Goal: Task Accomplishment & Management: Use online tool/utility

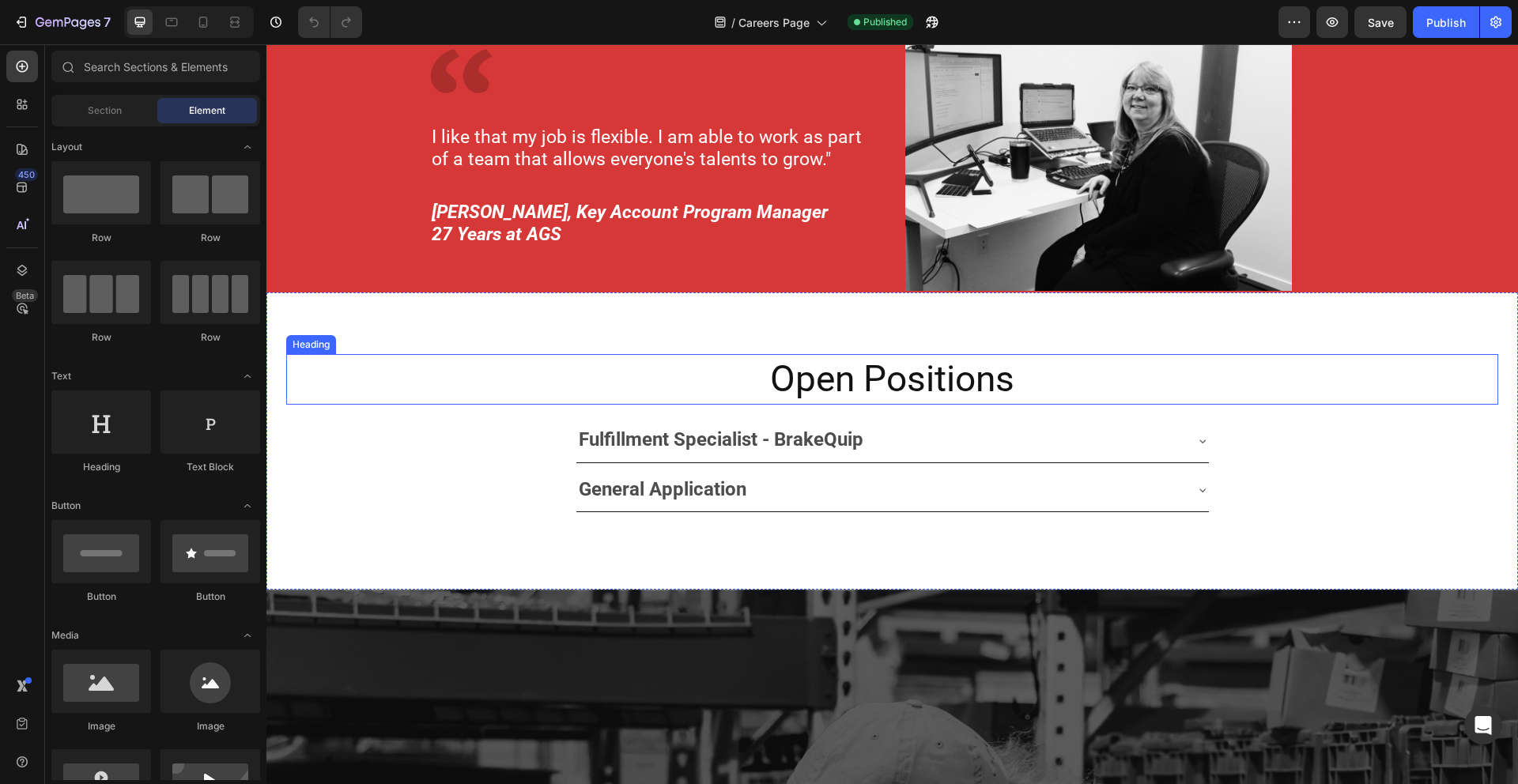
scroll to position [1915, 0]
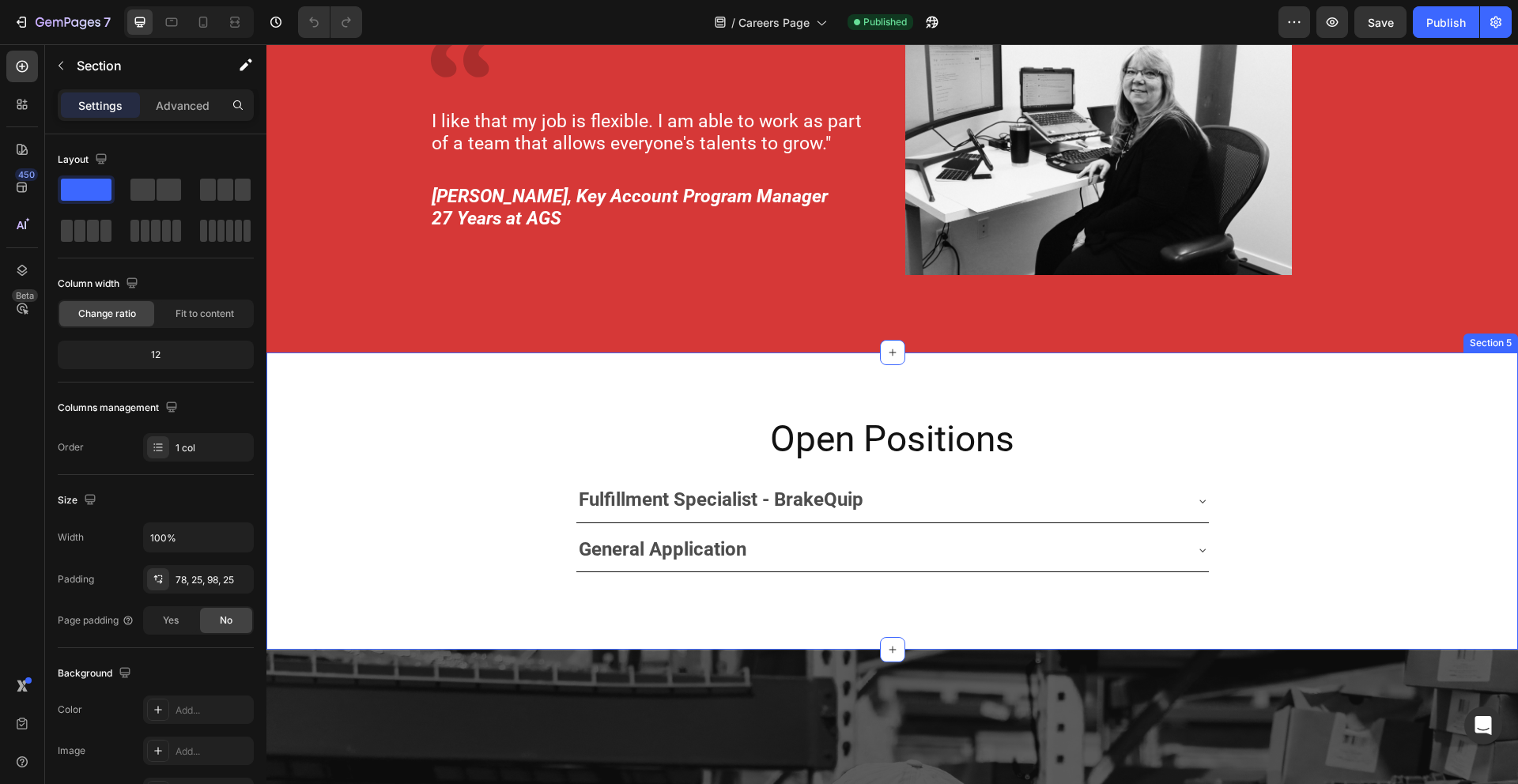
click at [714, 605] on div "Open Positions Heading Fulfillment Specialist - BrakeQuip General Application A…" at bounding box center [892, 501] width 1252 height 297
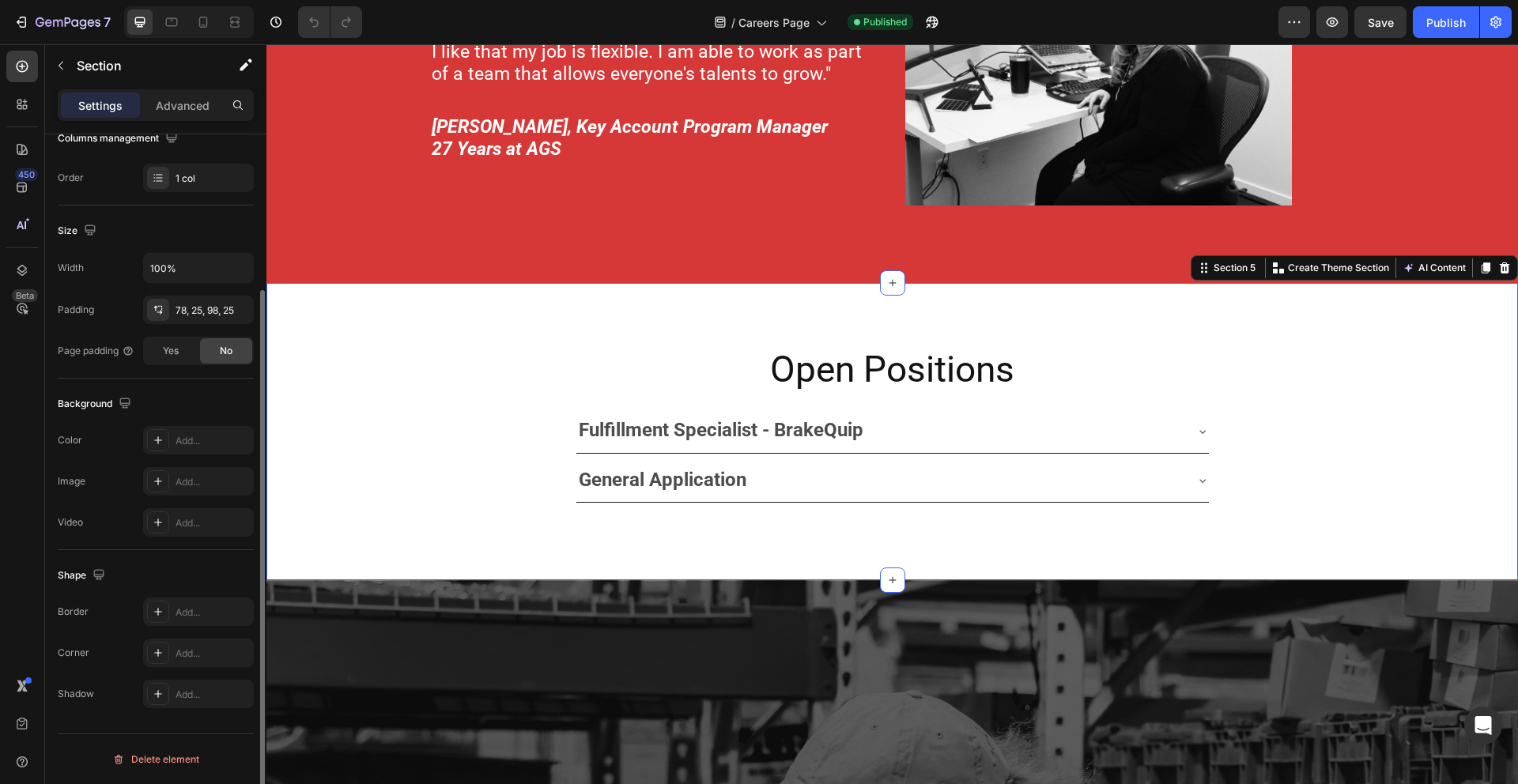
scroll to position [0, 0]
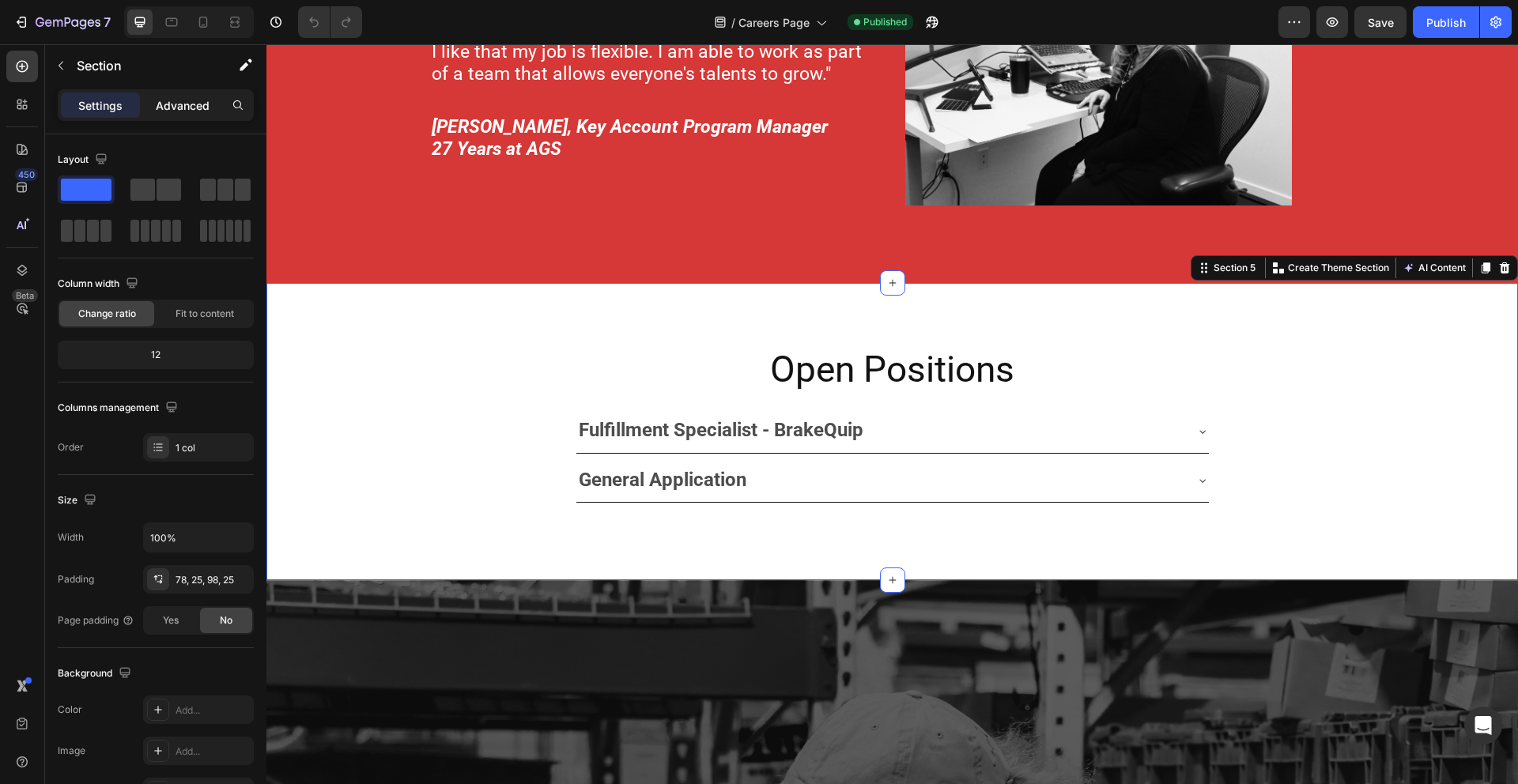
click at [177, 104] on p "Advanced" at bounding box center [183, 105] width 54 height 17
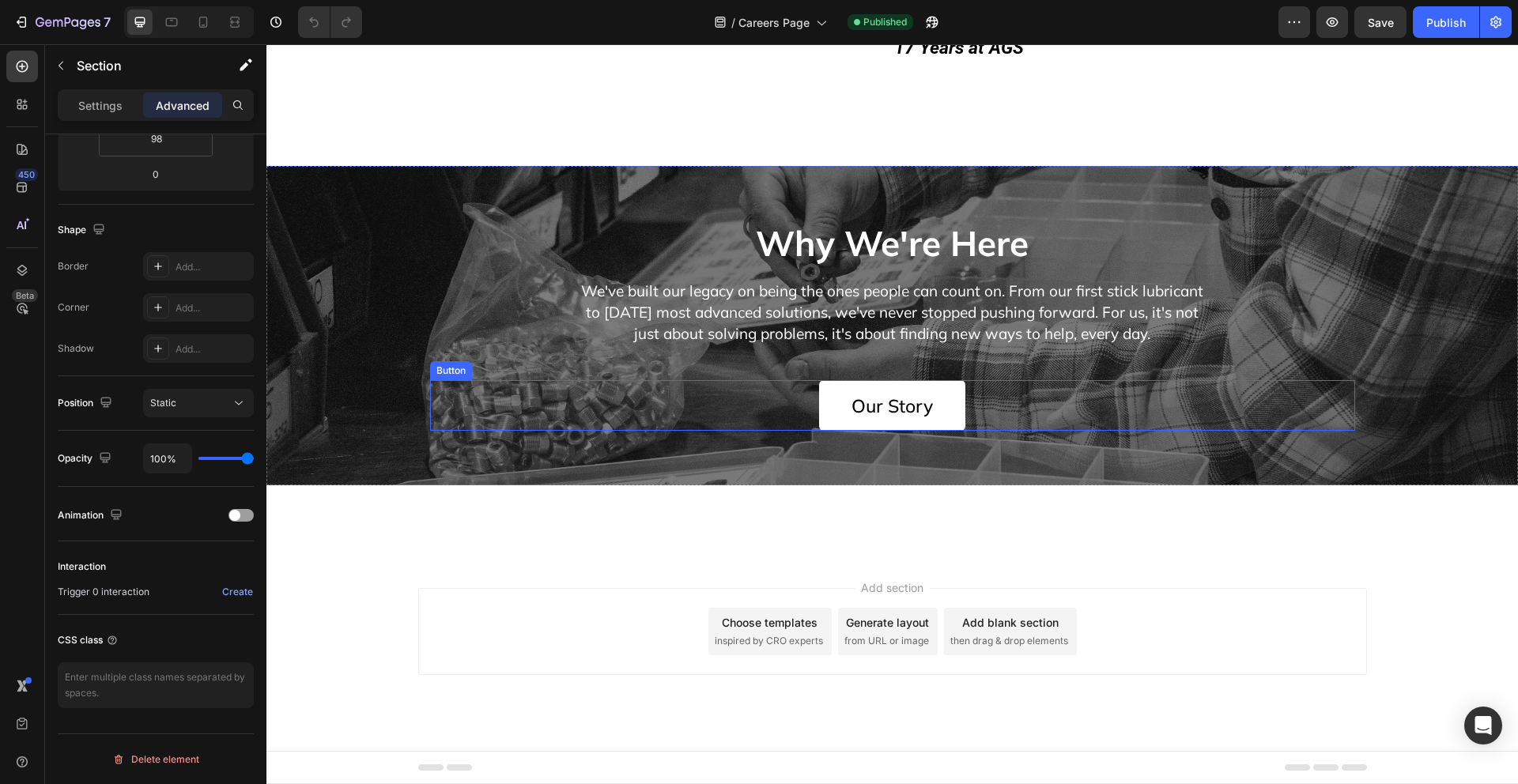
scroll to position [3878, 0]
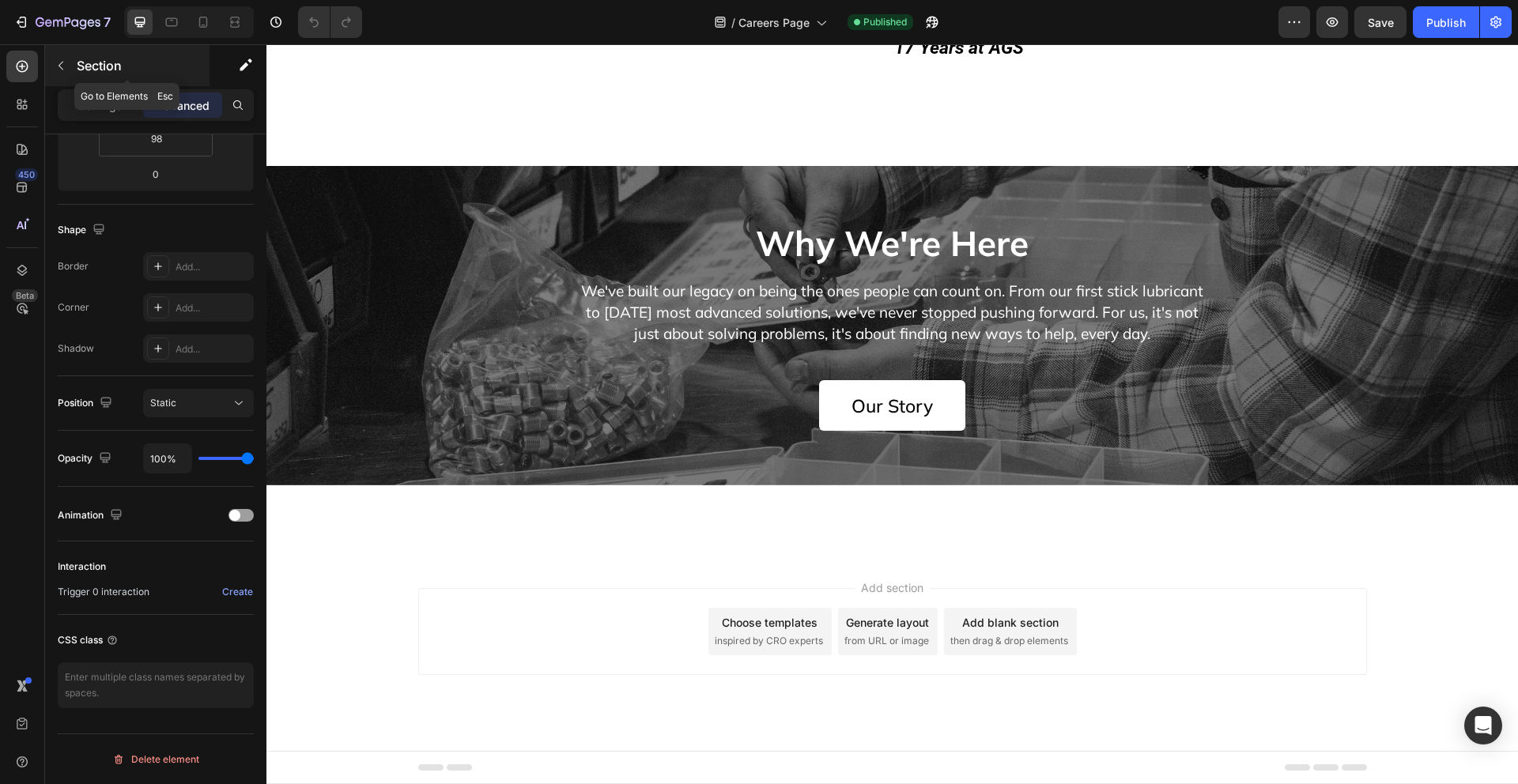
click at [60, 66] on icon "button" at bounding box center [60, 65] width 5 height 8
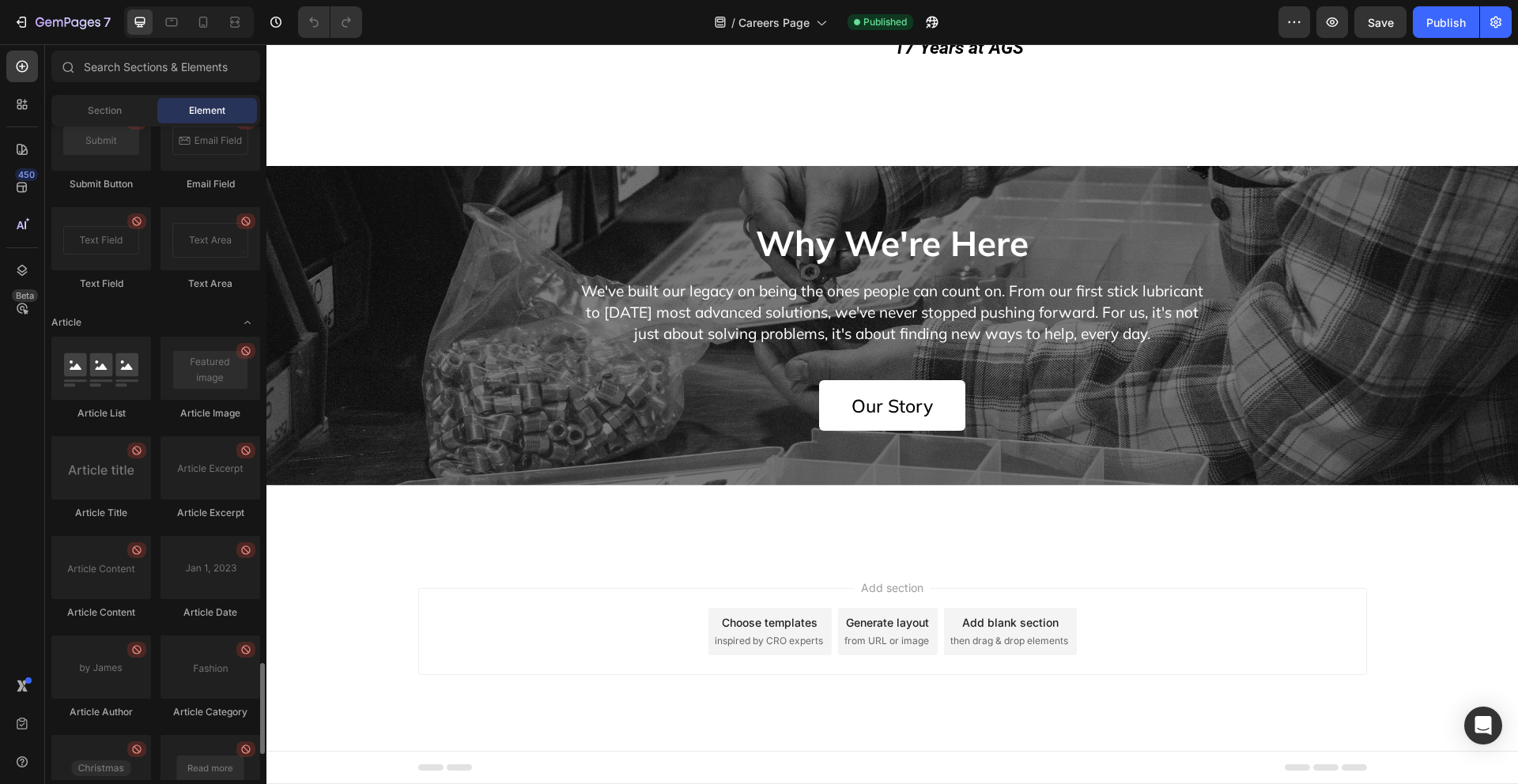
scroll to position [4031, 0]
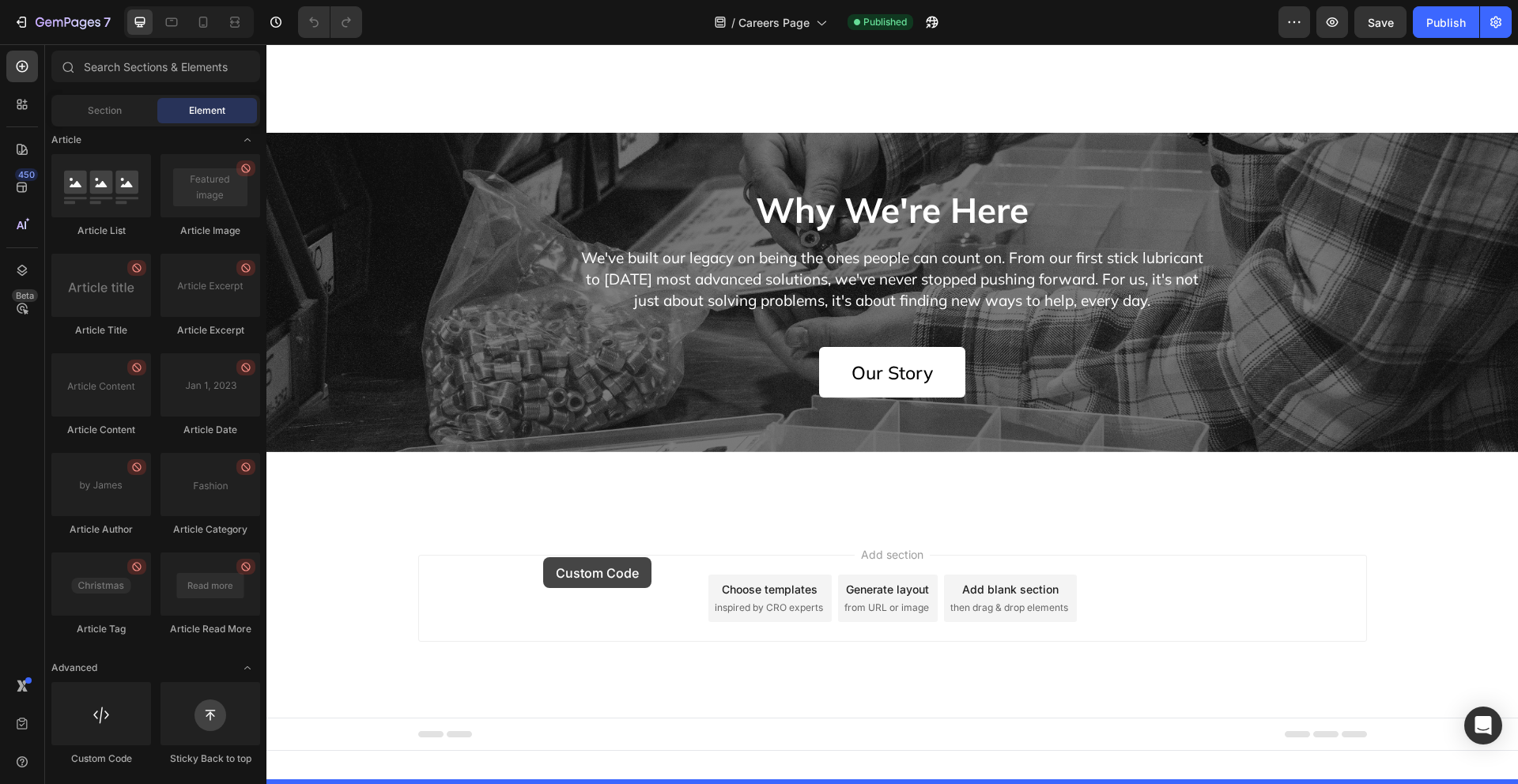
drag, startPoint x: 378, startPoint y: 763, endPoint x: 544, endPoint y: 559, distance: 263.0
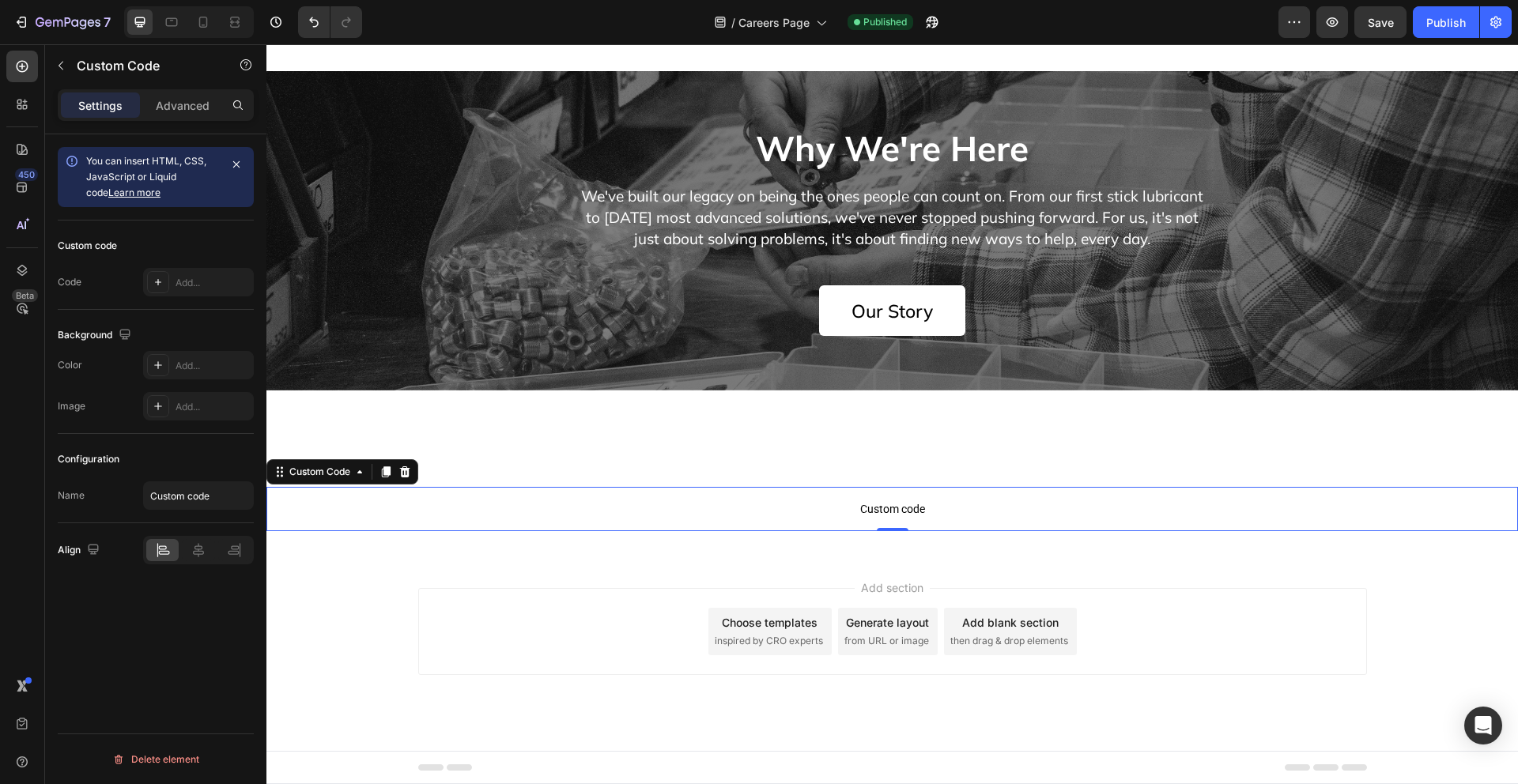
click at [624, 531] on p "Custom code" at bounding box center [892, 509] width 1252 height 44
click at [165, 288] on div at bounding box center [158, 282] width 22 height 22
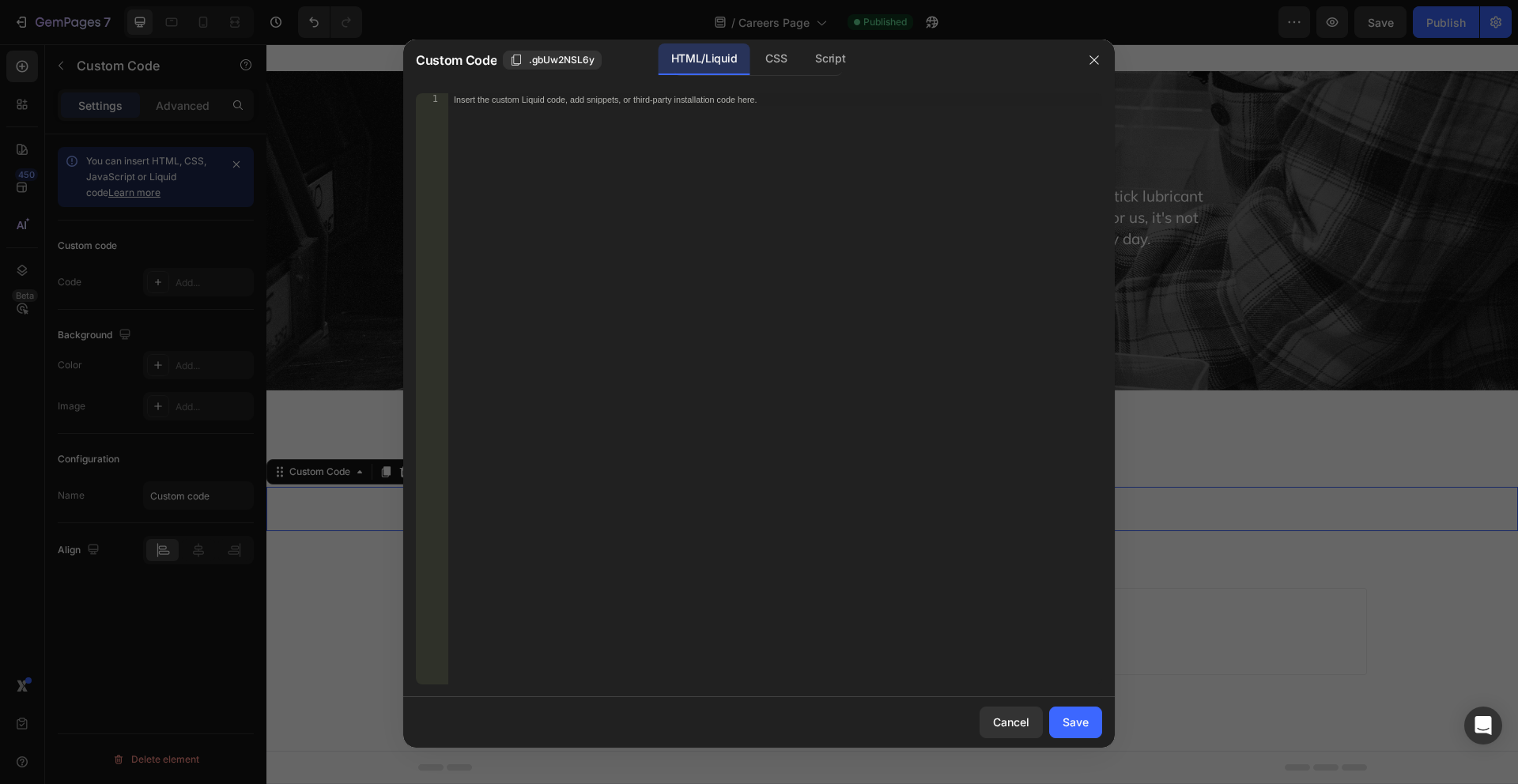
click at [670, 171] on div "Insert the custom Liquid code, add snippets, or third-party installation code h…" at bounding box center [775, 401] width 655 height 616
paste textarea "<!-- Rippling Recruiting: Place this where you want your job board to appear. -…"
type textarea "<!-- Rippling Recruiting: Place this where you want your job board to appear. -…"
click at [1084, 714] on div "Save" at bounding box center [1076, 722] width 26 height 17
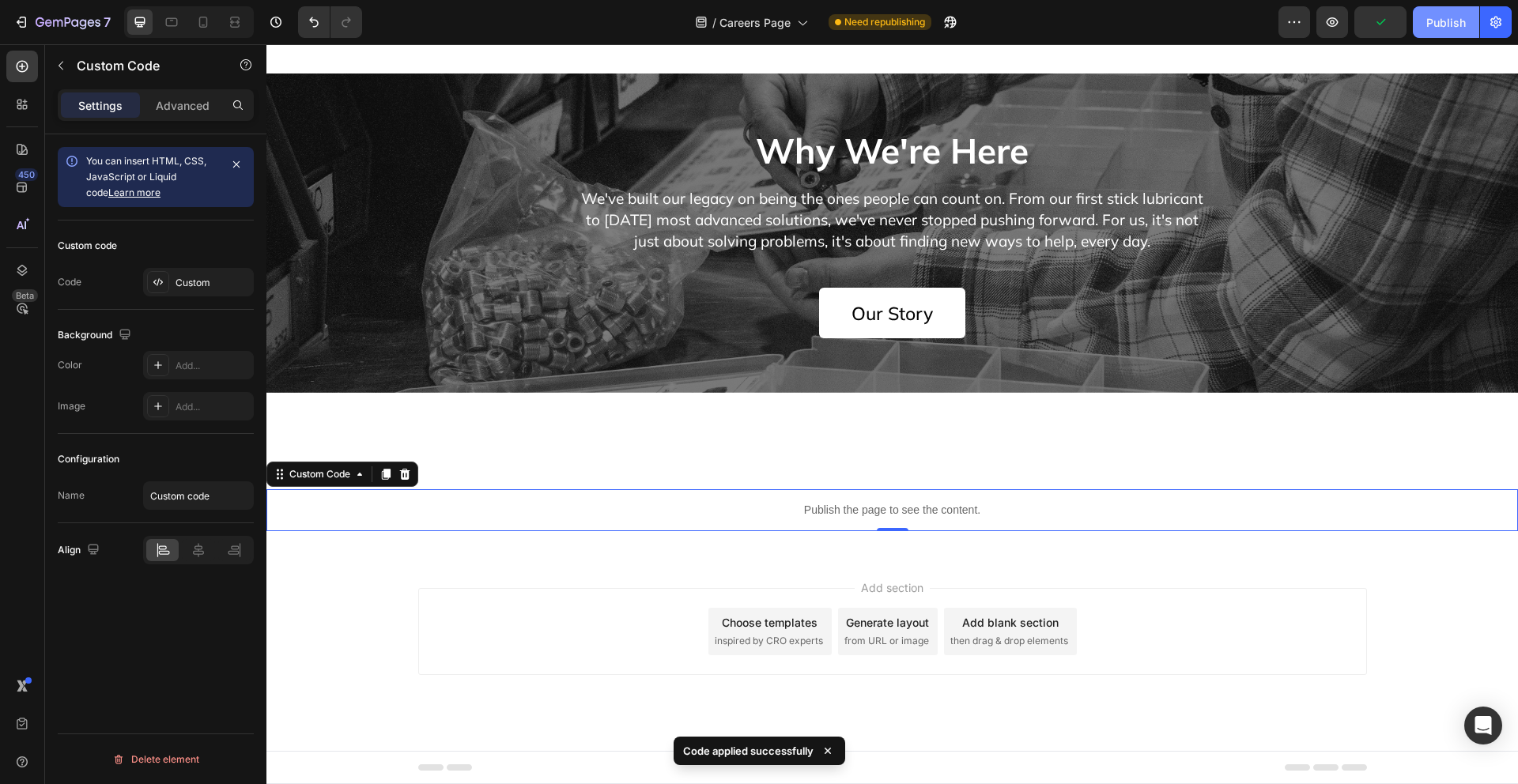
click at [1435, 19] on div "Publish" at bounding box center [1446, 22] width 40 height 17
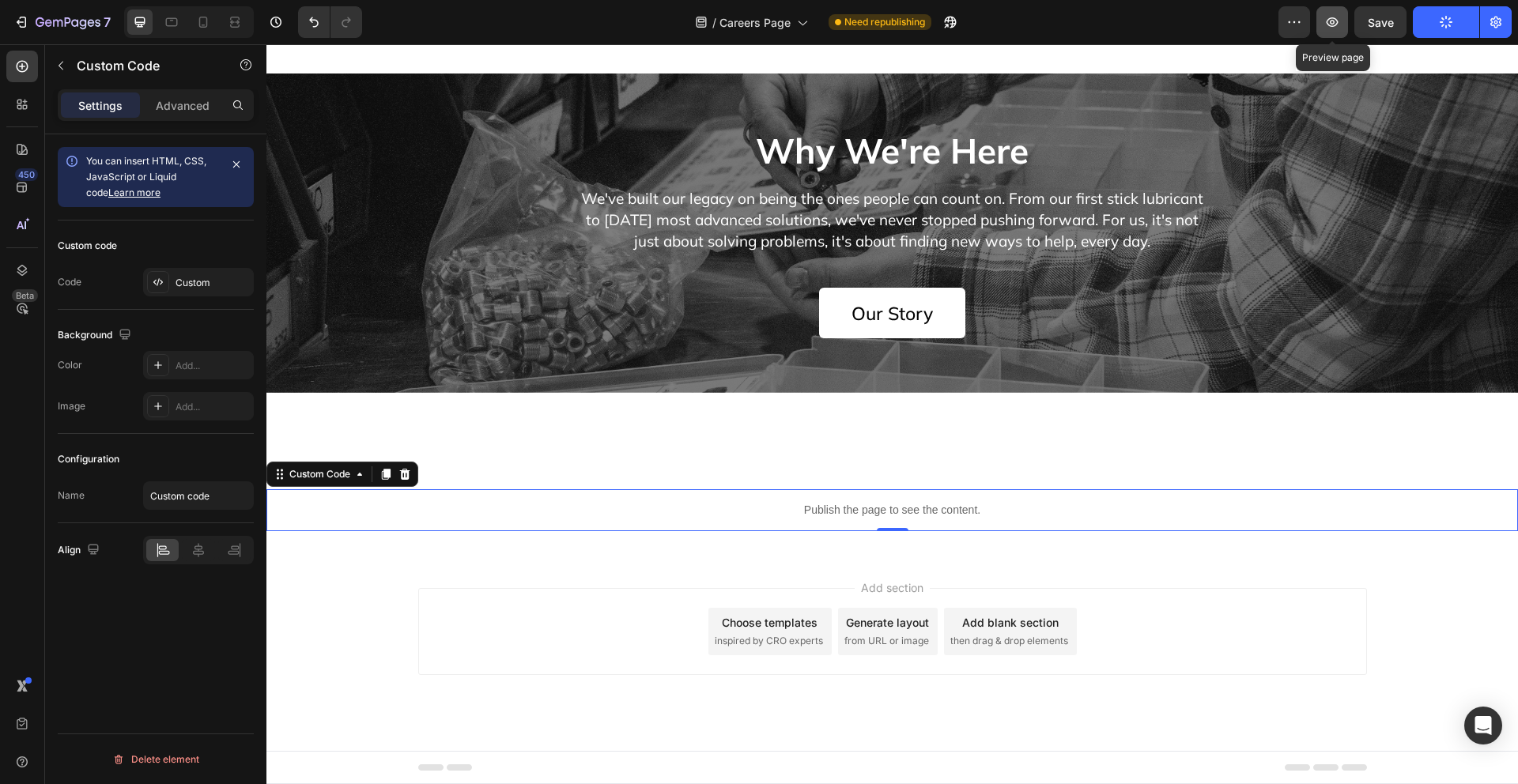
click at [1334, 25] on icon "button" at bounding box center [1333, 22] width 12 height 9
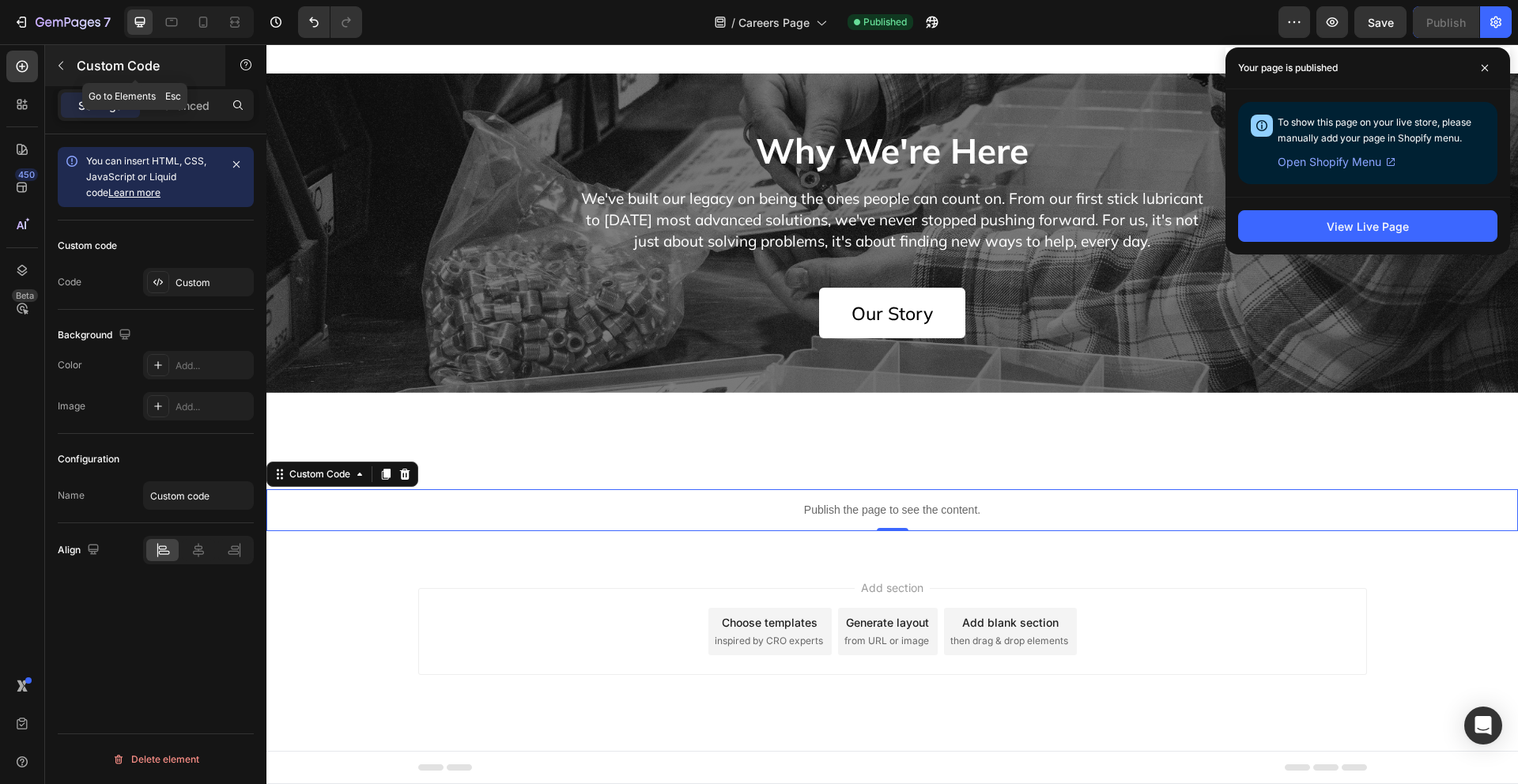
click at [54, 56] on button "button" at bounding box center [60, 65] width 25 height 25
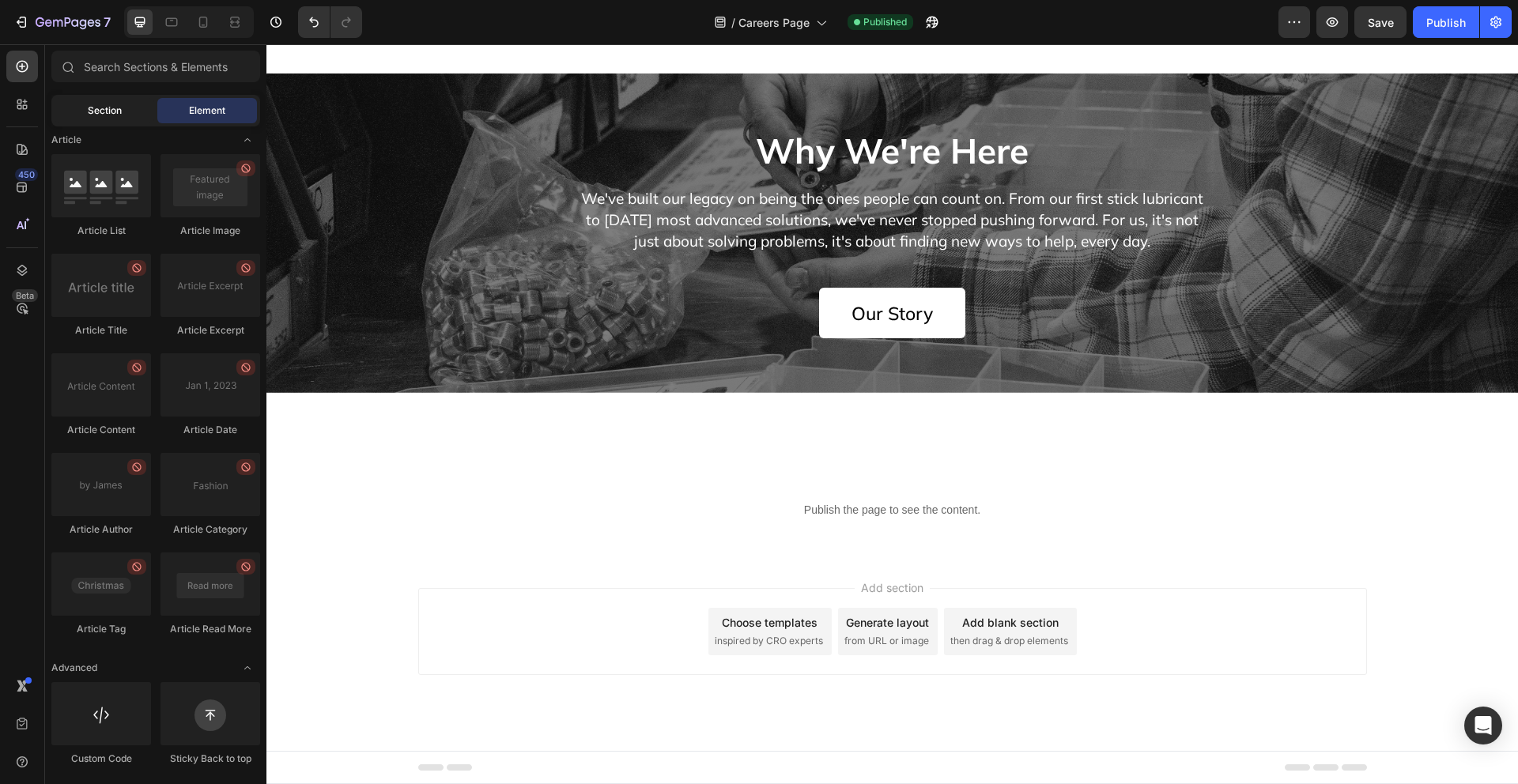
click at [94, 114] on span "Section" at bounding box center [104, 110] width 34 height 14
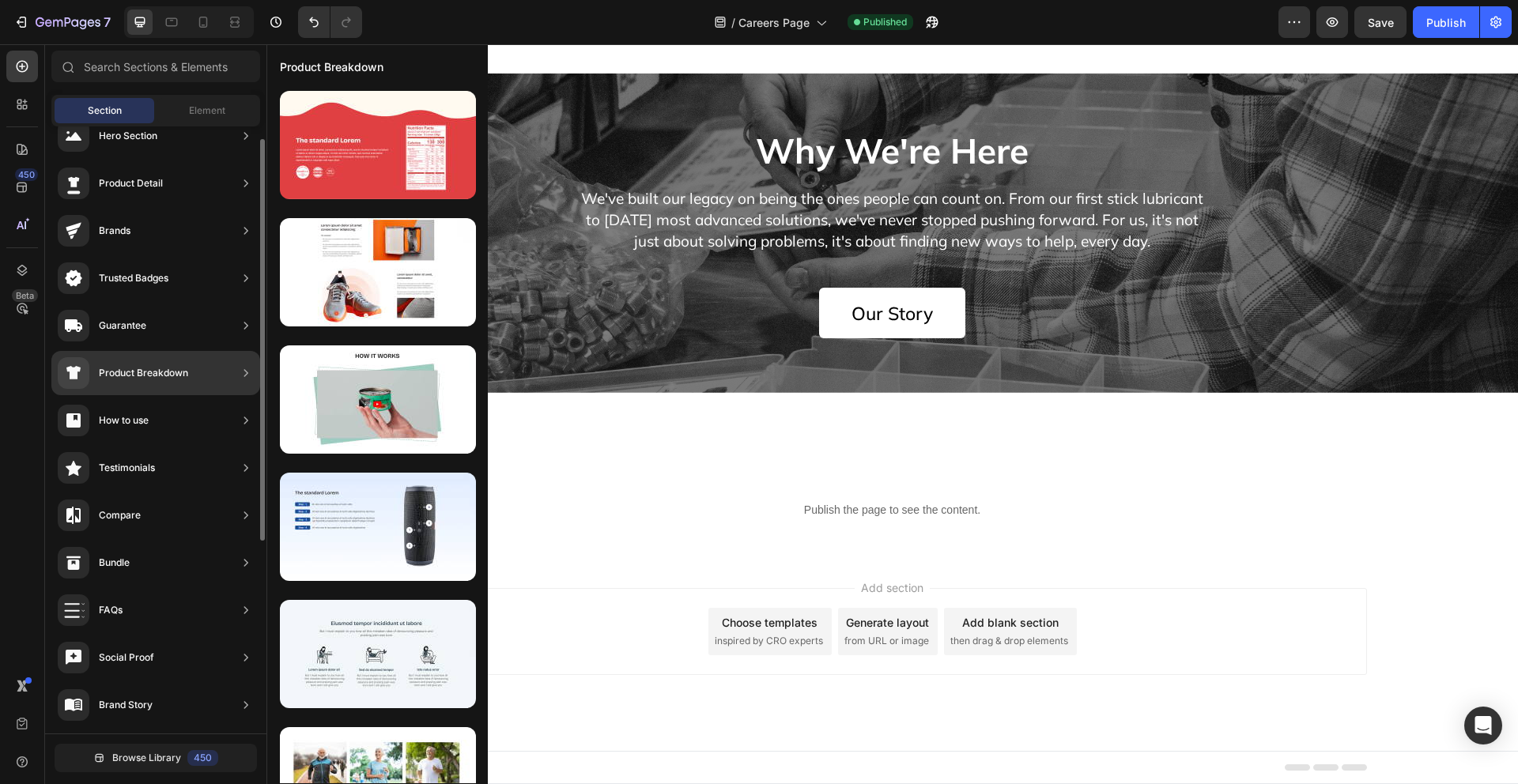
scroll to position [0, 0]
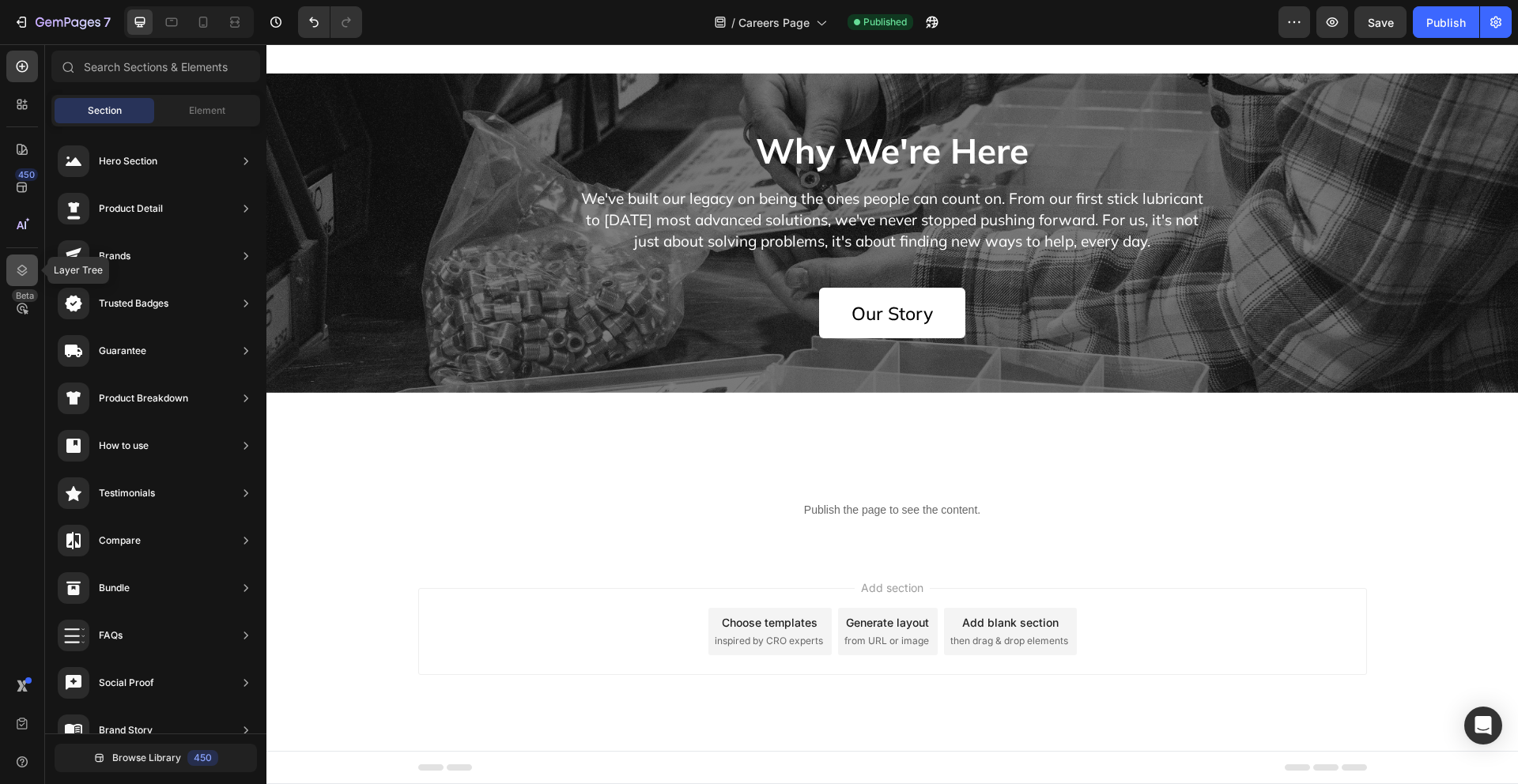
click at [18, 263] on icon at bounding box center [21, 270] width 16 height 16
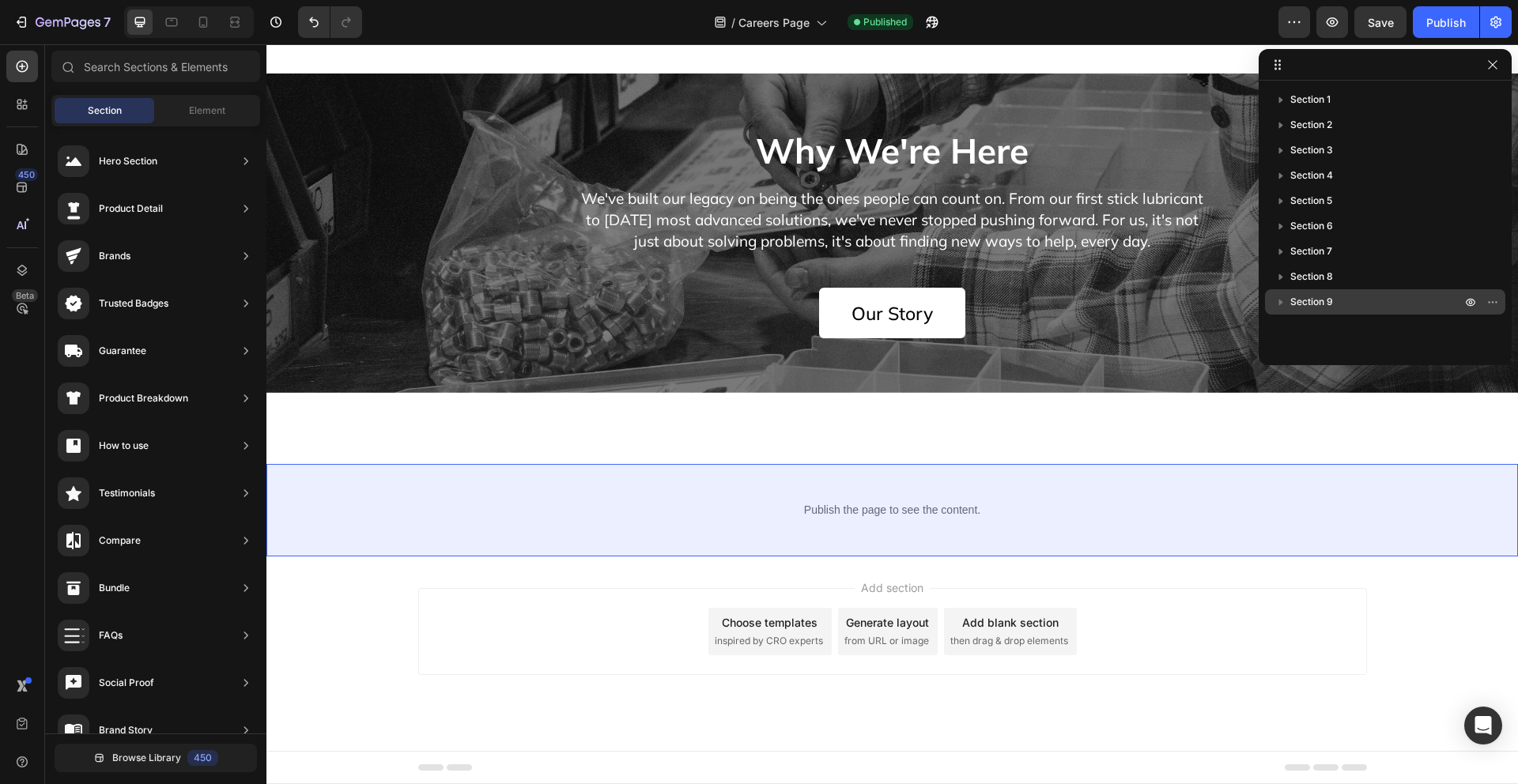
click at [1280, 301] on icon "button" at bounding box center [1282, 303] width 4 height 6
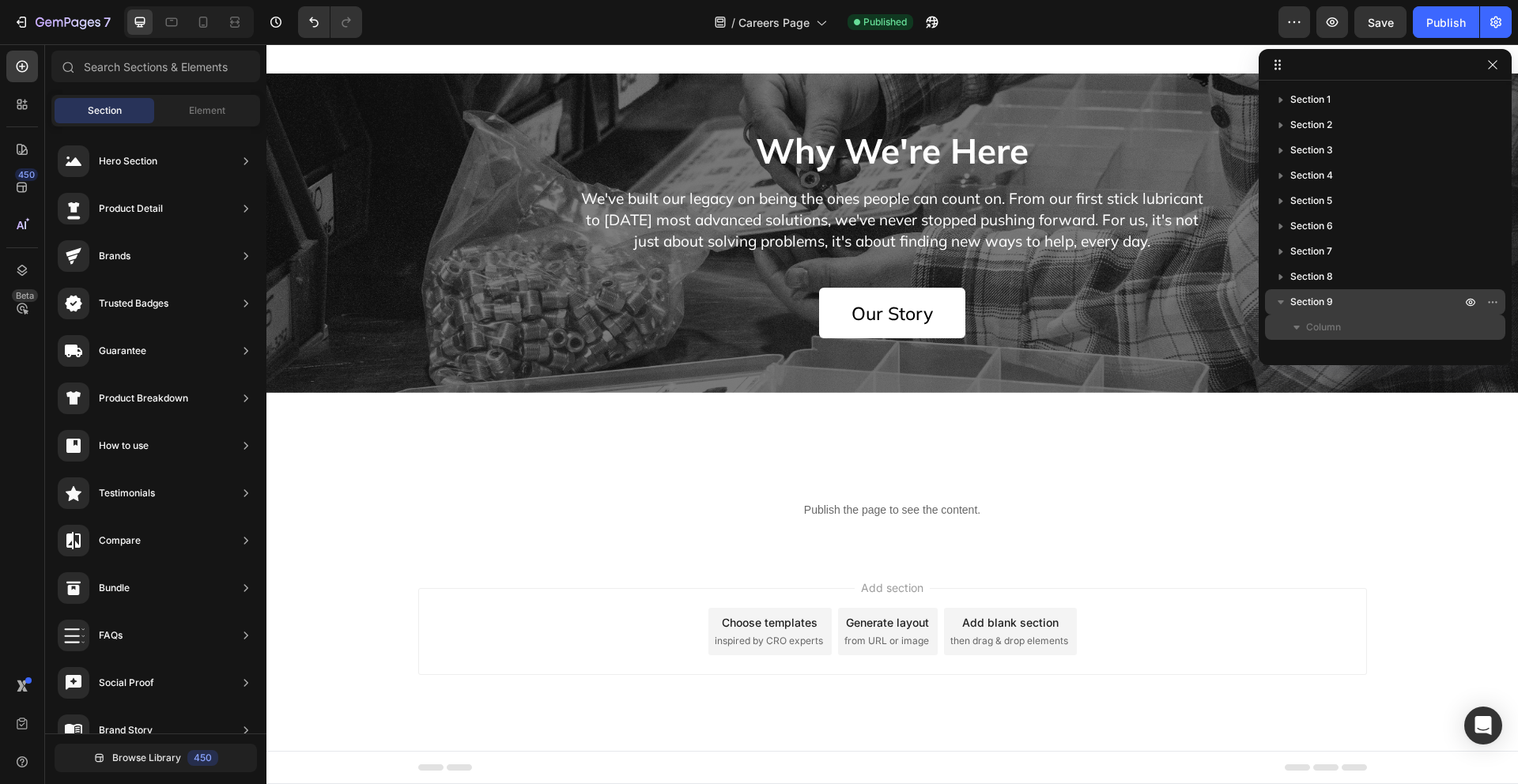
click at [1318, 318] on div "Column" at bounding box center [1385, 327] width 228 height 25
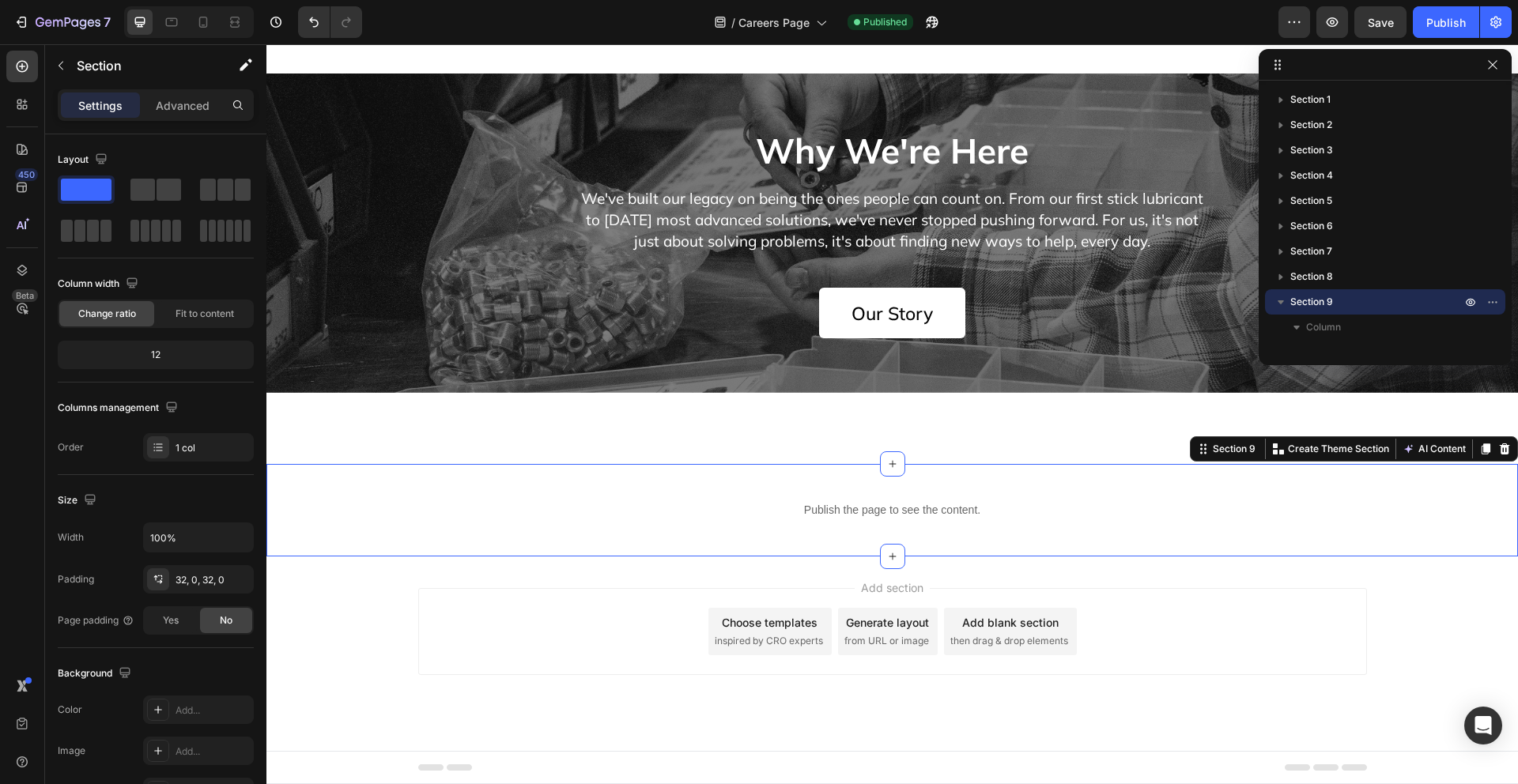
click at [1275, 300] on icon "button" at bounding box center [1281, 302] width 16 height 16
drag, startPoint x: 1280, startPoint y: 302, endPoint x: 1261, endPoint y: 316, distance: 23.6
click at [1261, 316] on div "Section 1 Section 2 Section 3 Section 4 Section 5 Section 6 Section 7 Section 8…" at bounding box center [1385, 207] width 253 height 316
drag, startPoint x: 1279, startPoint y: 303, endPoint x: 1271, endPoint y: 312, distance: 12.0
click at [1272, 312] on div "Section 9" at bounding box center [1385, 302] width 228 height 25
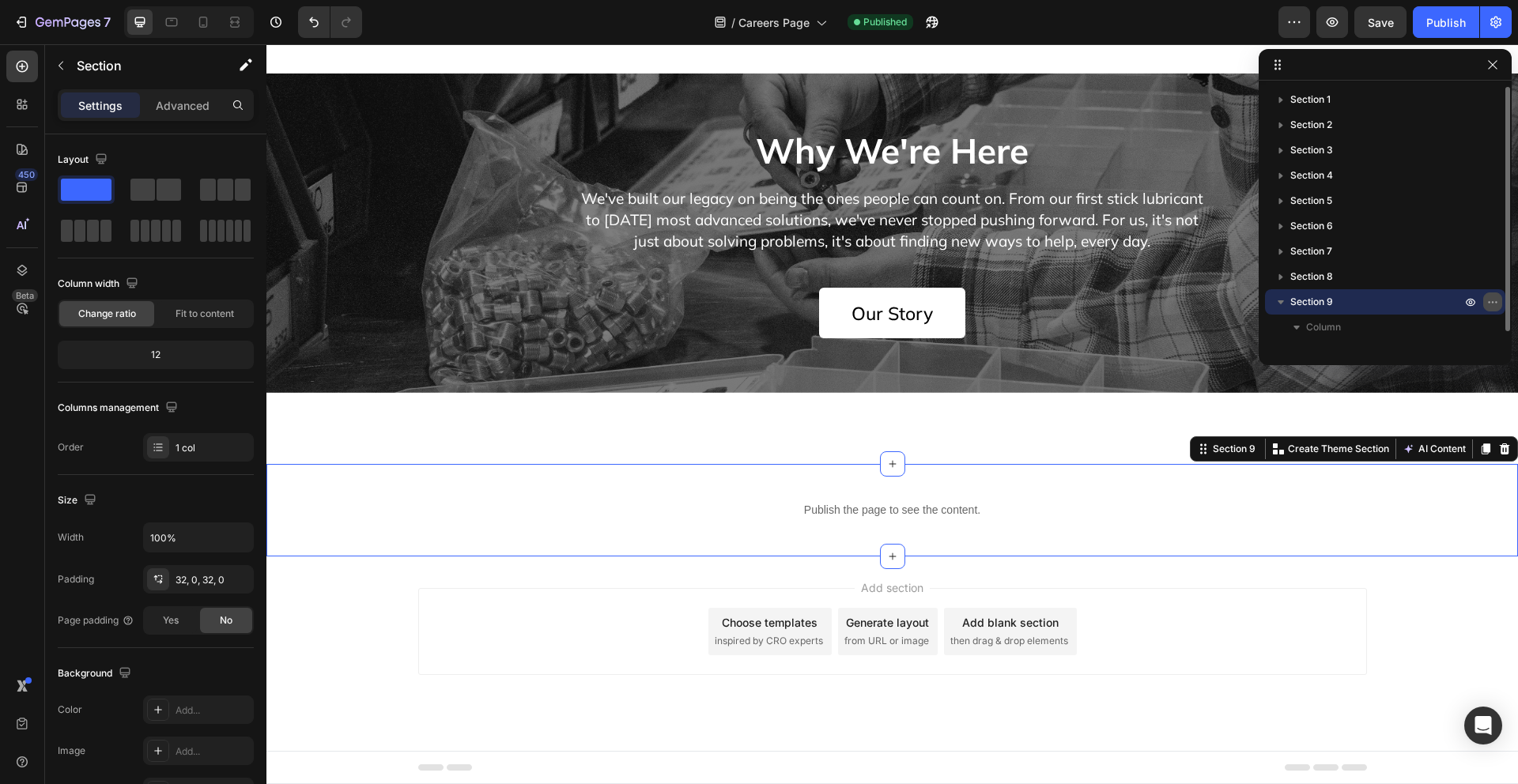
click at [1494, 299] on icon "button" at bounding box center [1493, 303] width 13 height 13
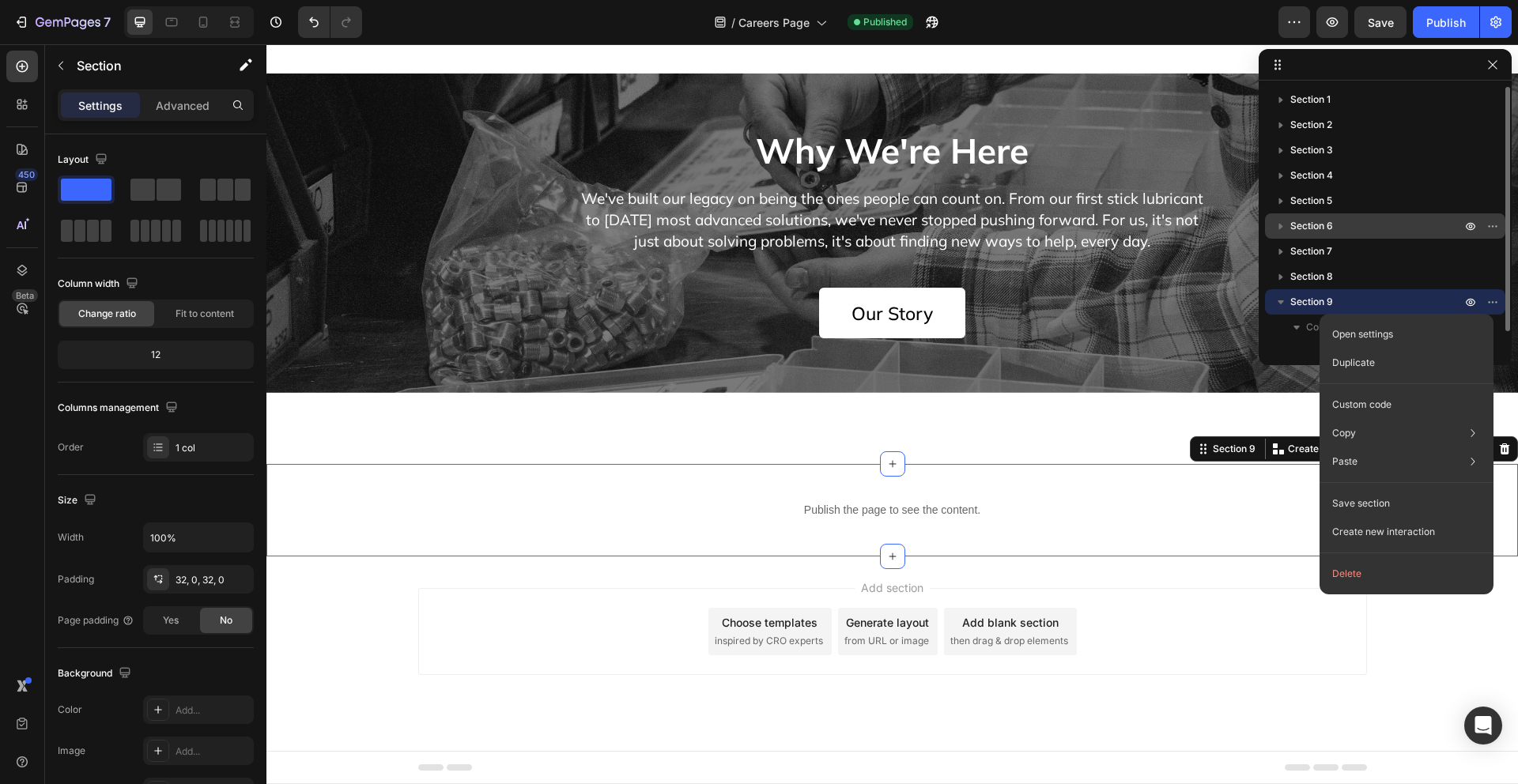
click at [1482, 237] on div at bounding box center [1482, 225] width 42 height 25
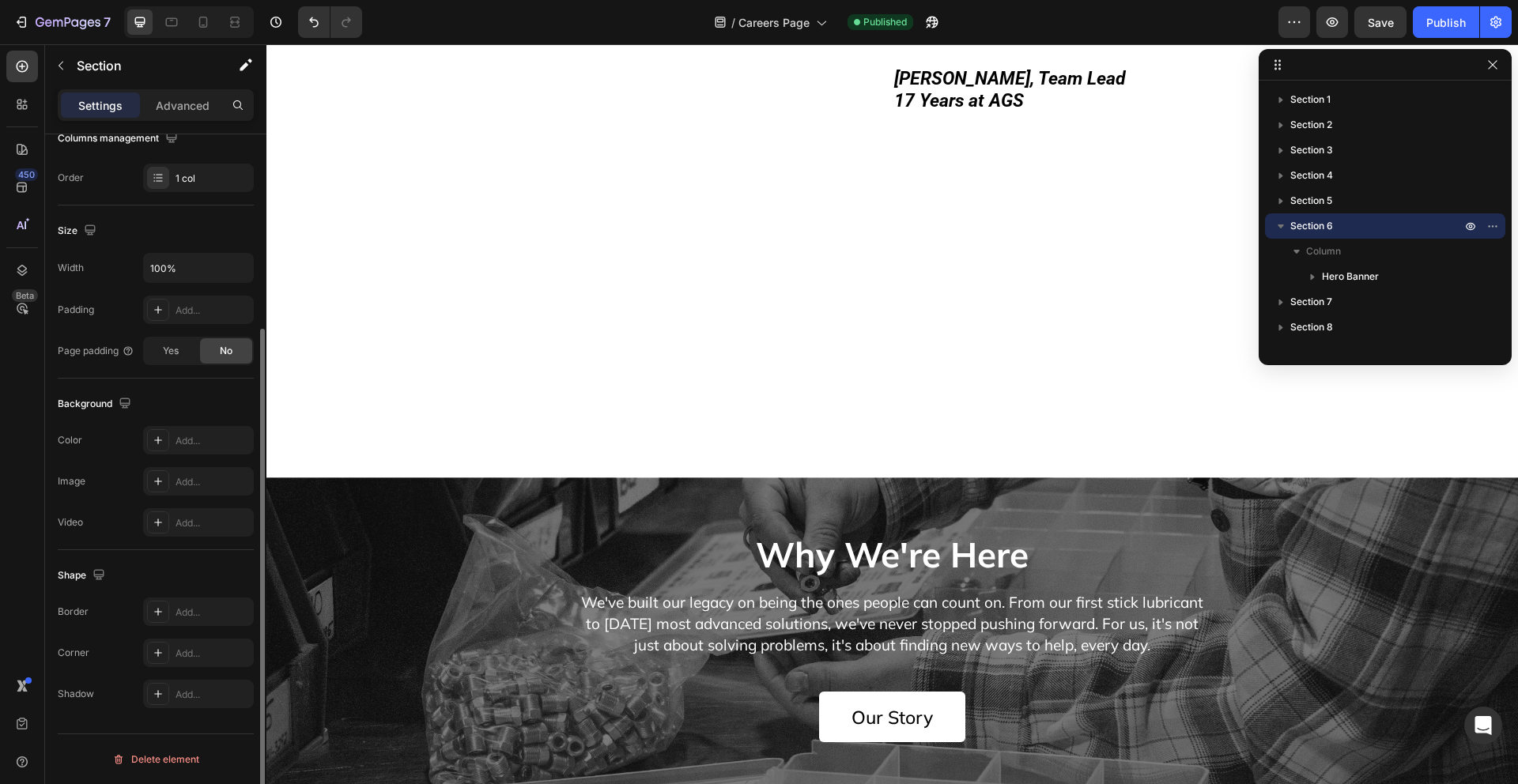
scroll to position [3971, 0]
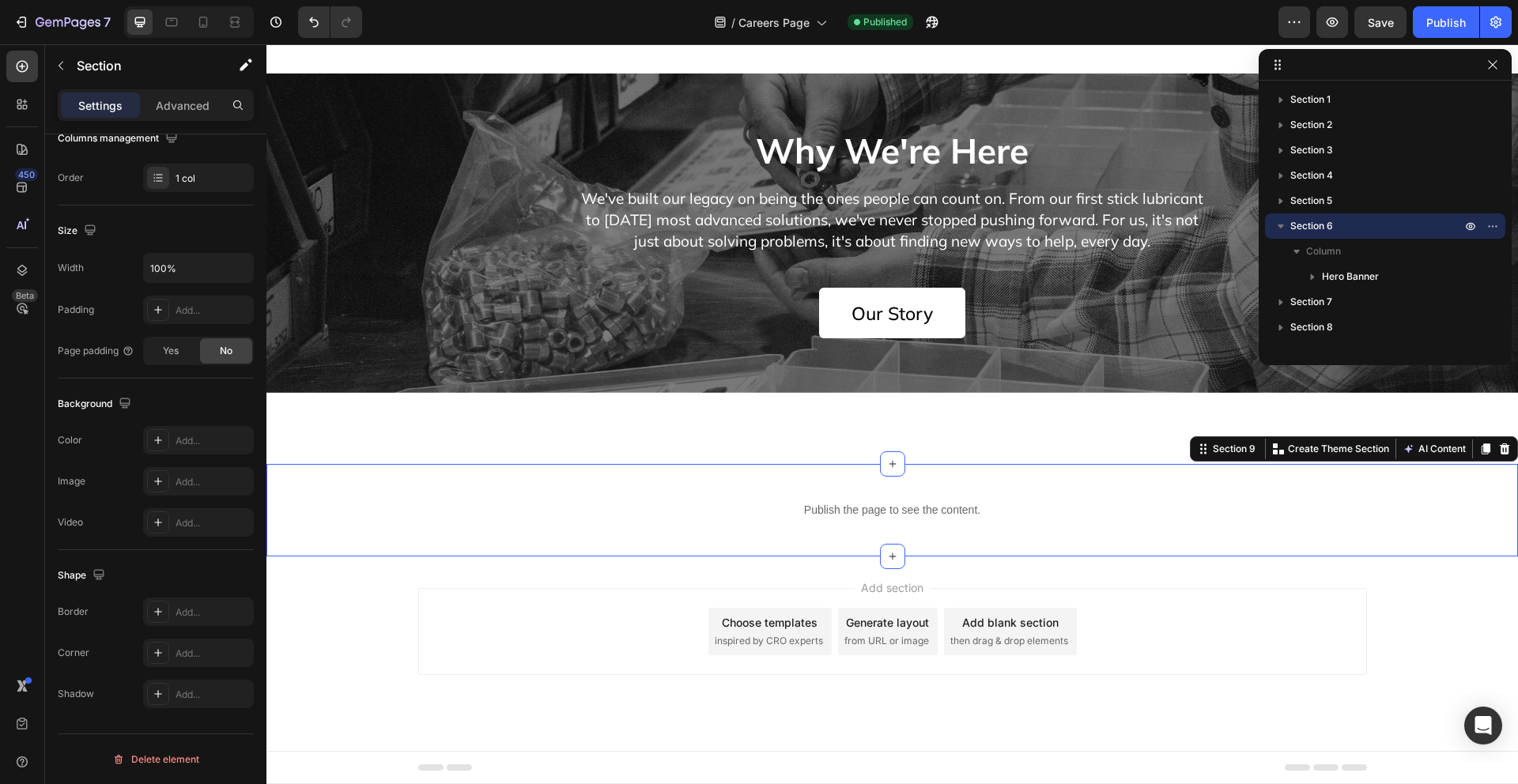
click at [589, 485] on div "Publish the page to see the content. Custom Code Section 9 You can create reusa…" at bounding box center [892, 510] width 1252 height 92
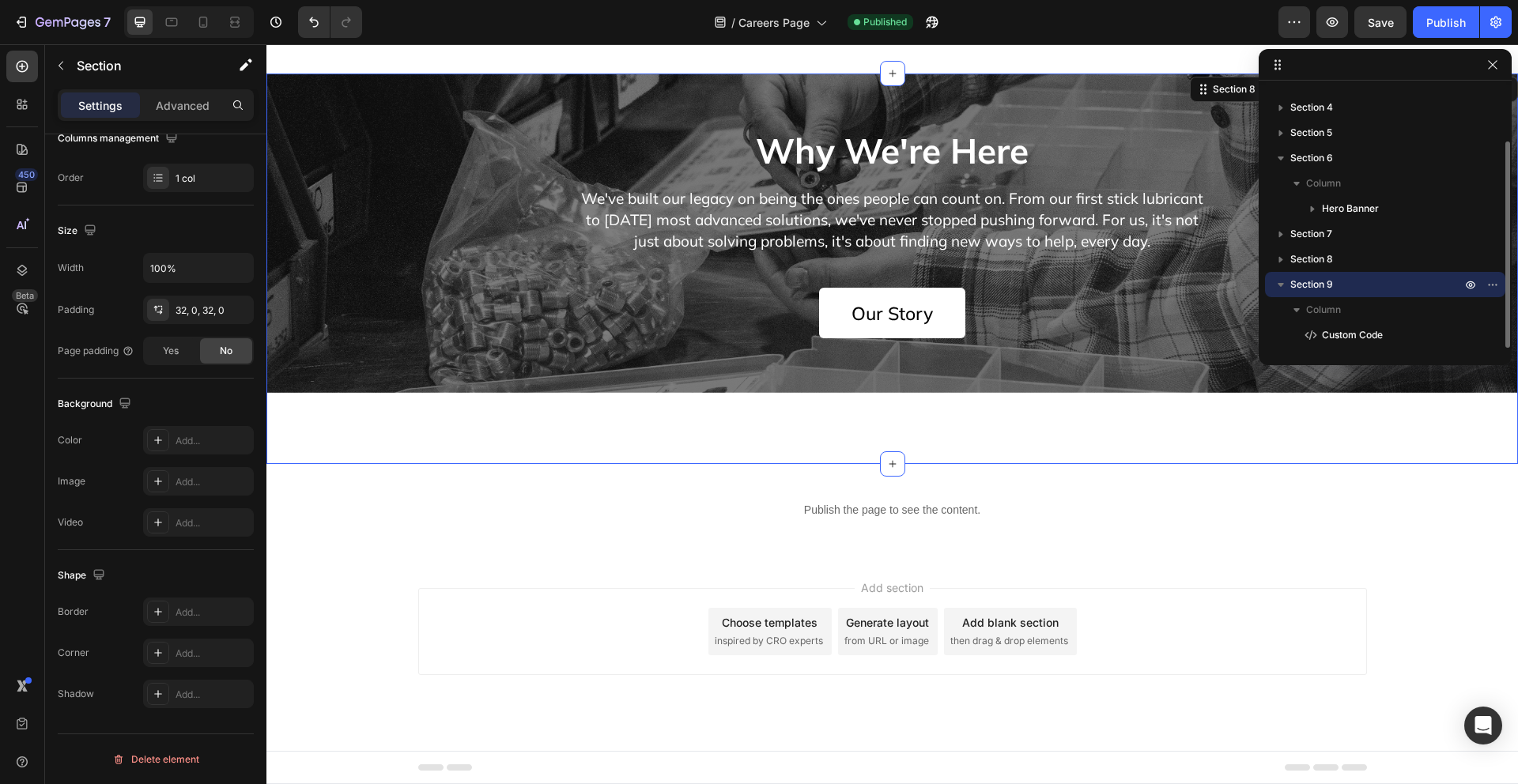
click at [510, 441] on div "Why We're Here Heading We've built our legacy on being the ones people can coun…" at bounding box center [892, 268] width 1252 height 390
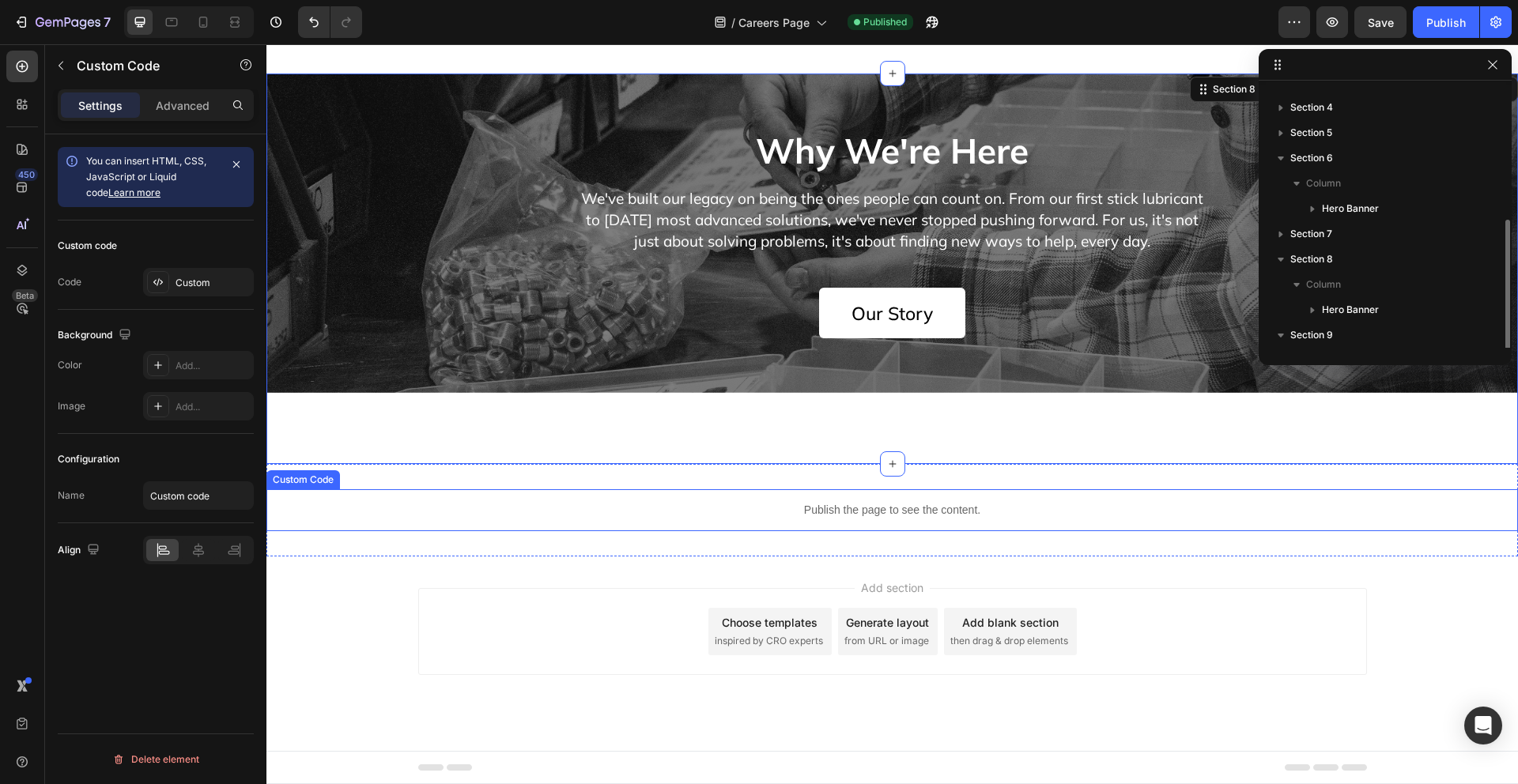
click at [414, 510] on p "Publish the page to see the content." at bounding box center [892, 510] width 1252 height 17
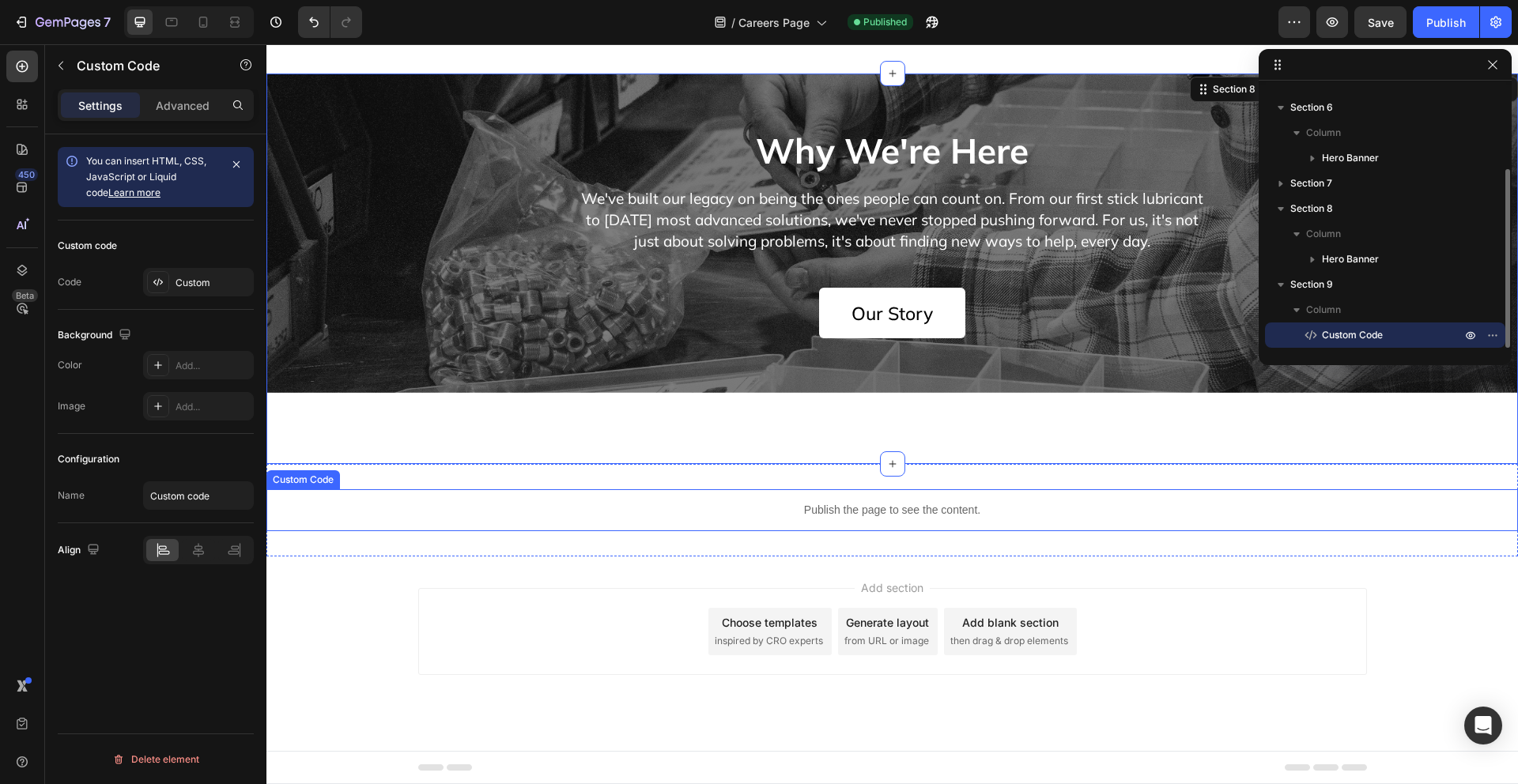
scroll to position [0, 0]
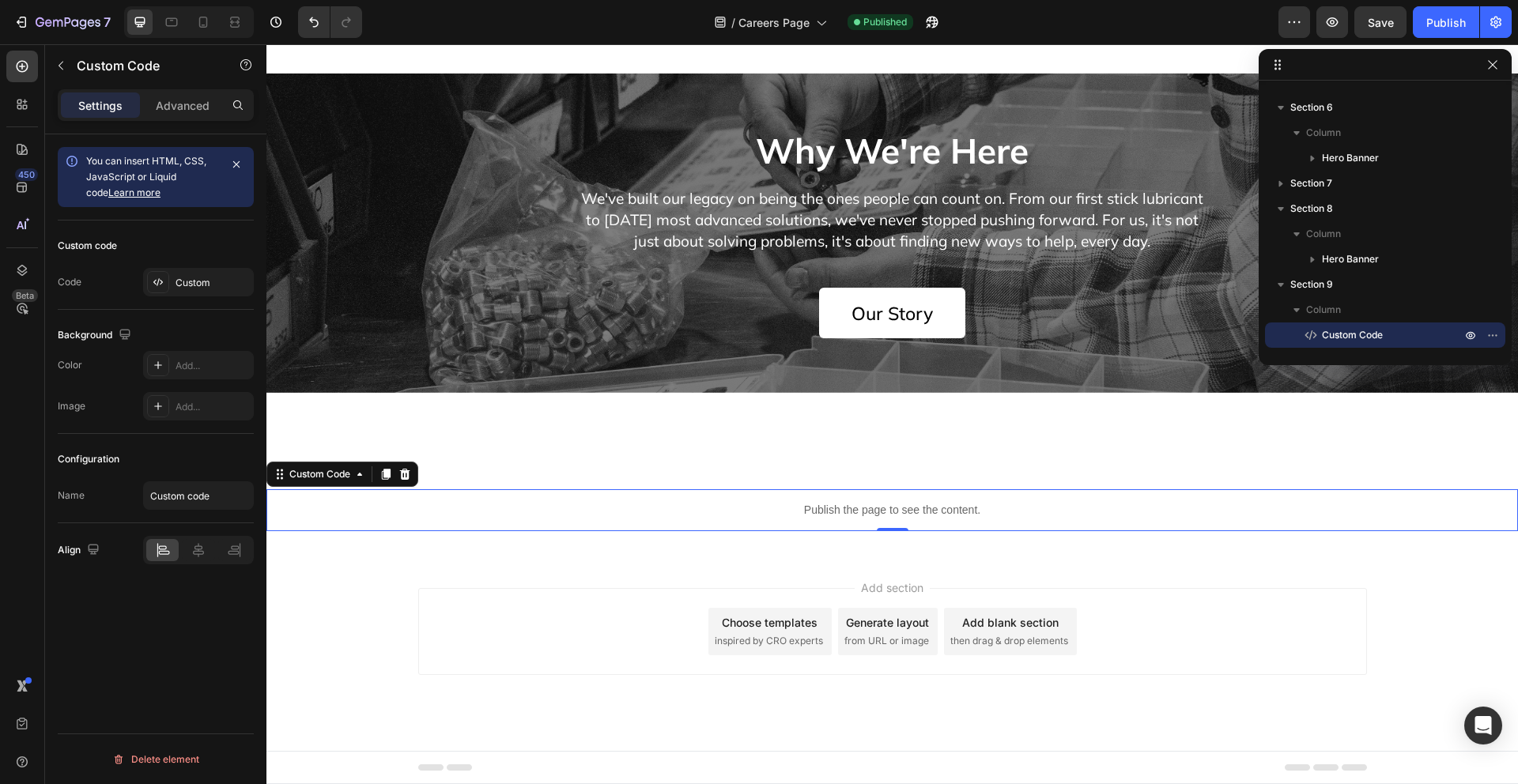
click at [410, 562] on div "Add section Choose templates inspired by CRO experts Generate layout from URL o…" at bounding box center [892, 653] width 1252 height 195
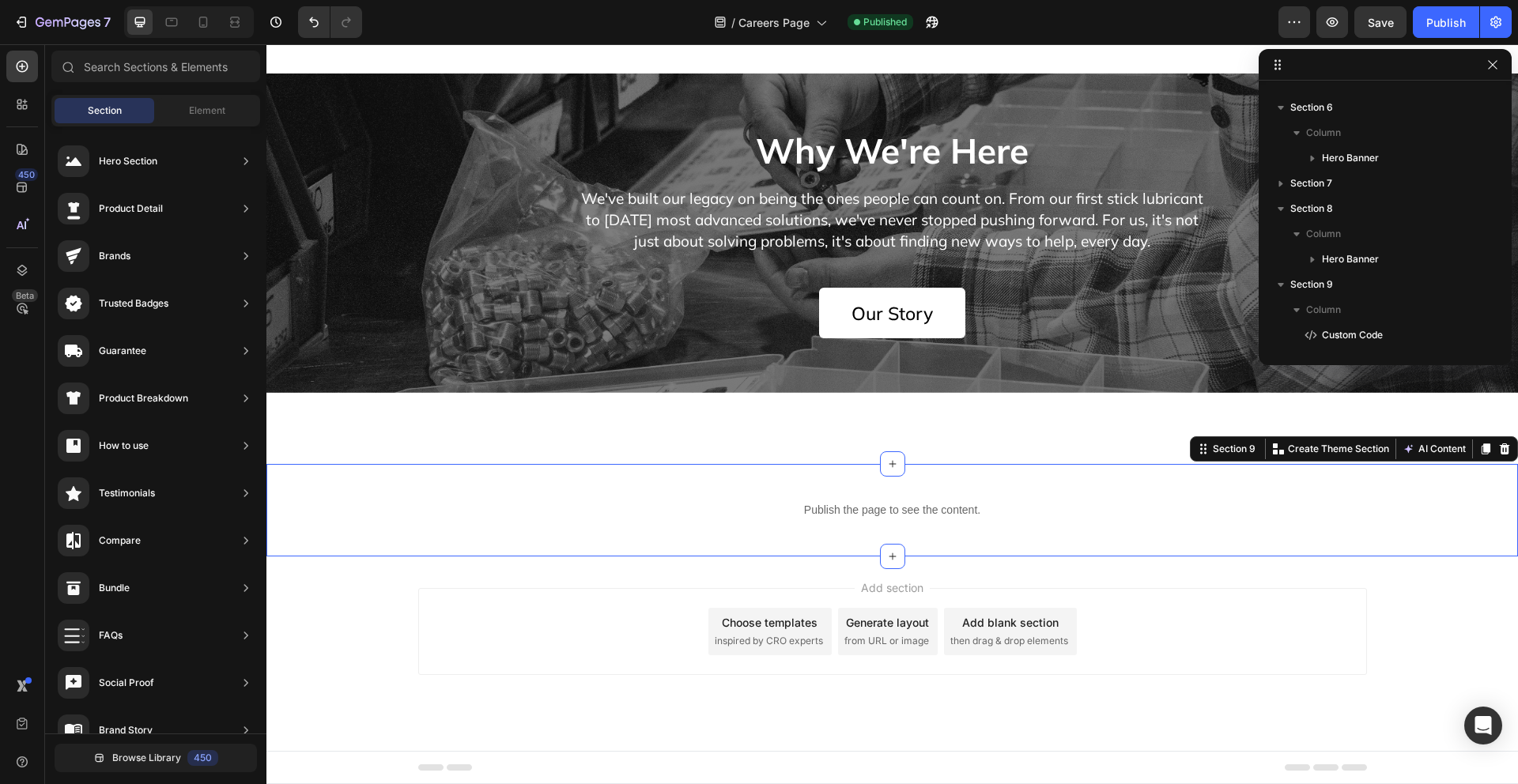
click at [381, 476] on div "Publish the page to see the content. Custom Code Section 9 You can create reusa…" at bounding box center [892, 510] width 1252 height 92
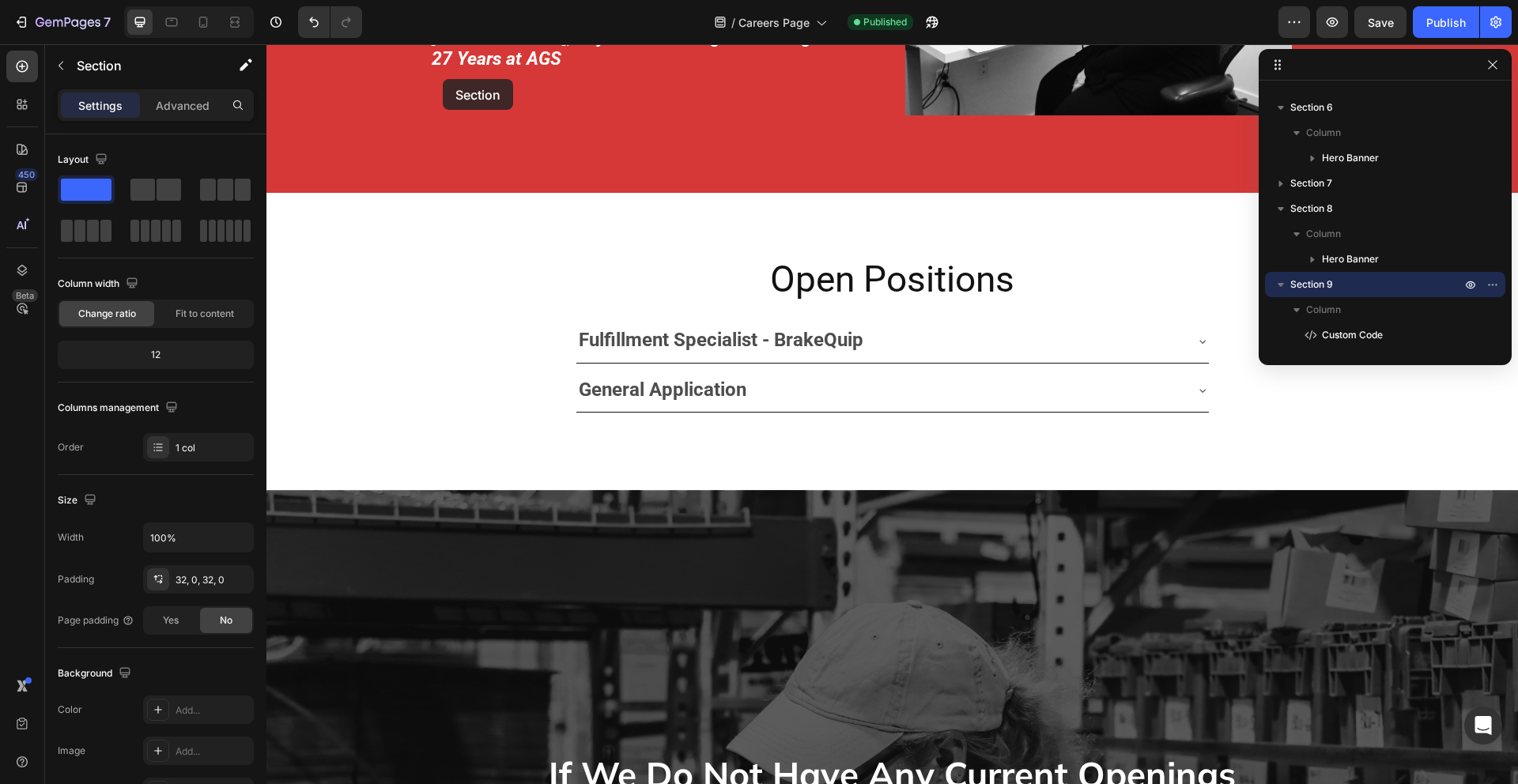
scroll to position [2023, 0]
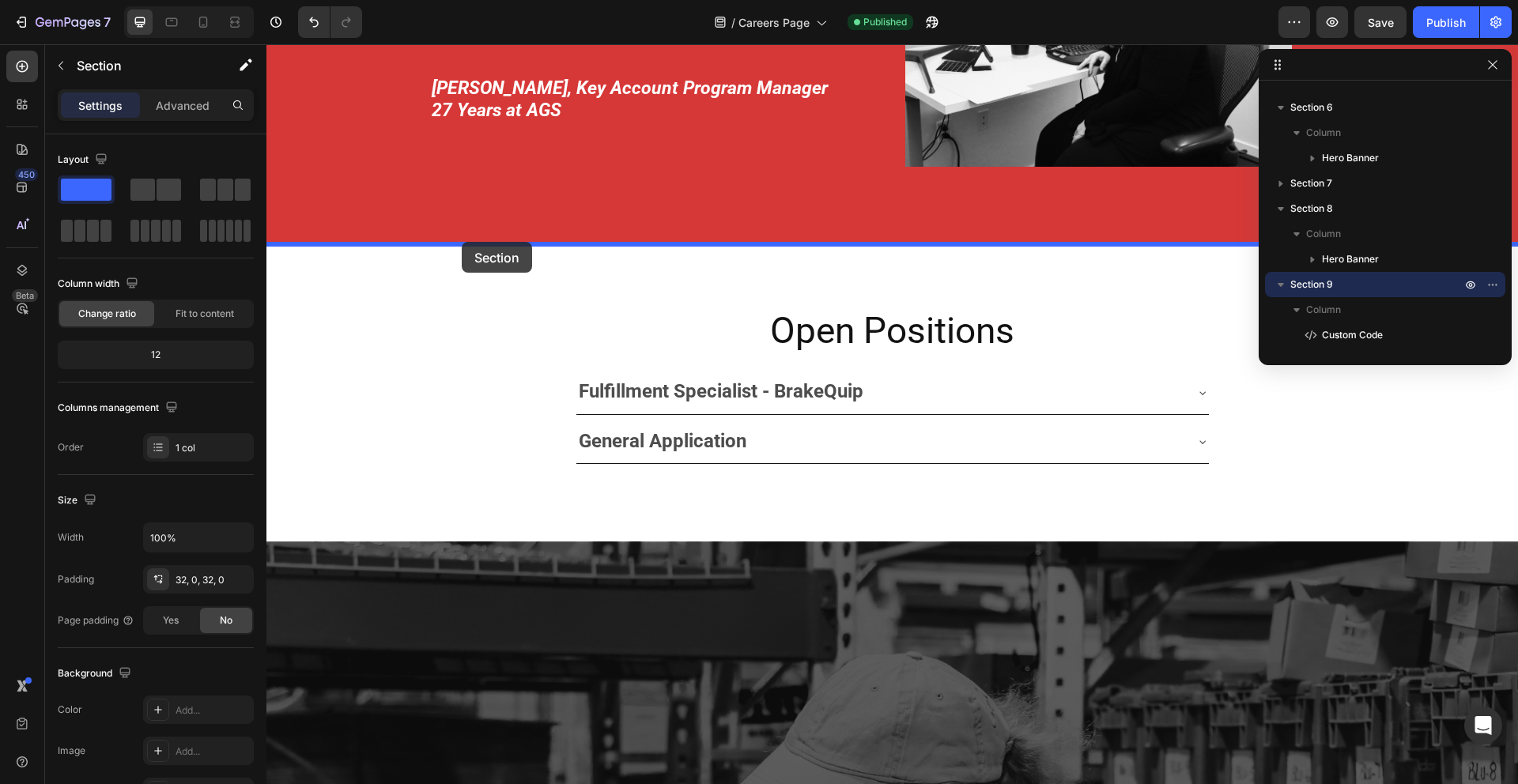
drag, startPoint x: 381, startPoint y: 476, endPoint x: 461, endPoint y: 242, distance: 247.3
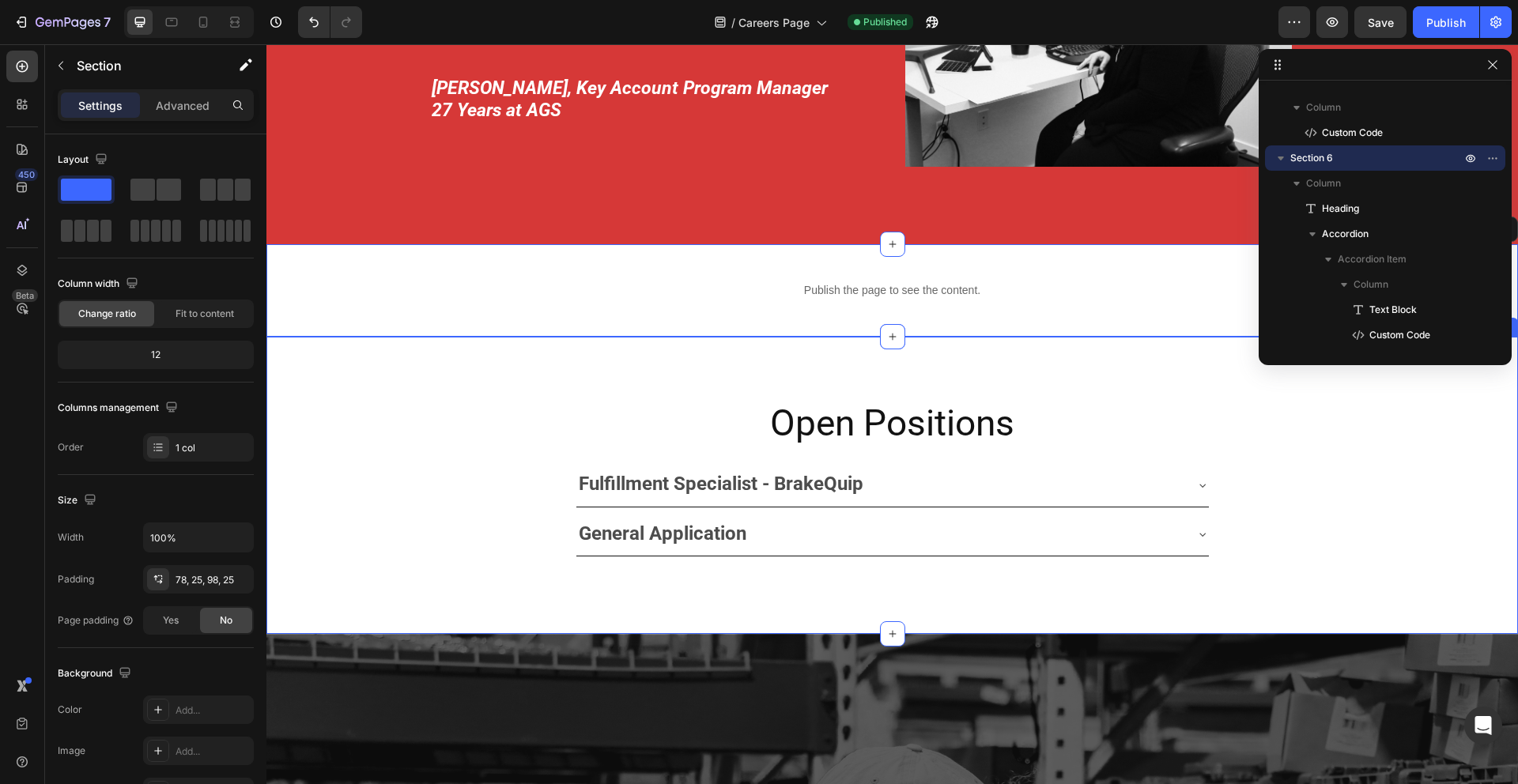
click at [453, 396] on div "Open Positions Heading Fulfillment Specialist - BrakeQuip General Application A…" at bounding box center [892, 485] width 1252 height 297
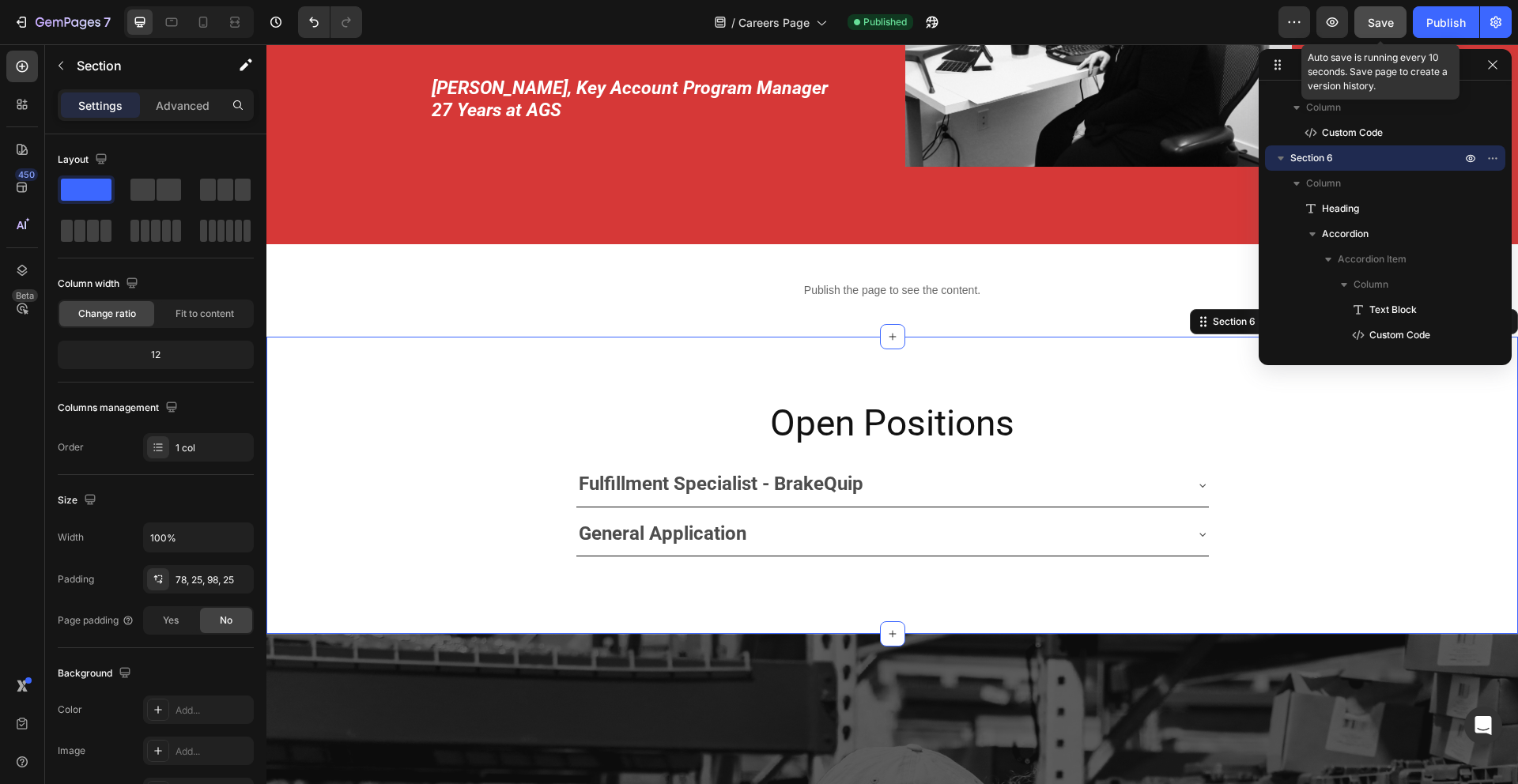
click at [1381, 21] on span "Save" at bounding box center [1381, 22] width 26 height 14
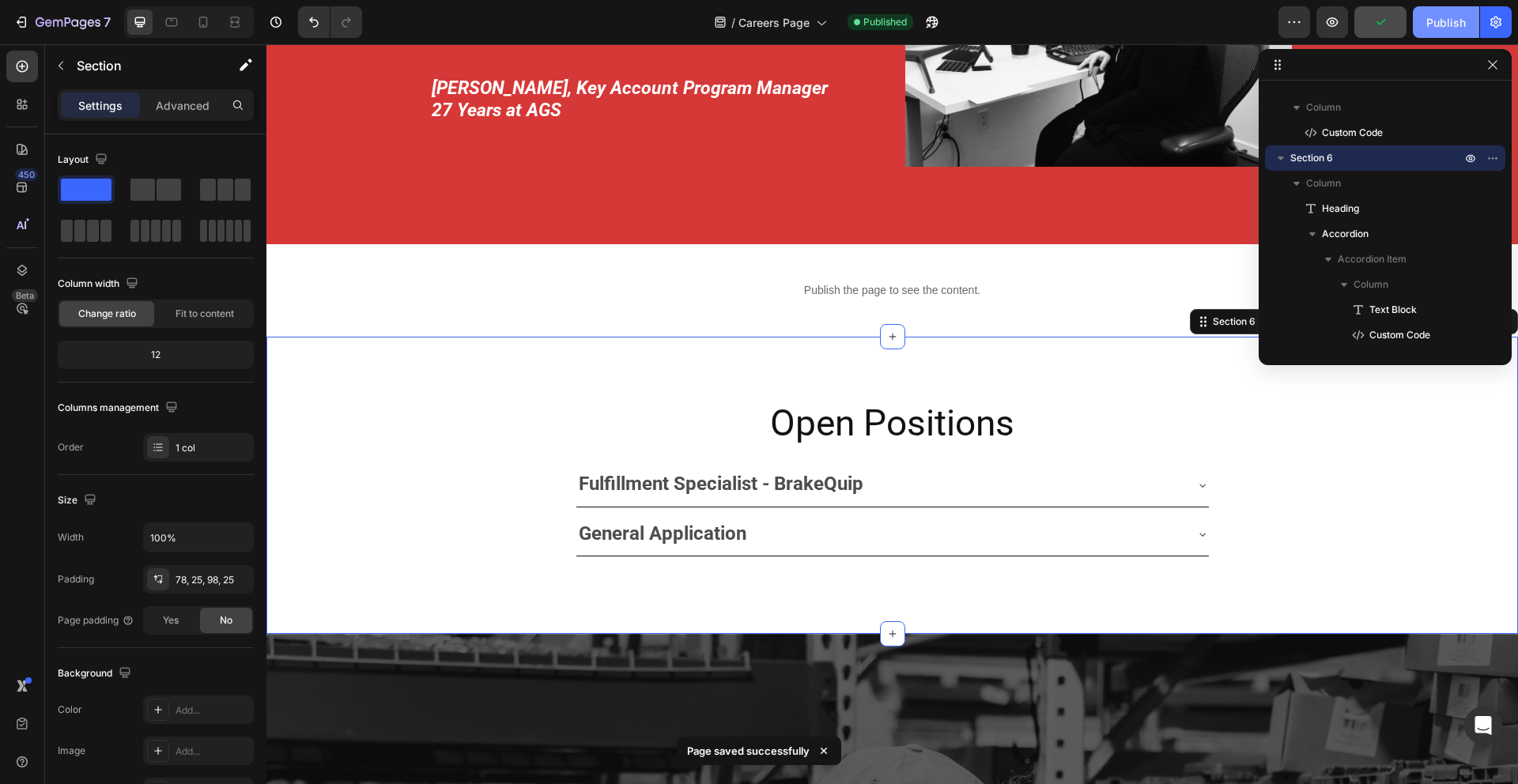
click at [1433, 26] on div "Publish" at bounding box center [1446, 22] width 40 height 17
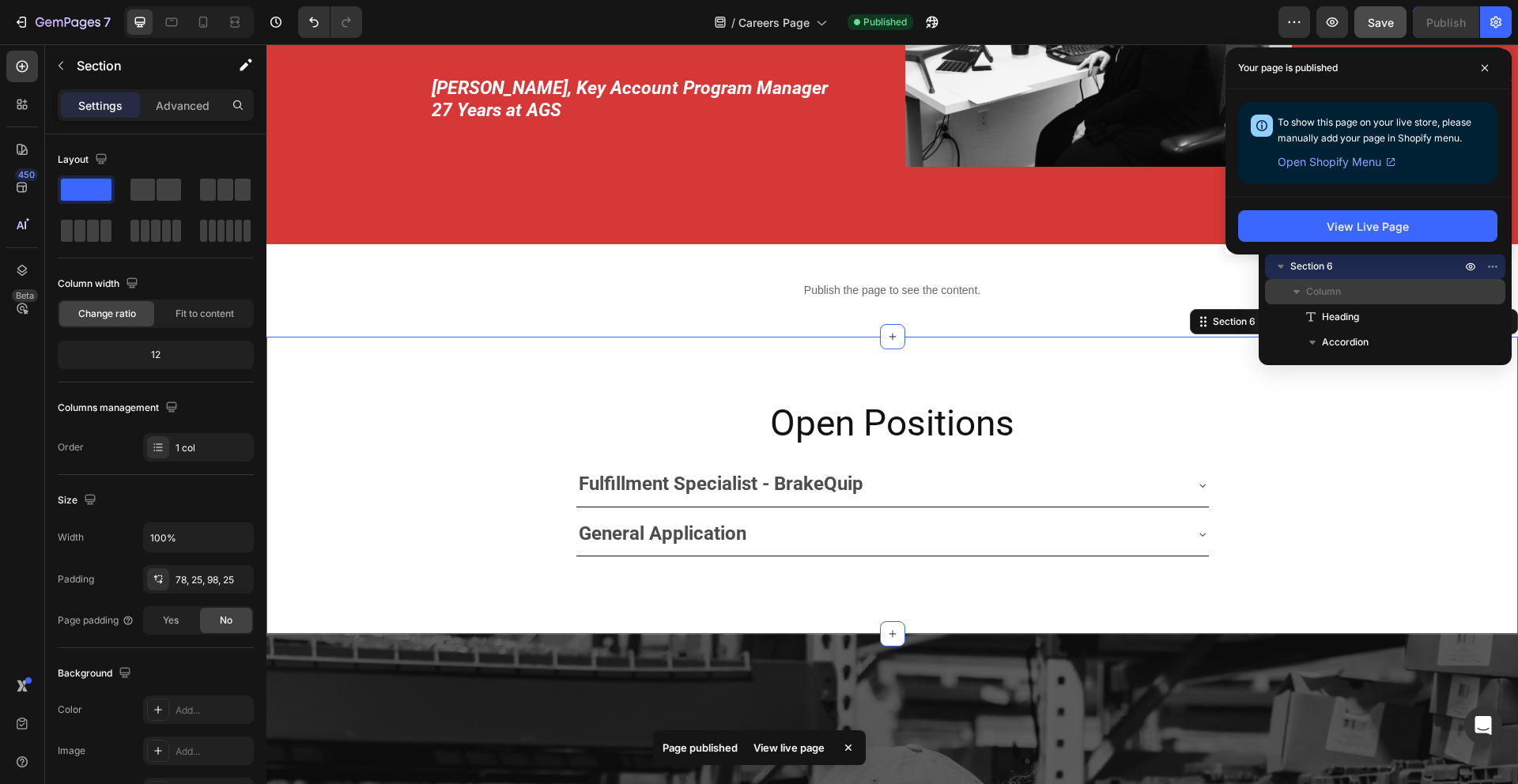
scroll to position [0, 0]
click at [1285, 271] on icon "button" at bounding box center [1281, 276] width 16 height 16
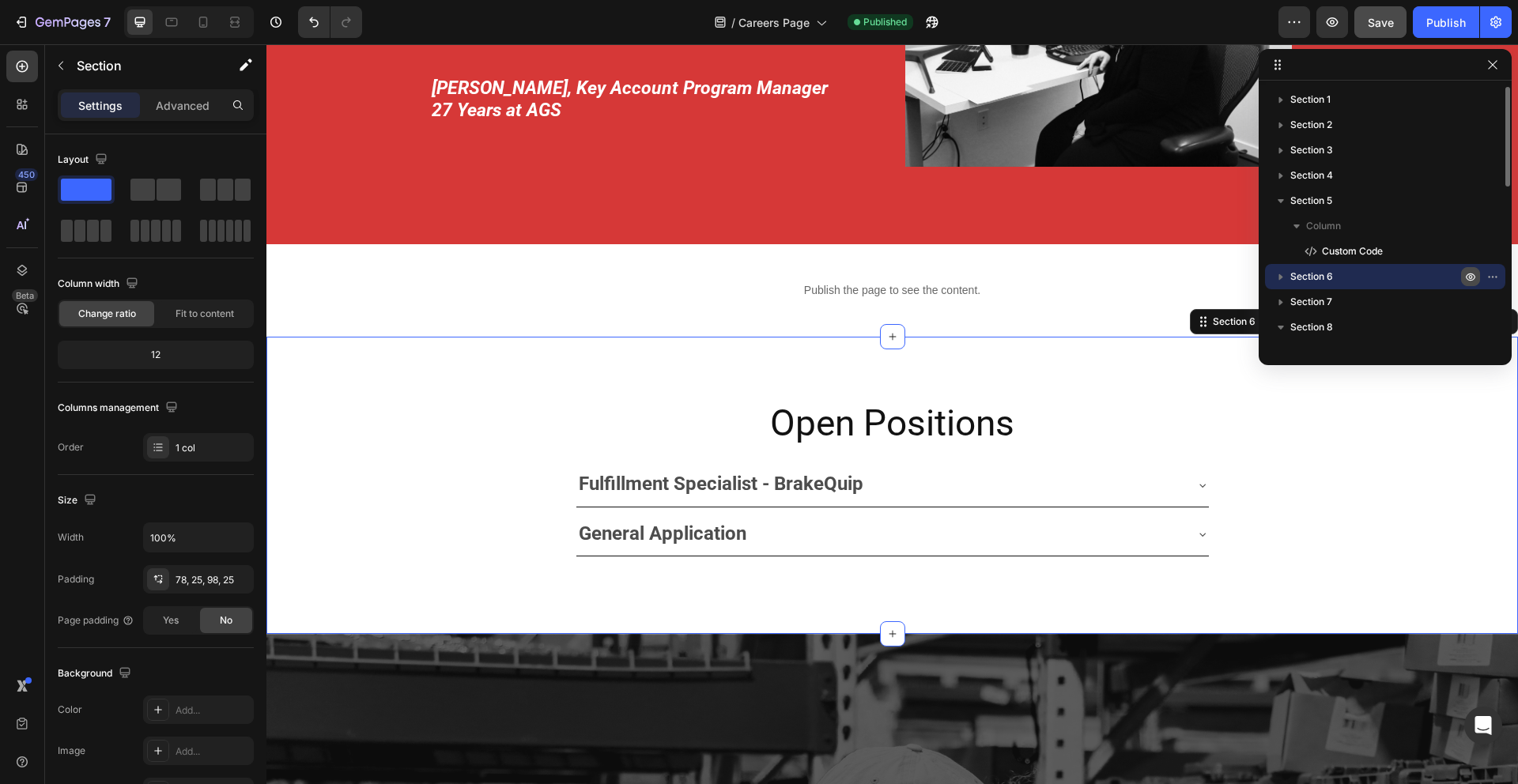
click at [1469, 279] on icon "button" at bounding box center [1471, 277] width 13 height 13
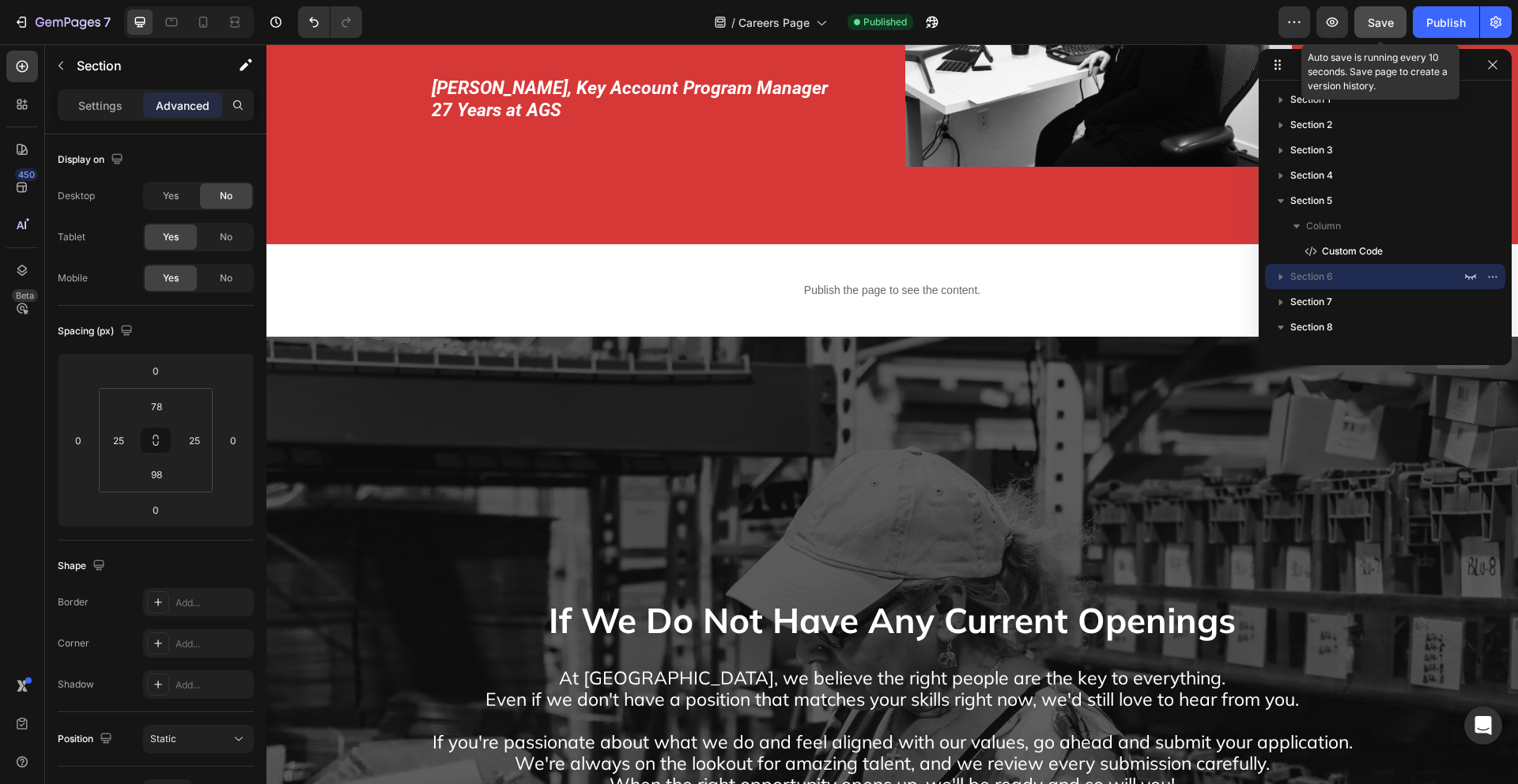
click at [1376, 25] on span "Save" at bounding box center [1381, 22] width 26 height 14
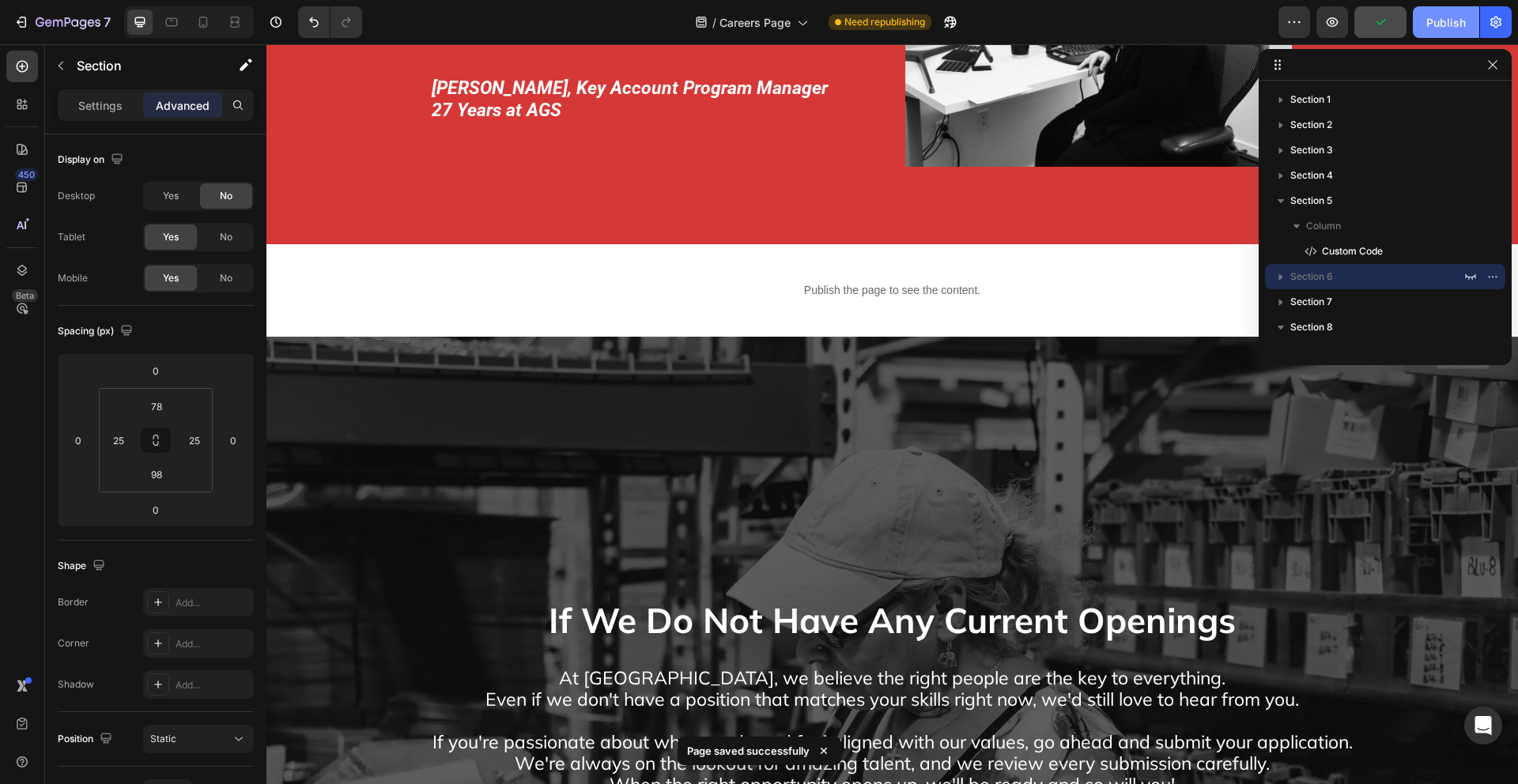
click at [1432, 27] on div "Publish" at bounding box center [1446, 22] width 40 height 17
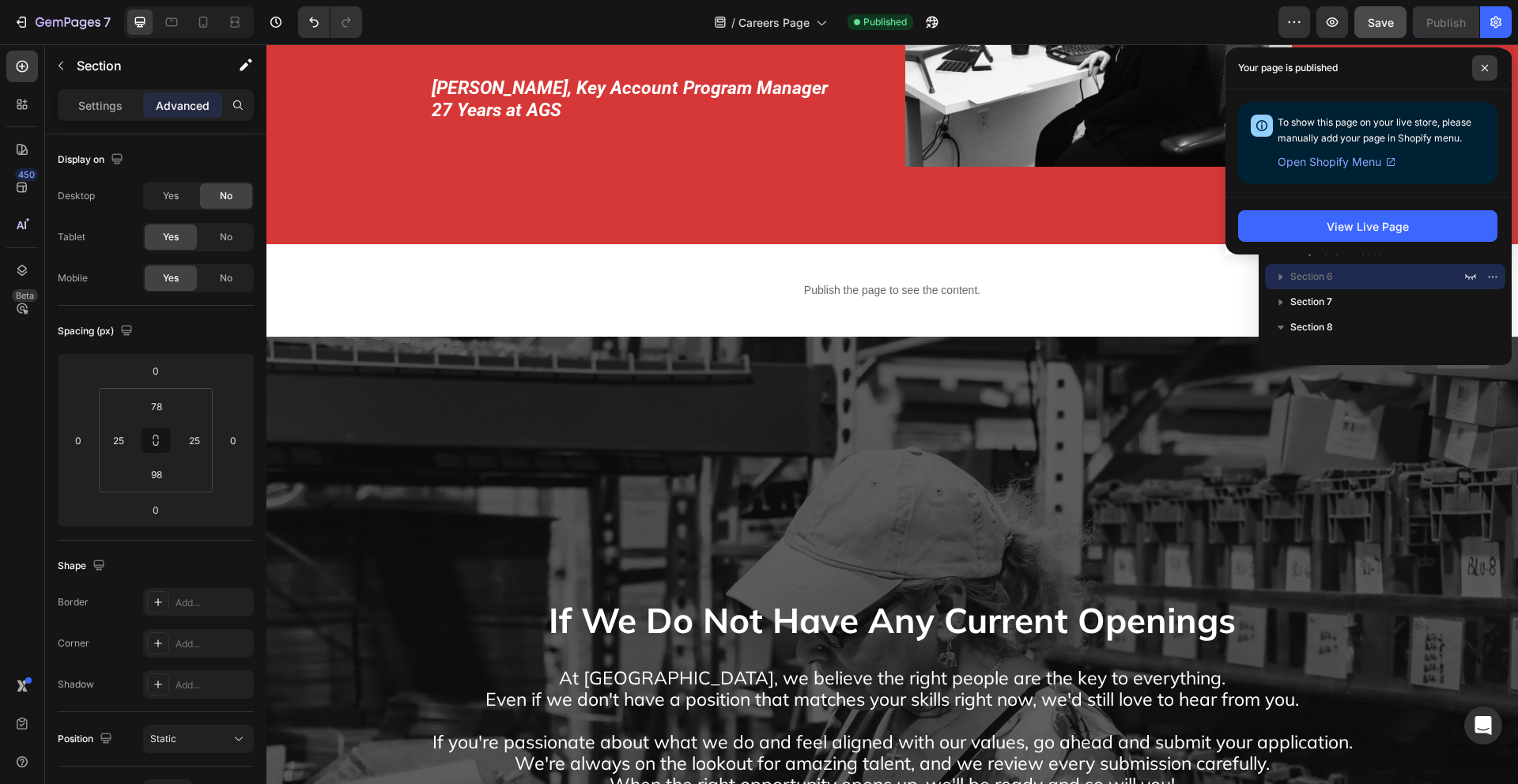
click at [1497, 60] on span at bounding box center [1485, 67] width 25 height 25
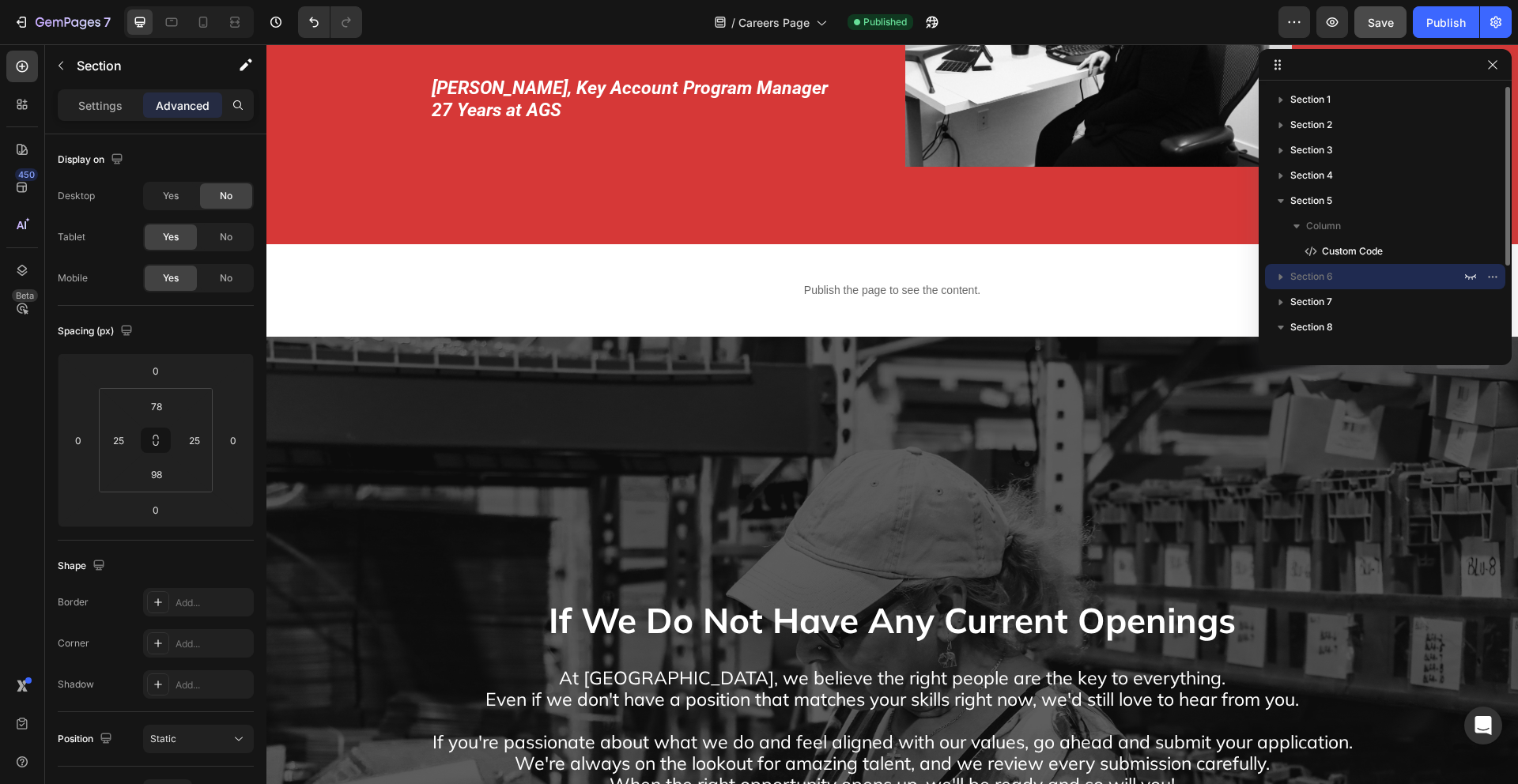
click at [1300, 279] on span "Section 6" at bounding box center [1312, 276] width 42 height 16
click at [1470, 277] on icon "button" at bounding box center [1471, 277] width 11 height 6
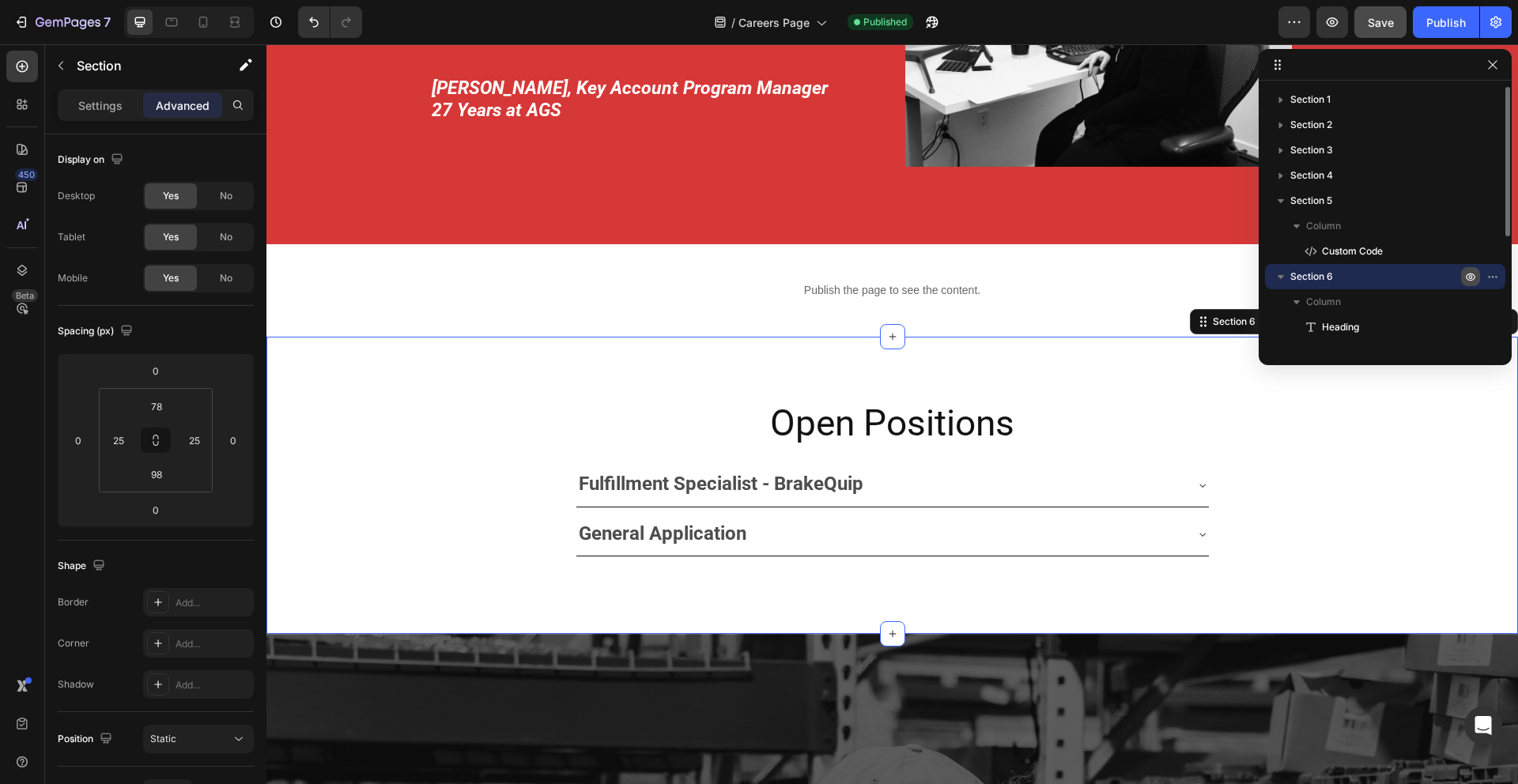
click at [1305, 279] on span "Section 6" at bounding box center [1312, 276] width 42 height 16
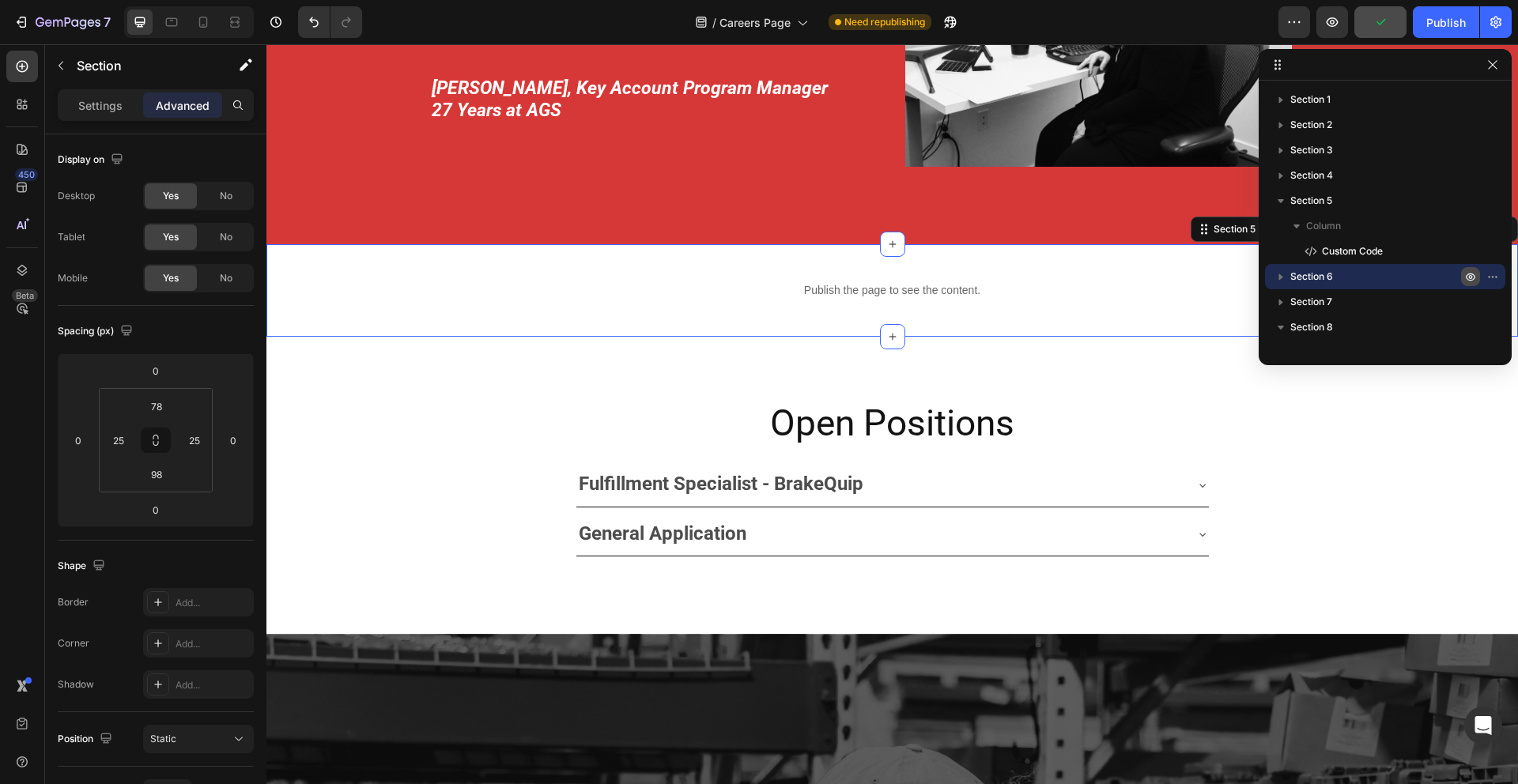
click at [435, 320] on div "Publish the page to see the content. Custom Code Section 5 You can create reusa…" at bounding box center [892, 291] width 1252 height 92
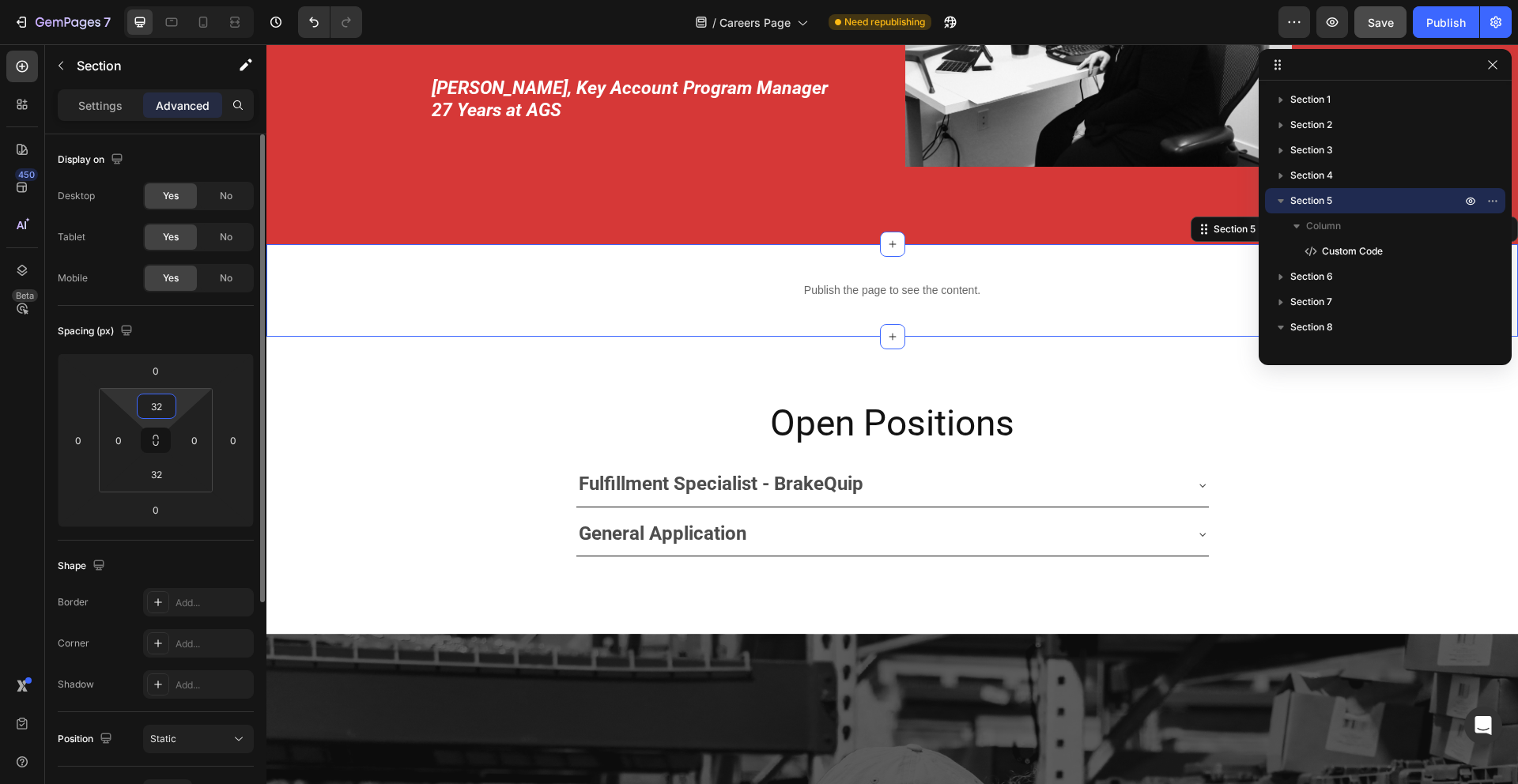
click at [156, 410] on input "32" at bounding box center [157, 407] width 31 height 24
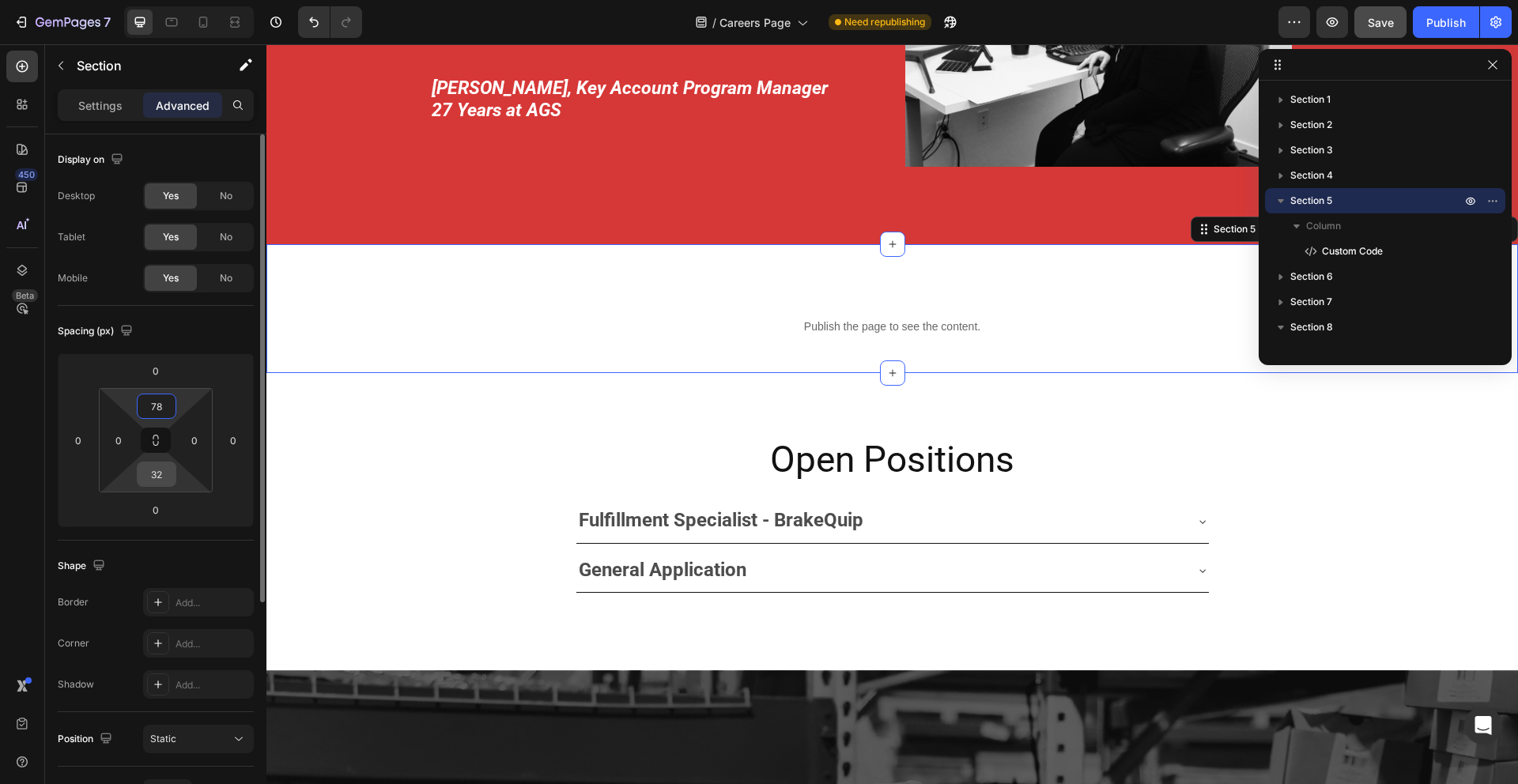
type input "78"
click at [161, 482] on input "32" at bounding box center [157, 474] width 31 height 24
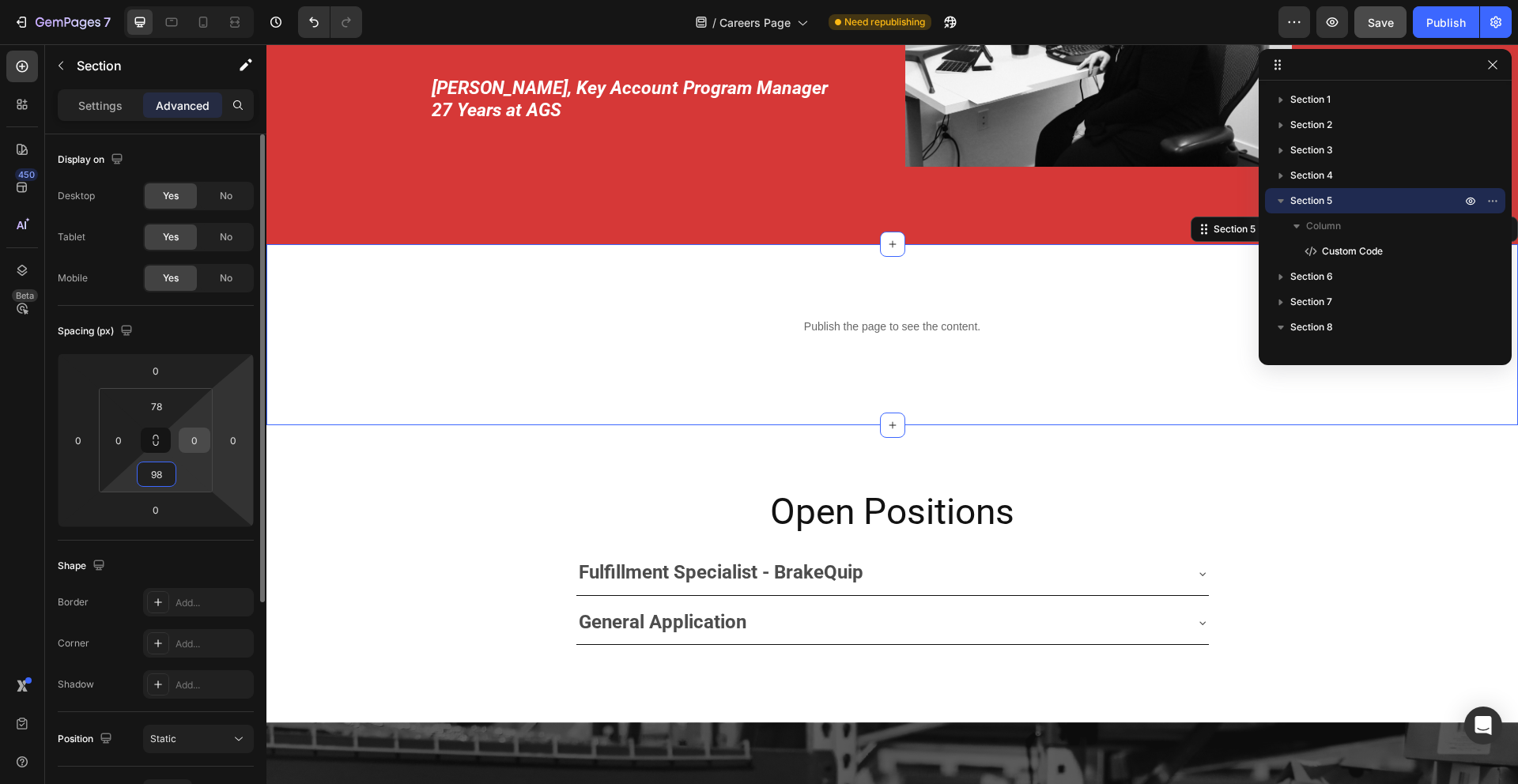
type input "98"
click at [186, 444] on input "0" at bounding box center [195, 440] width 24 height 24
type input "25"
click at [121, 435] on input "0" at bounding box center [119, 440] width 24 height 24
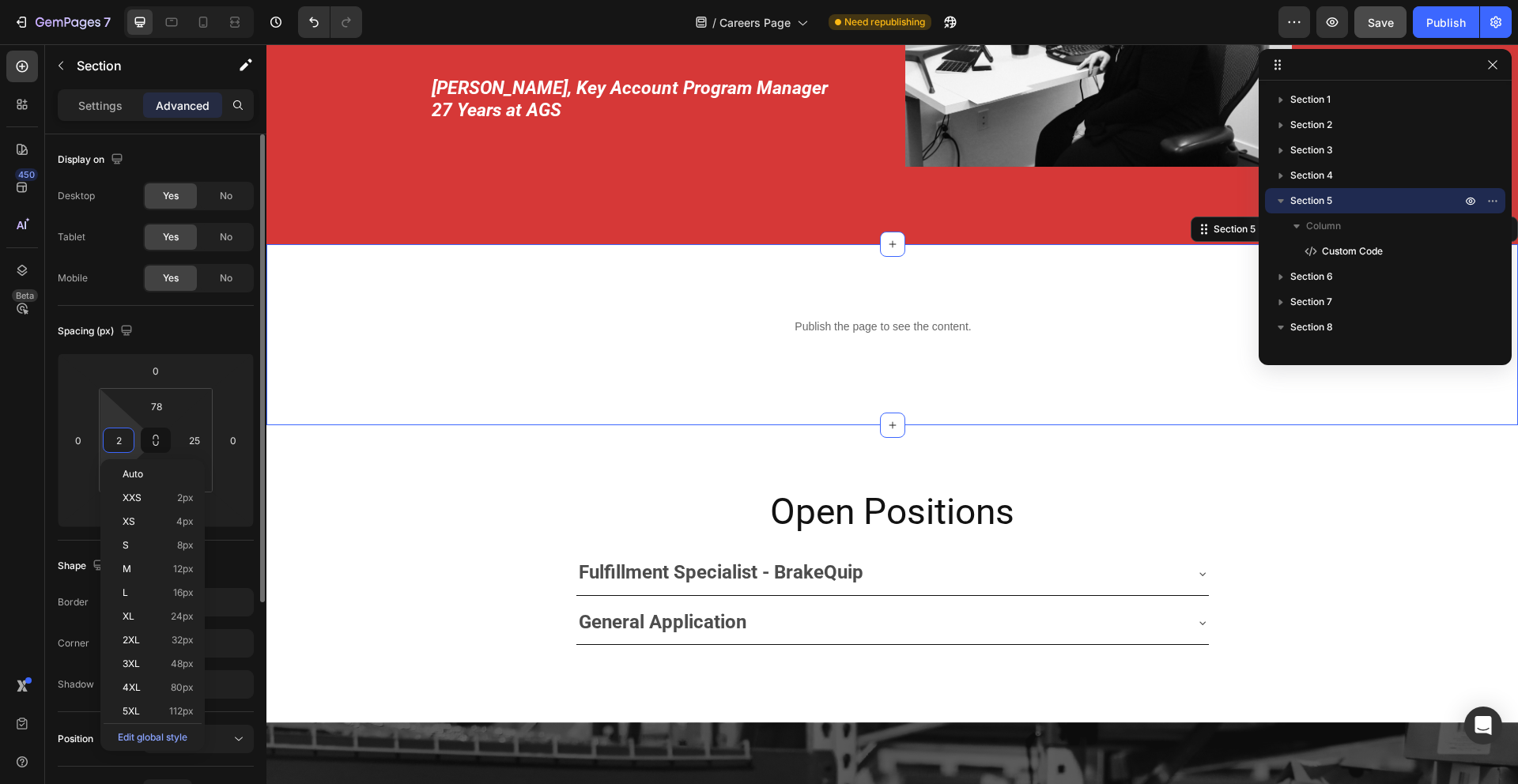
type input "25"
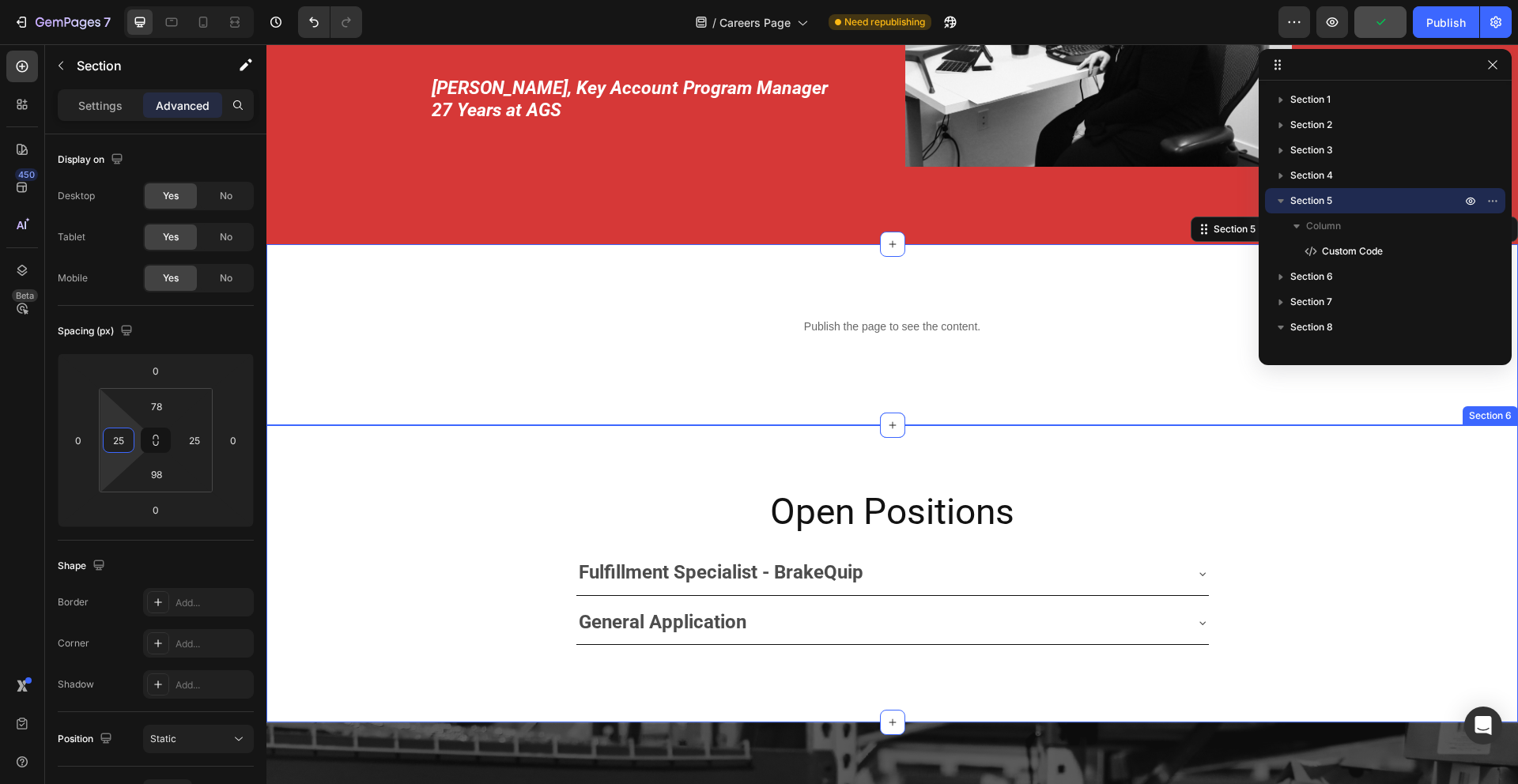
click at [1413, 472] on div "Open Positions Heading Fulfillment Specialist - BrakeQuip General Application A…" at bounding box center [892, 574] width 1252 height 297
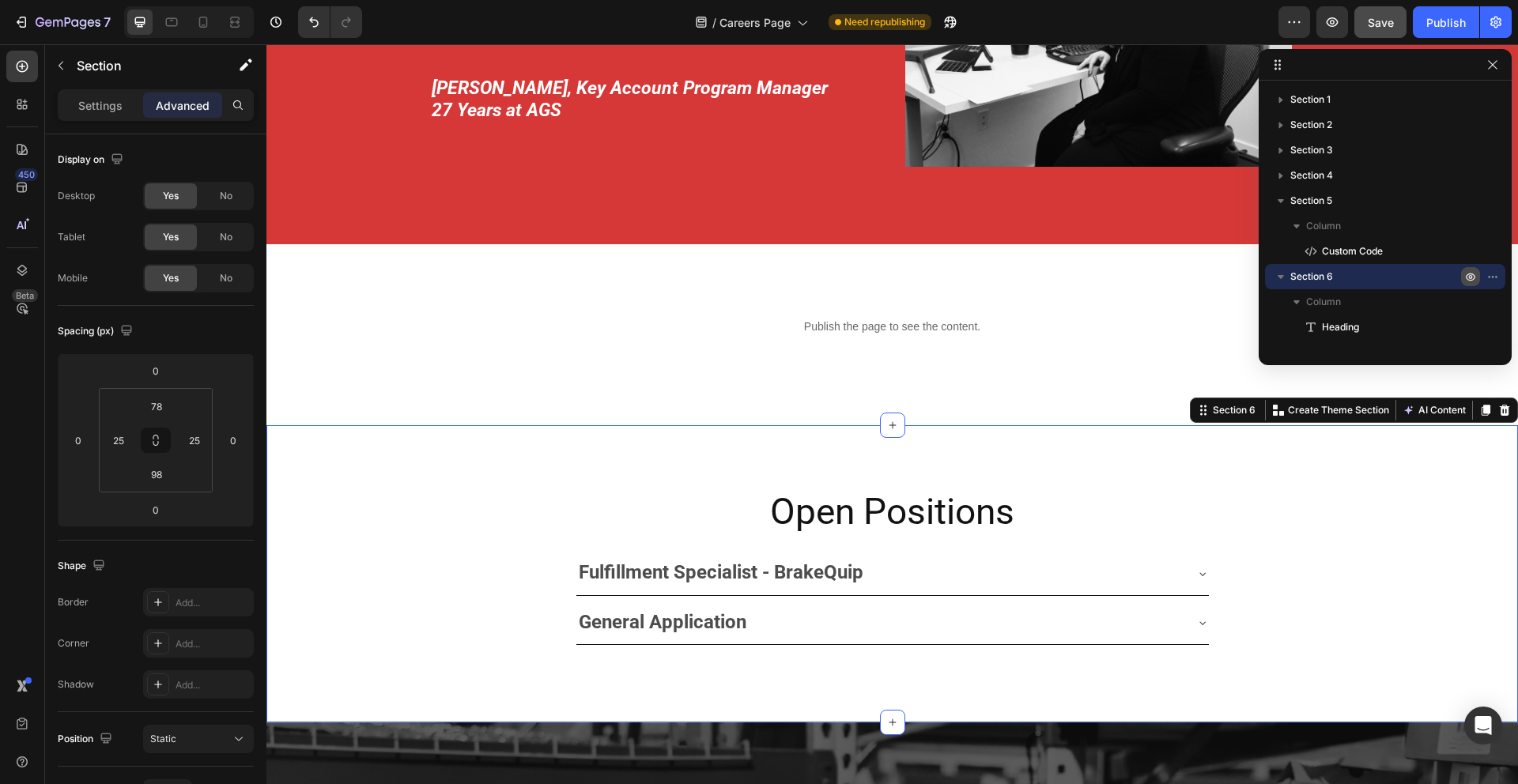
click at [1468, 276] on icon "button" at bounding box center [1471, 277] width 13 height 13
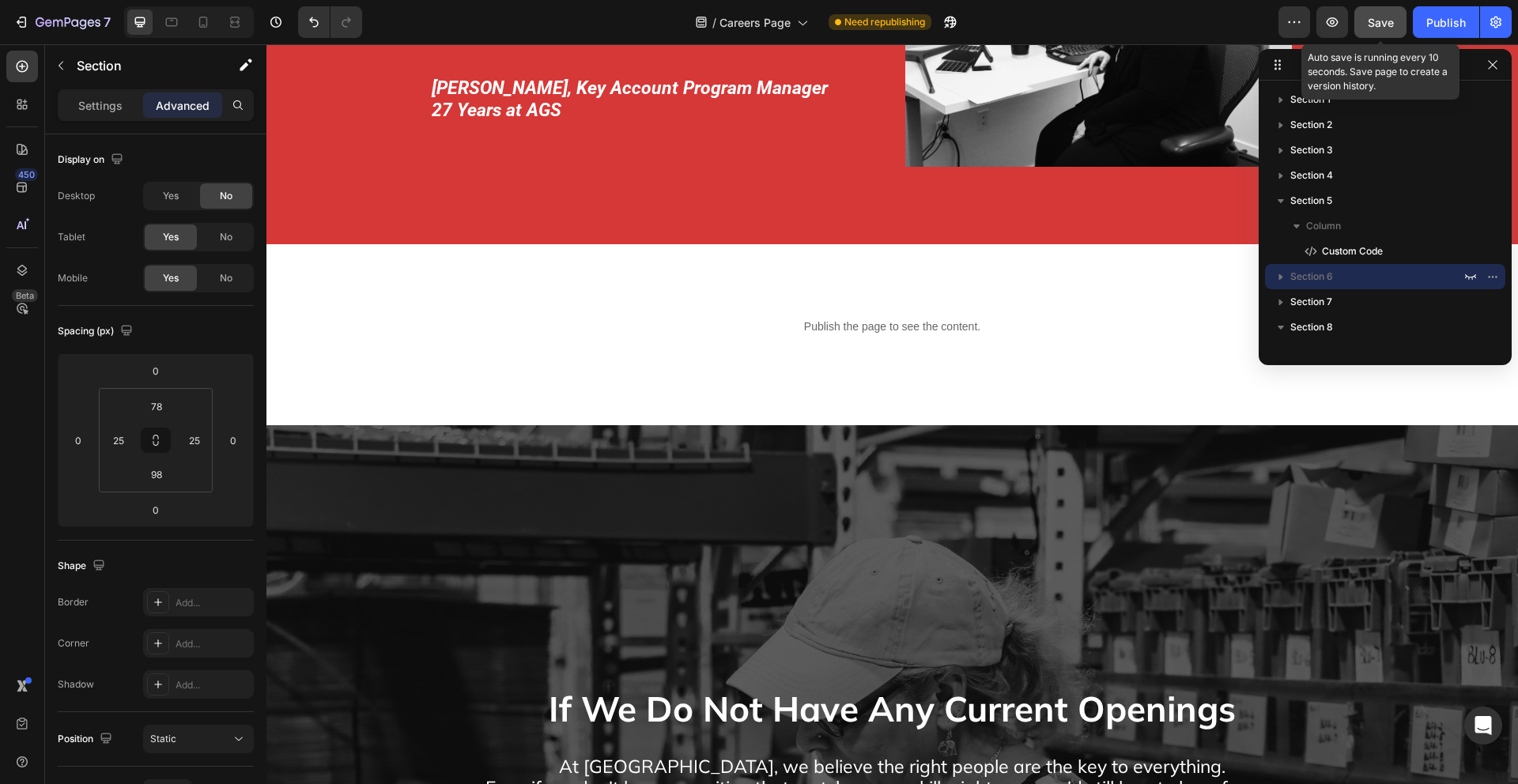
click at [1380, 27] on span "Save" at bounding box center [1381, 22] width 26 height 14
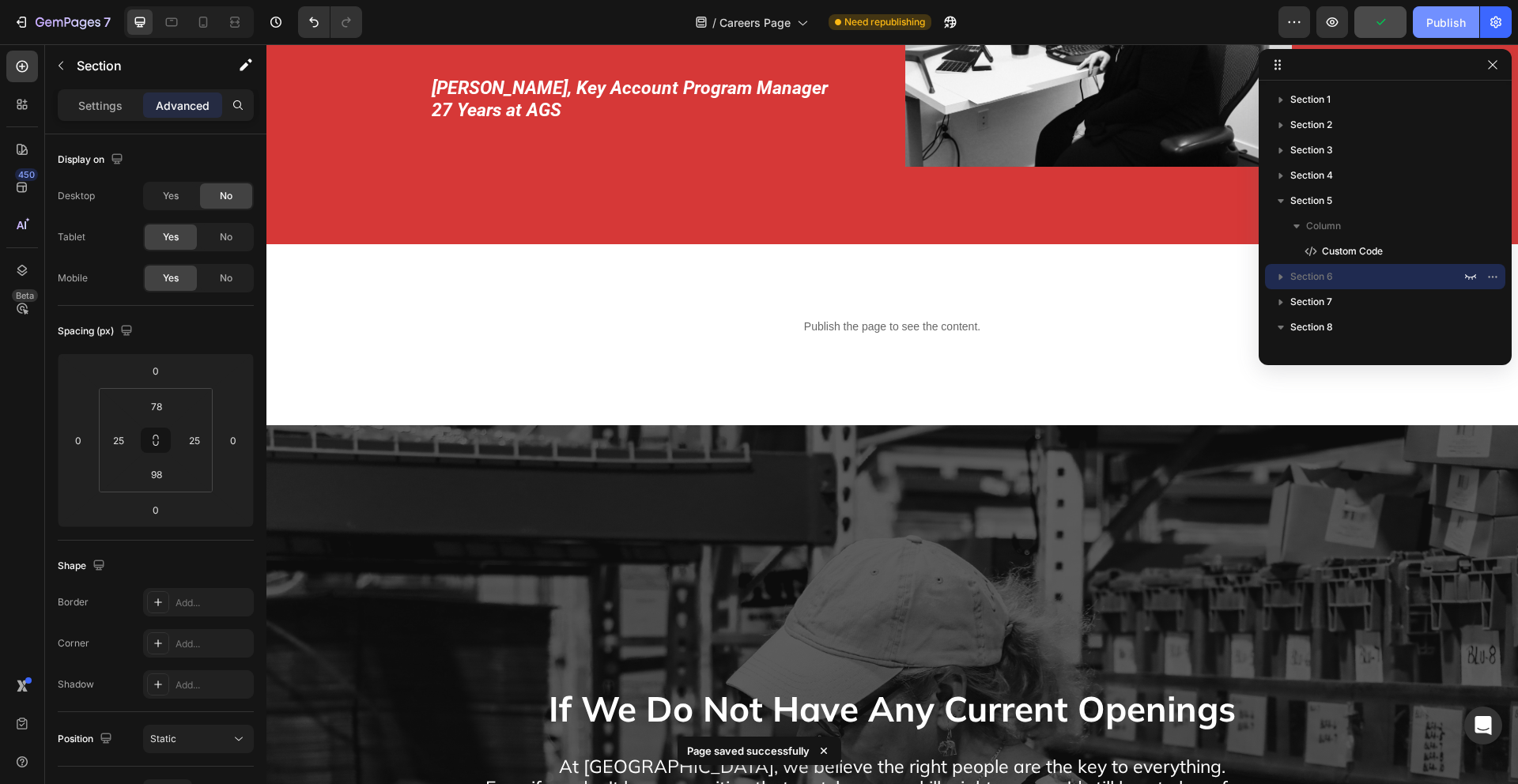
click at [1436, 22] on div "Publish" at bounding box center [1446, 22] width 40 height 17
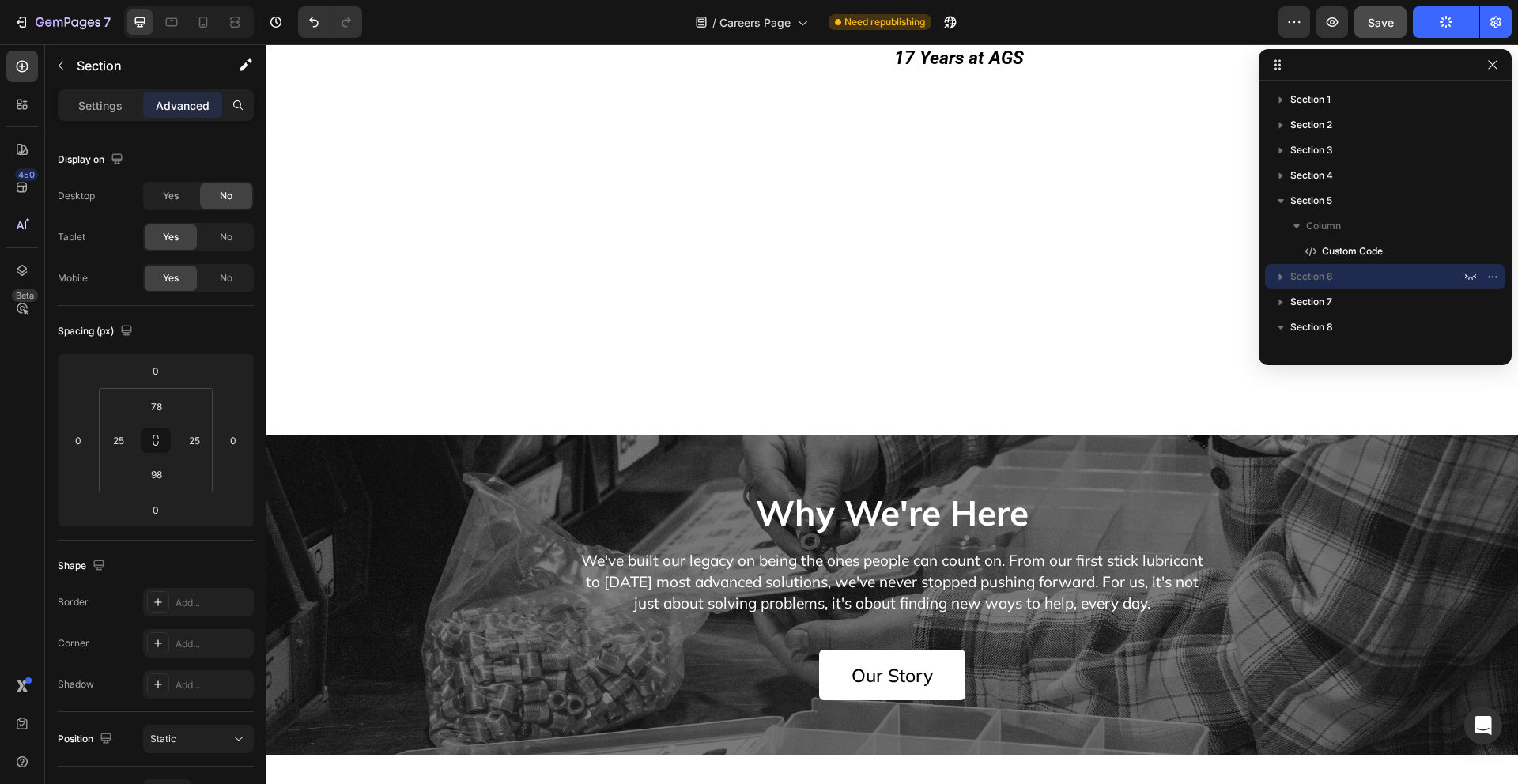
scroll to position [3762, 0]
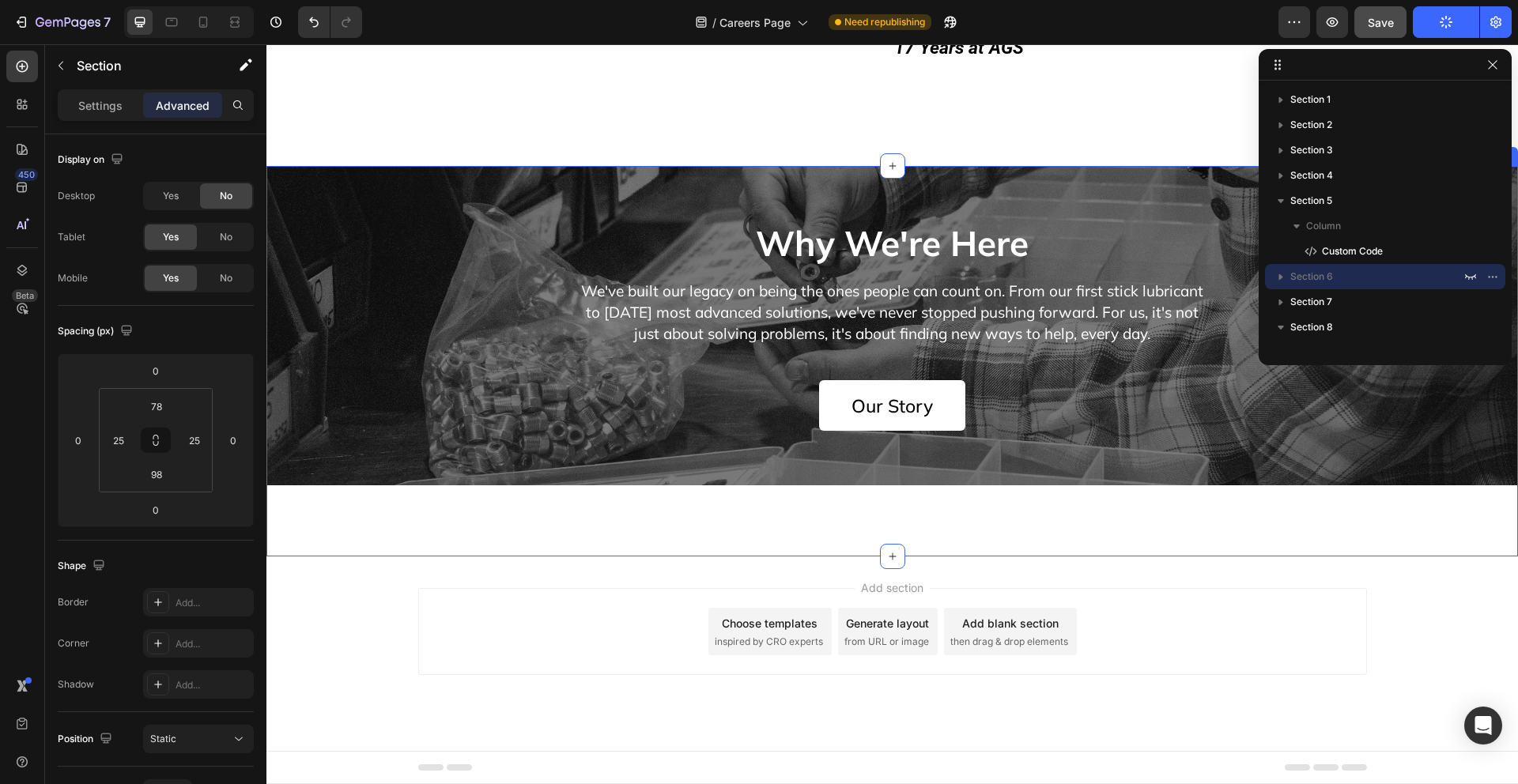
click at [369, 516] on div "Why We're Here Heading We've built our legacy on being the ones people can coun…" at bounding box center [892, 361] width 1252 height 390
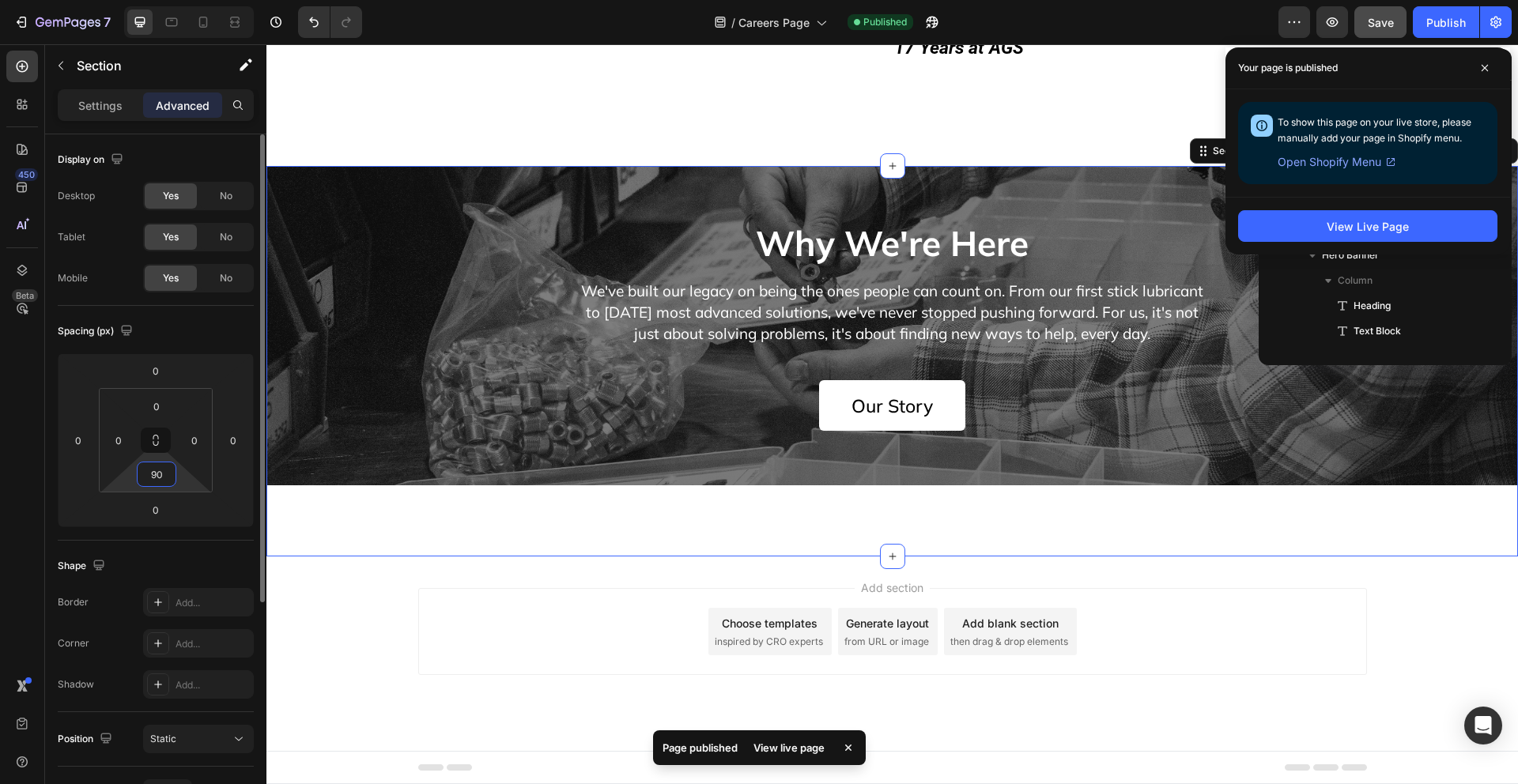
click at [161, 479] on input "90" at bounding box center [157, 474] width 31 height 24
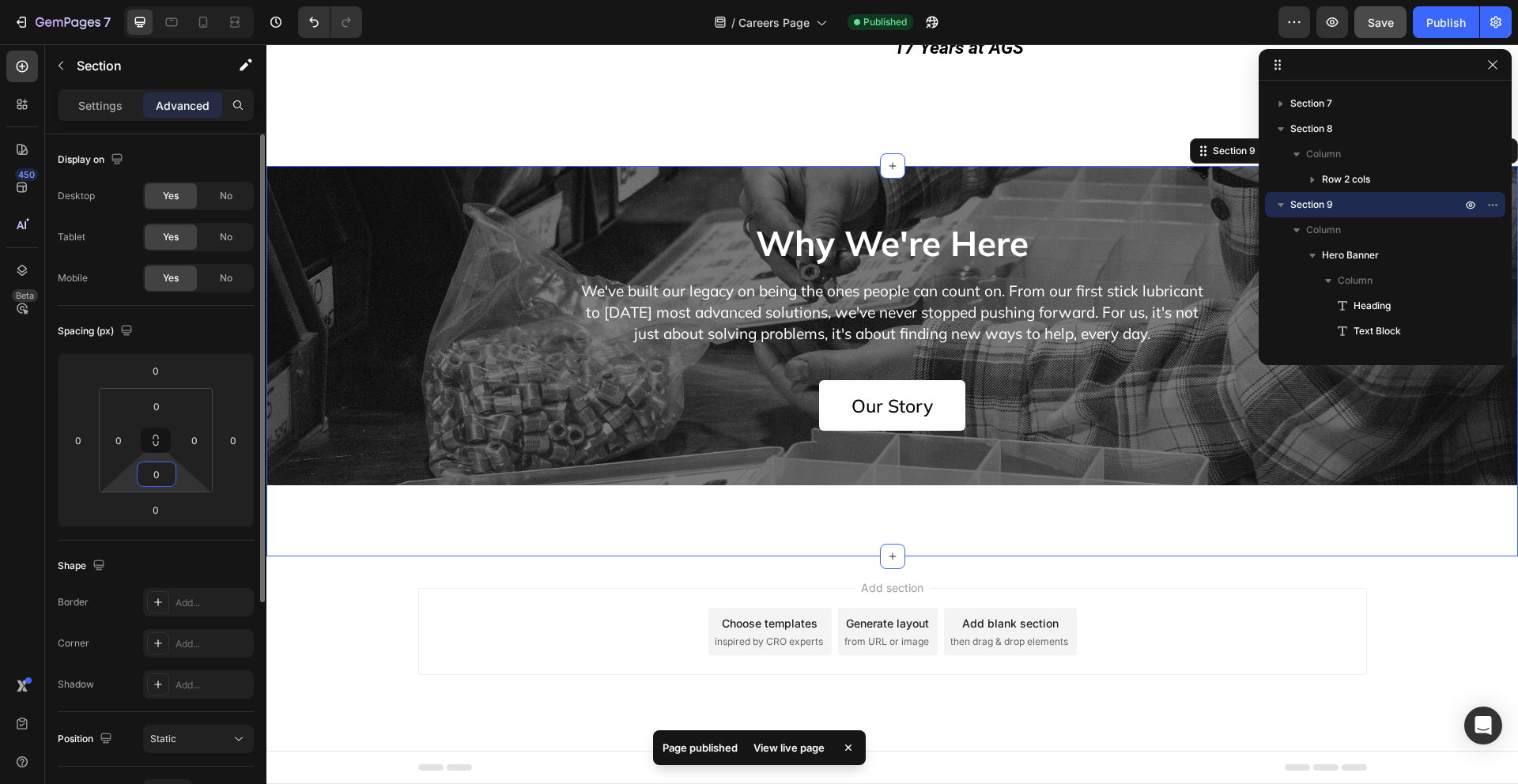
scroll to position [3691, 0]
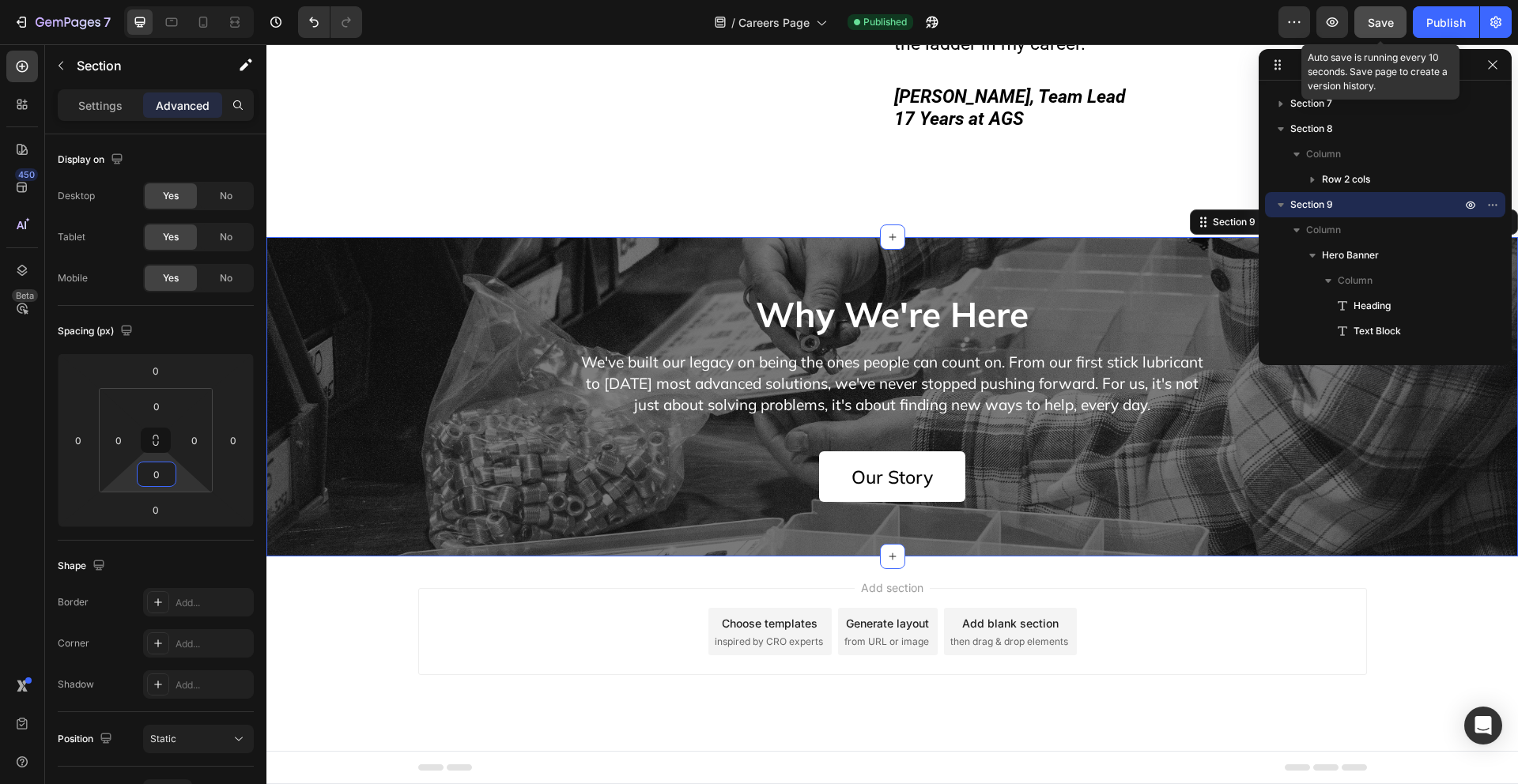
click at [1381, 18] on span "Save" at bounding box center [1381, 22] width 26 height 14
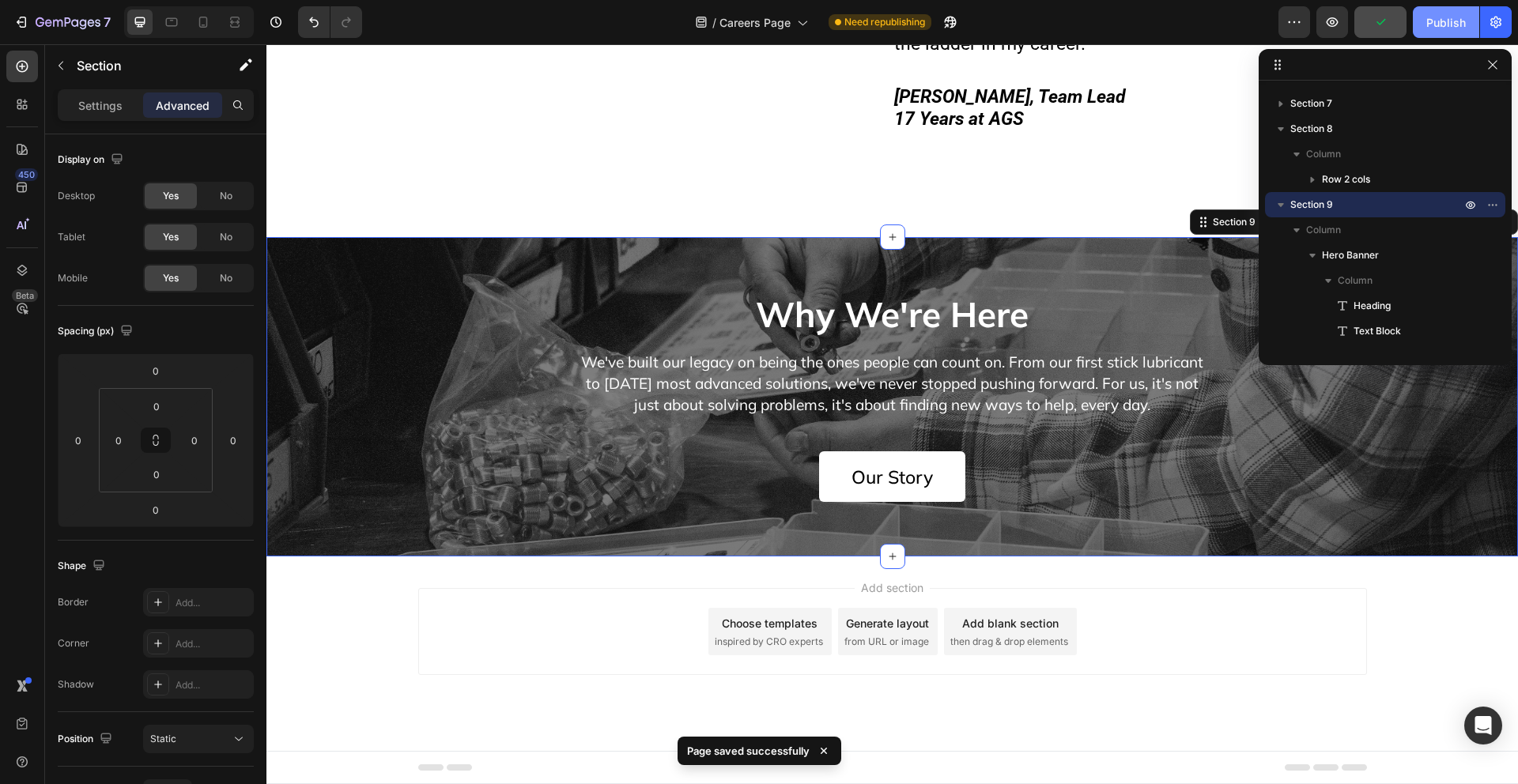
click at [1435, 24] on div "Publish" at bounding box center [1446, 22] width 40 height 17
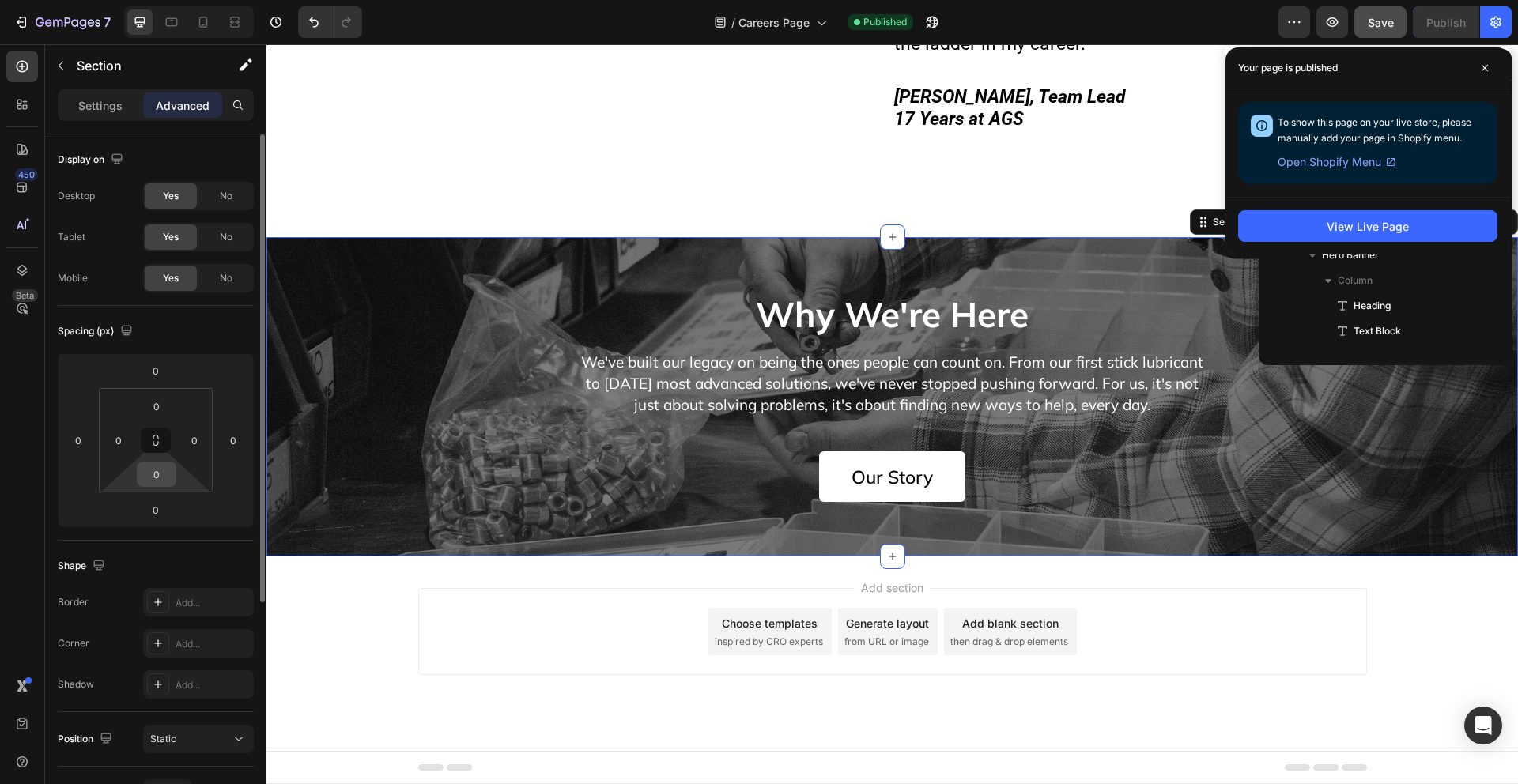
click at [163, 478] on input "0" at bounding box center [157, 474] width 31 height 24
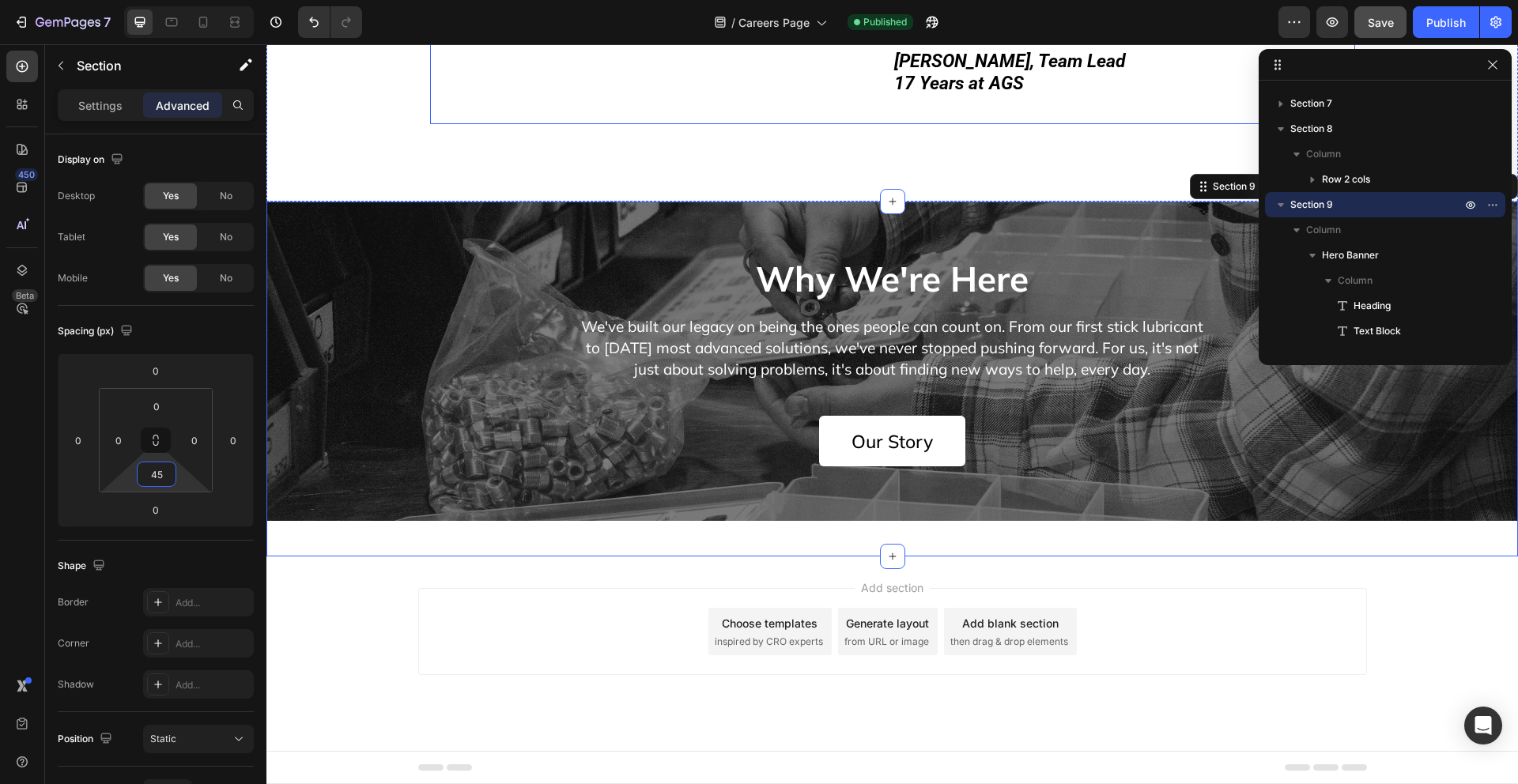
scroll to position [3064, 0]
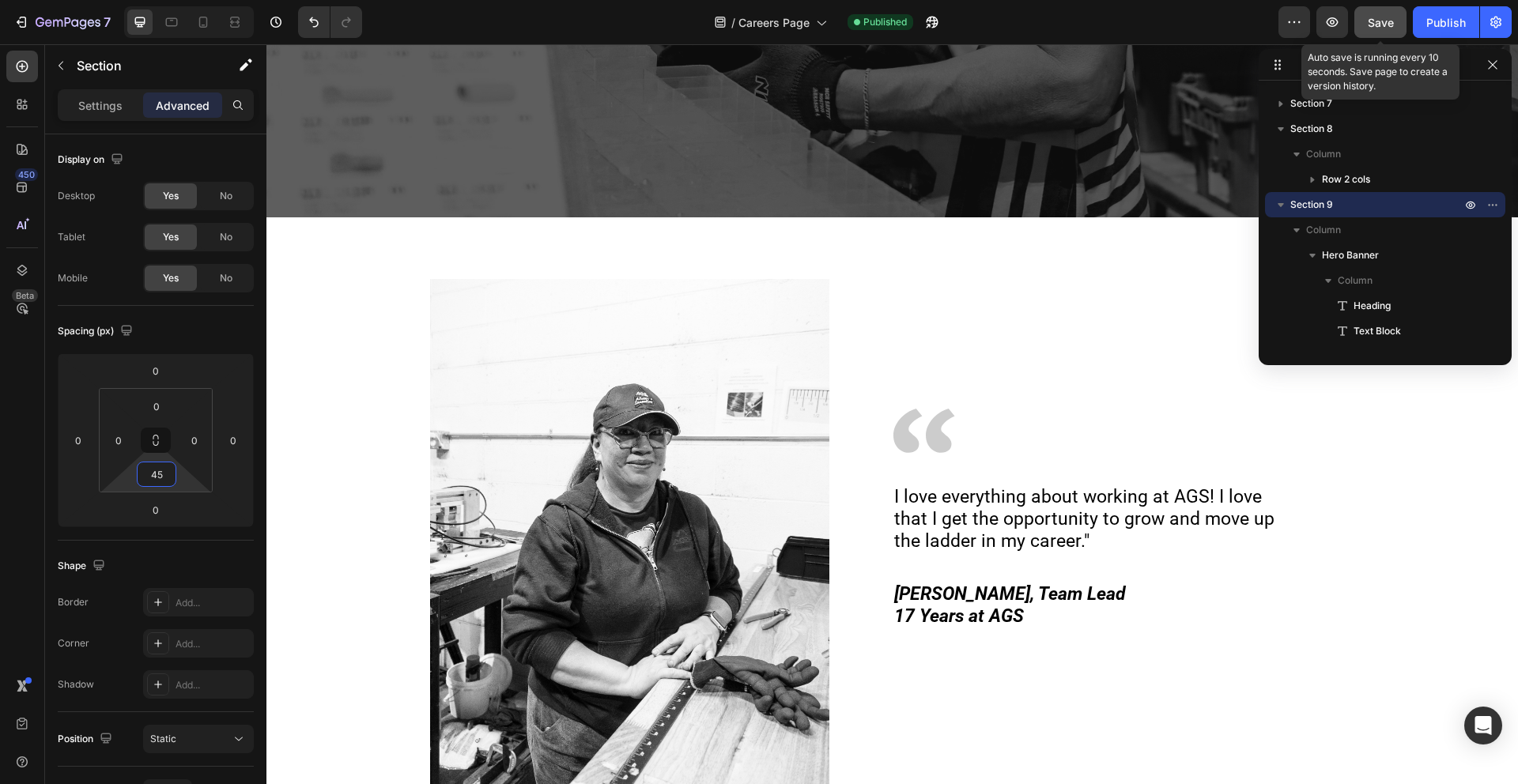
type input "45"
click at [1371, 16] on span "Save" at bounding box center [1381, 22] width 26 height 14
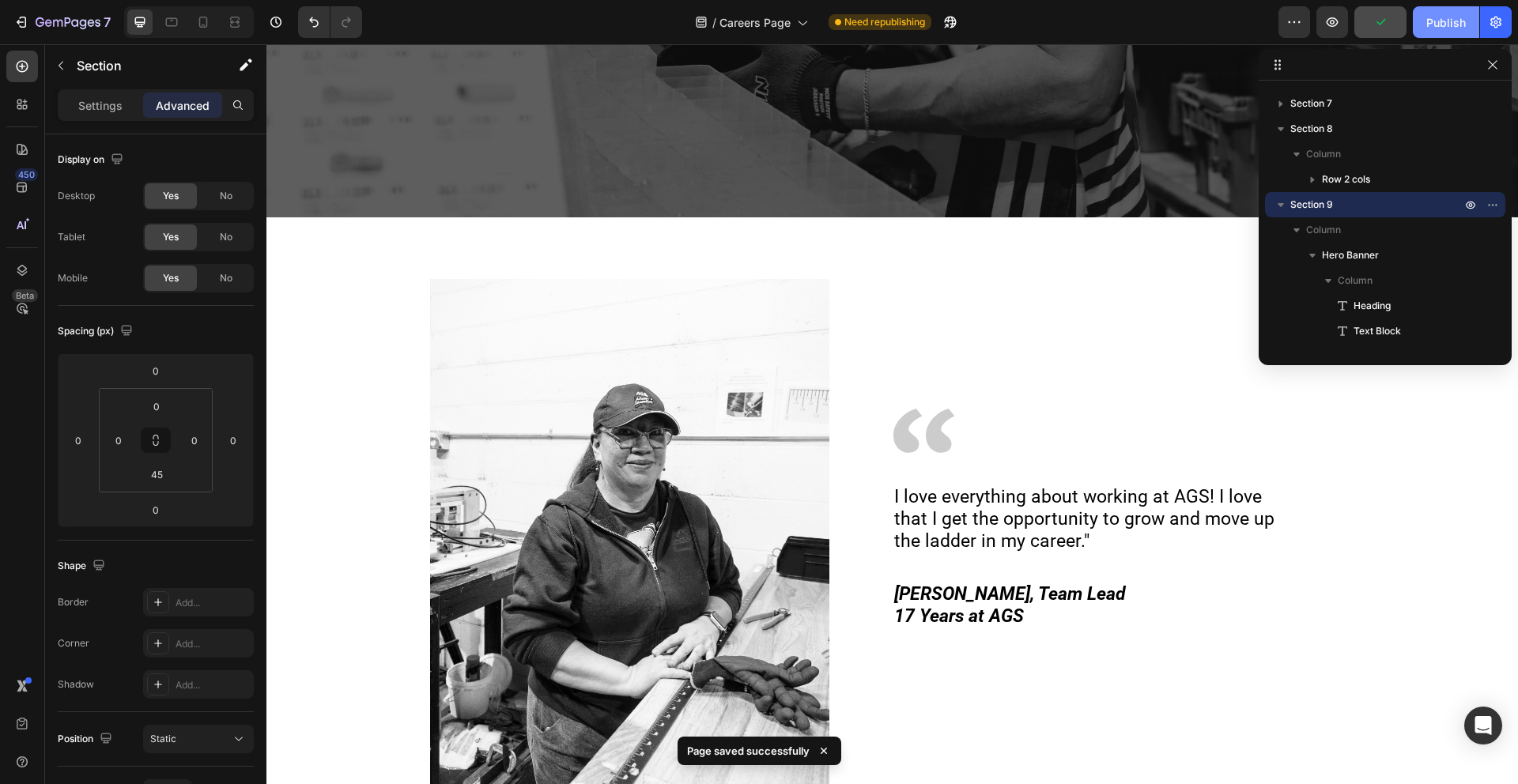
click at [1450, 25] on div "Publish" at bounding box center [1446, 22] width 40 height 17
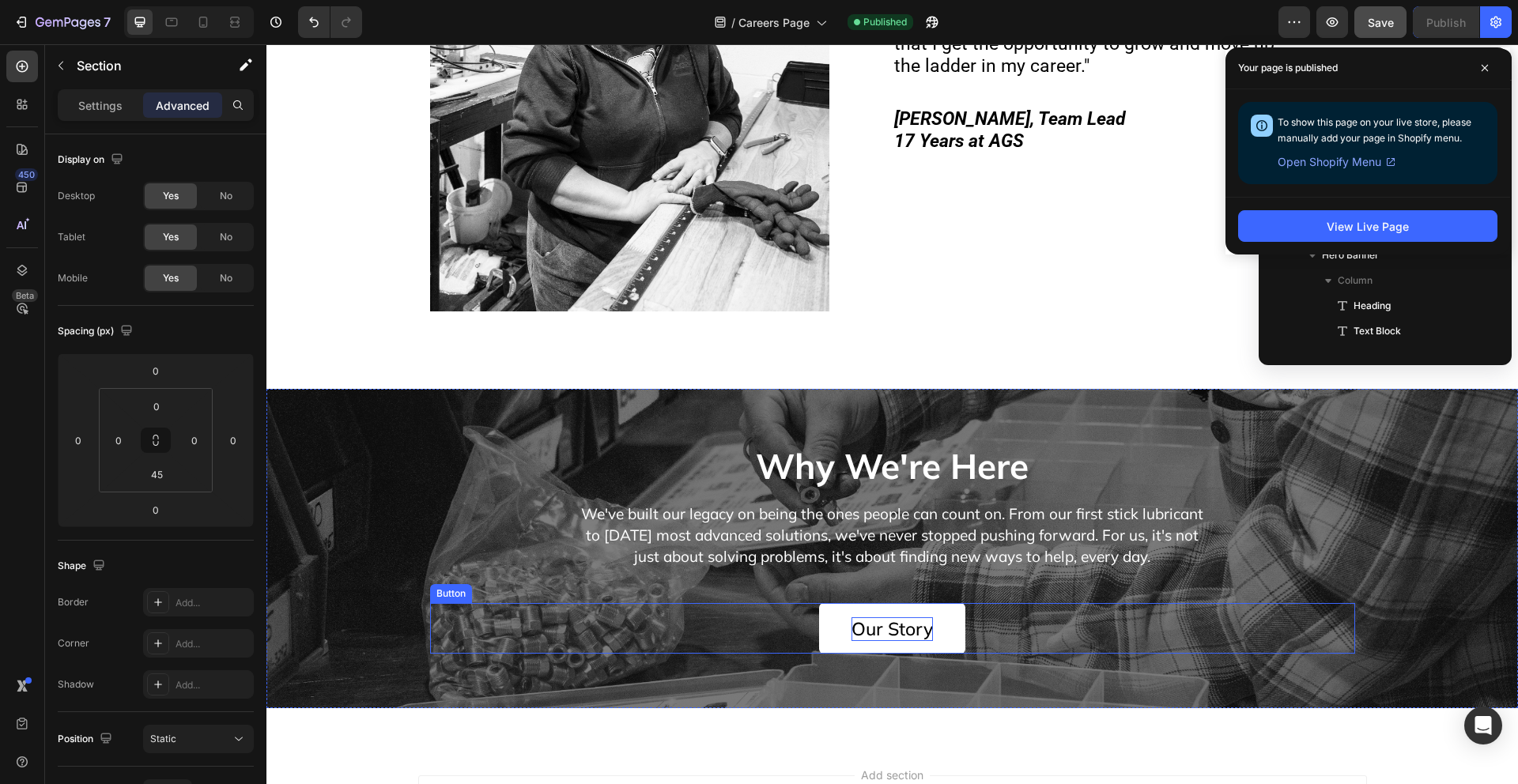
scroll to position [3473, 0]
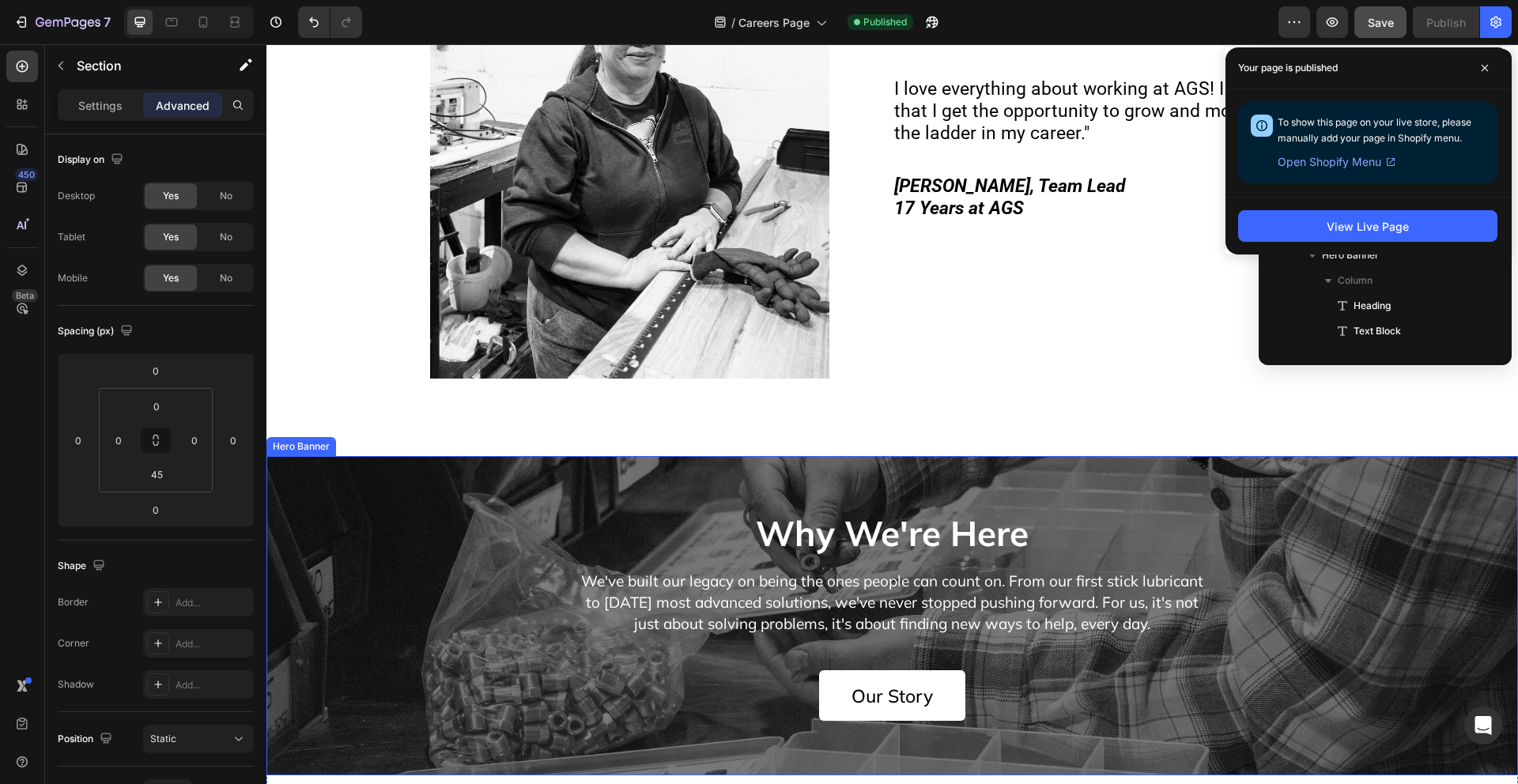
click at [503, 472] on div "Why We're Here Heading We've built our legacy on being the ones people can coun…" at bounding box center [892, 615] width 926 height 319
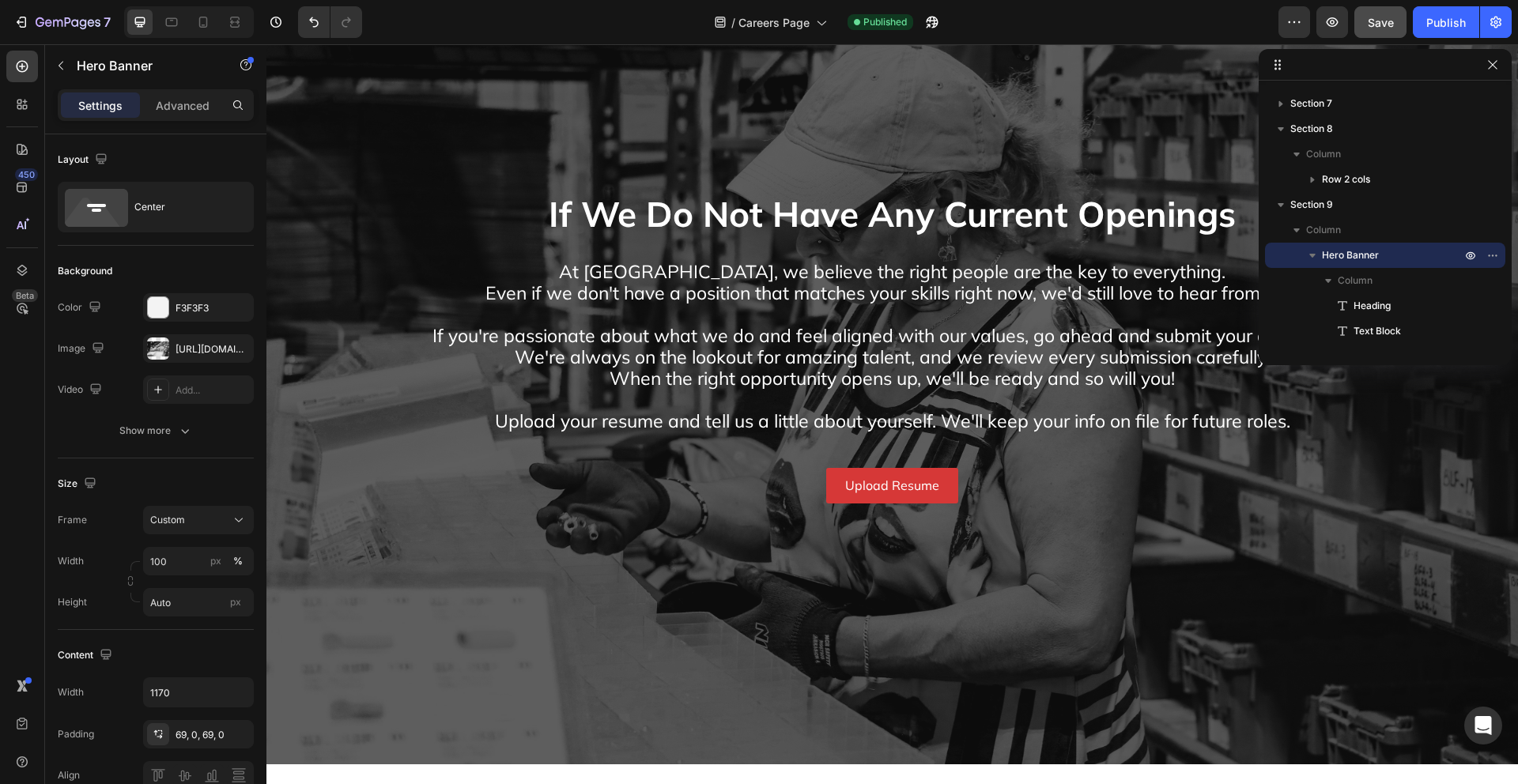
scroll to position [2522, 0]
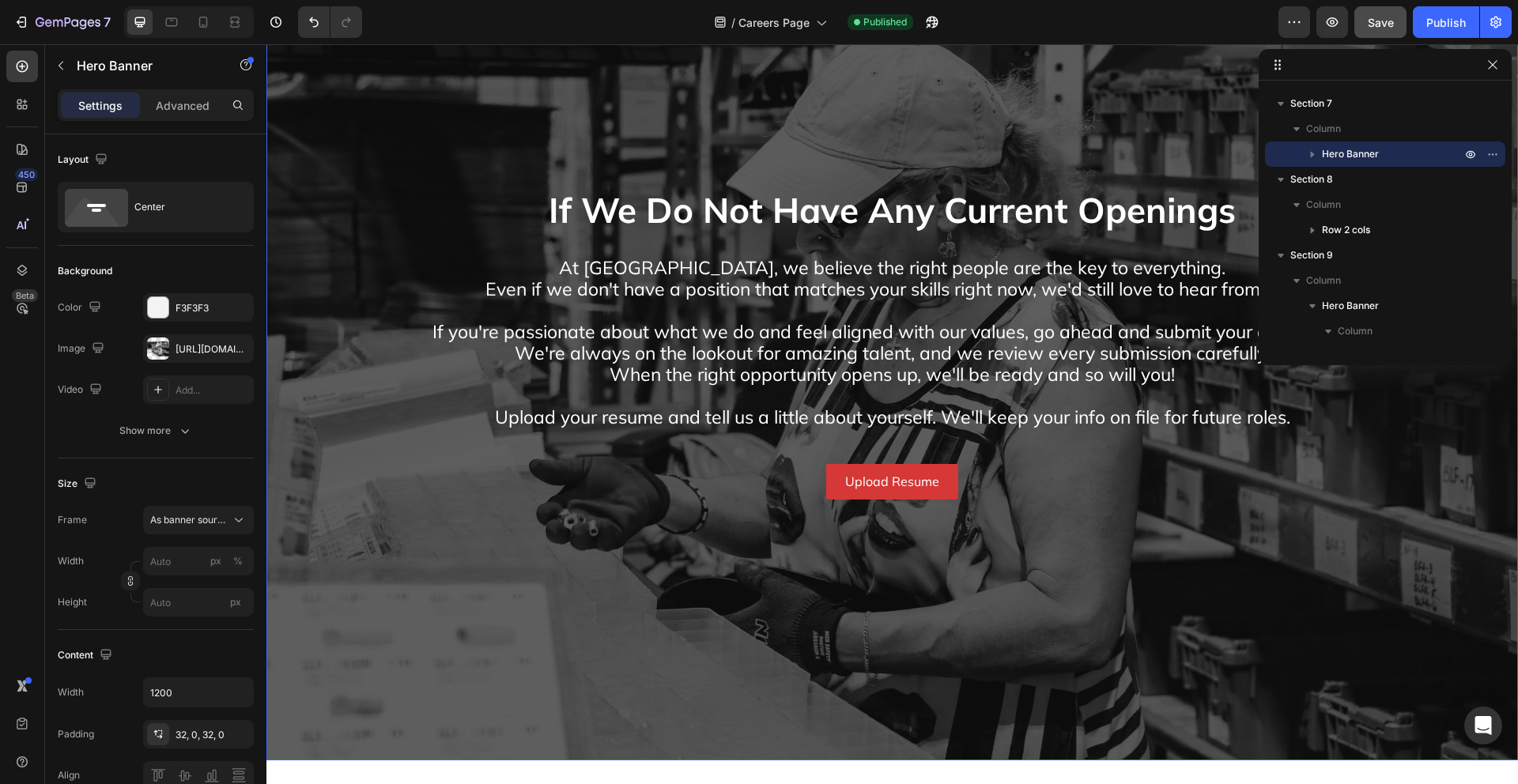
click at [1119, 119] on div "Overlay" at bounding box center [892, 343] width 1252 height 834
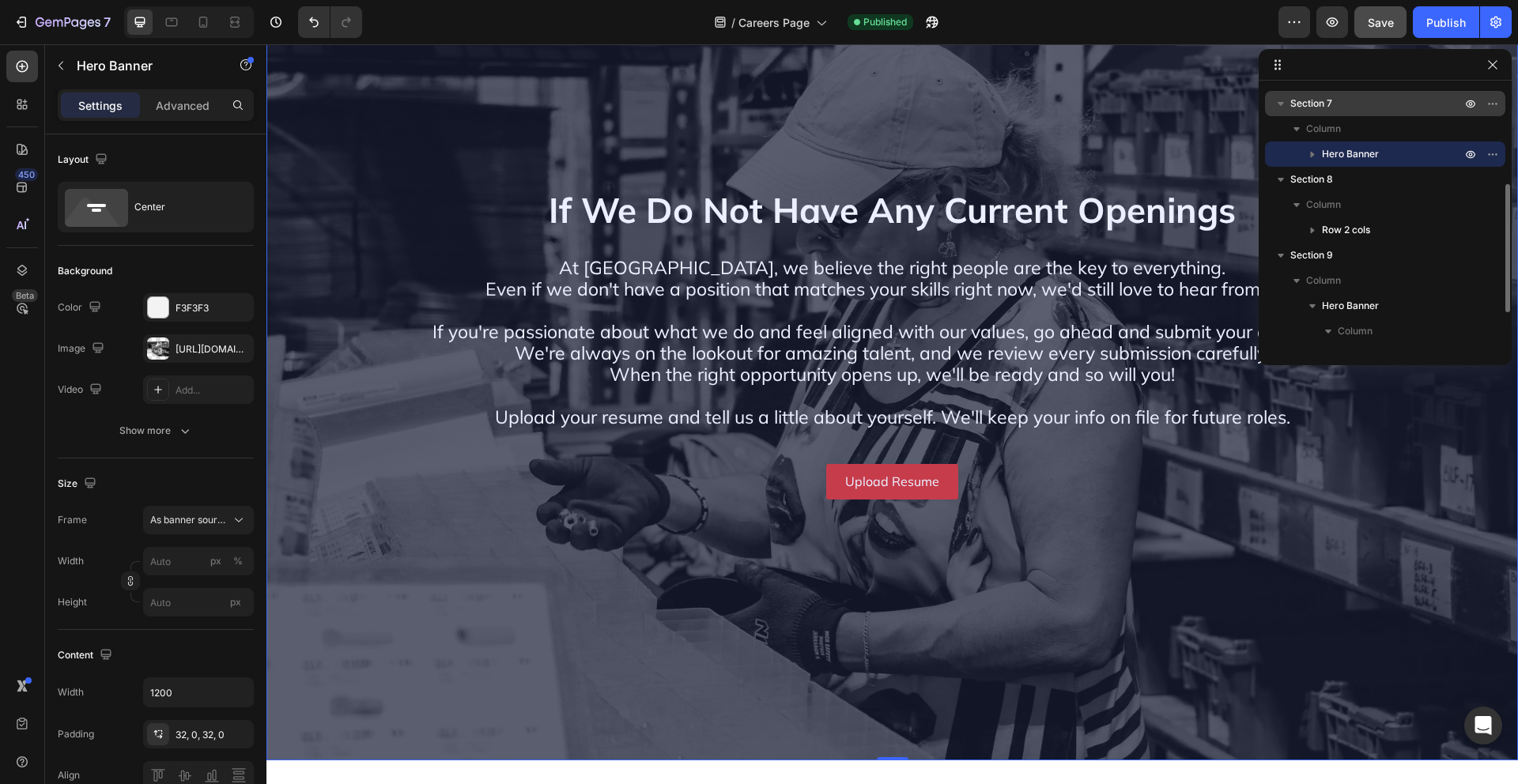
click at [1381, 96] on p "Section 7" at bounding box center [1378, 103] width 174 height 16
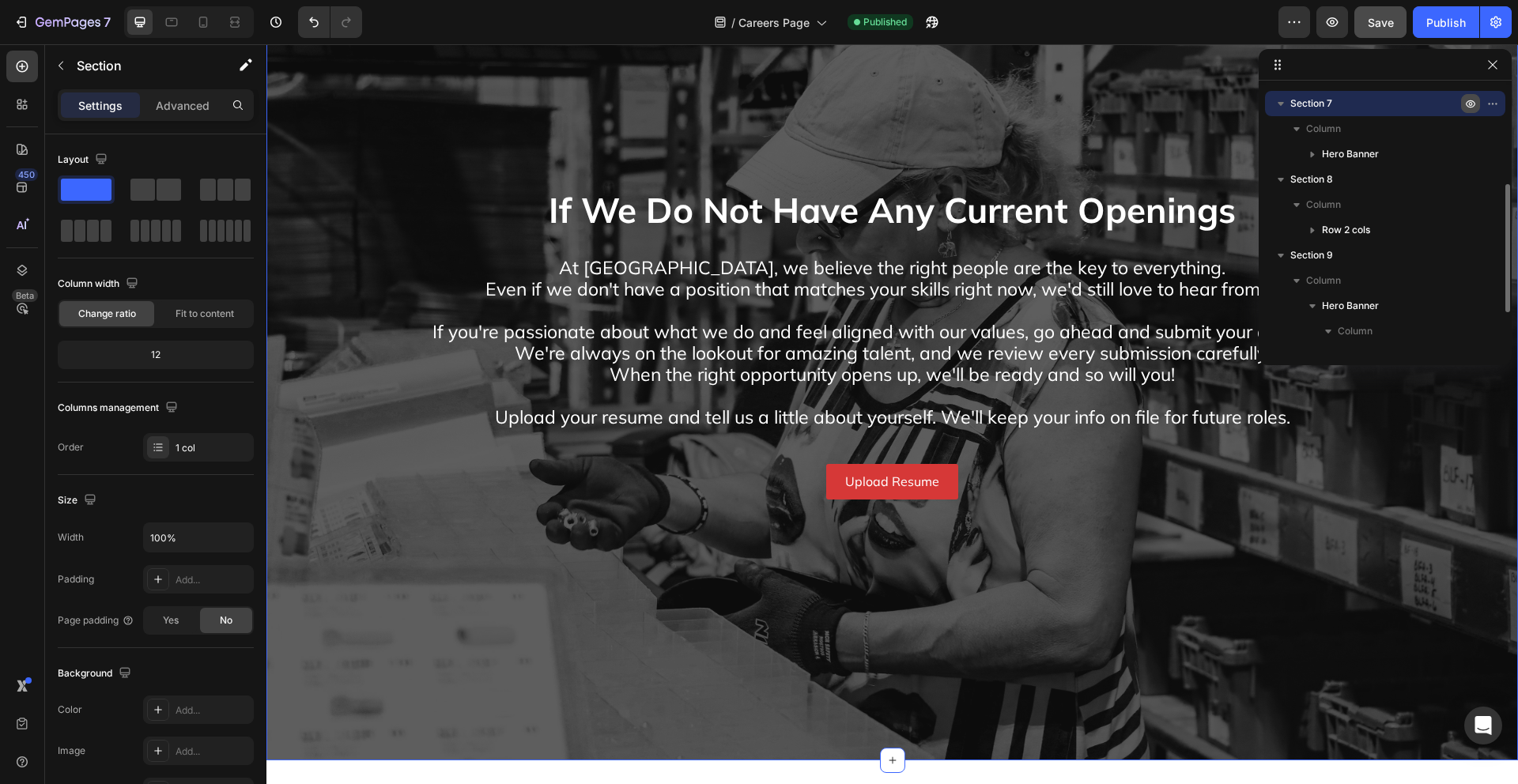
click at [1472, 102] on icon "button" at bounding box center [1471, 104] width 4 height 4
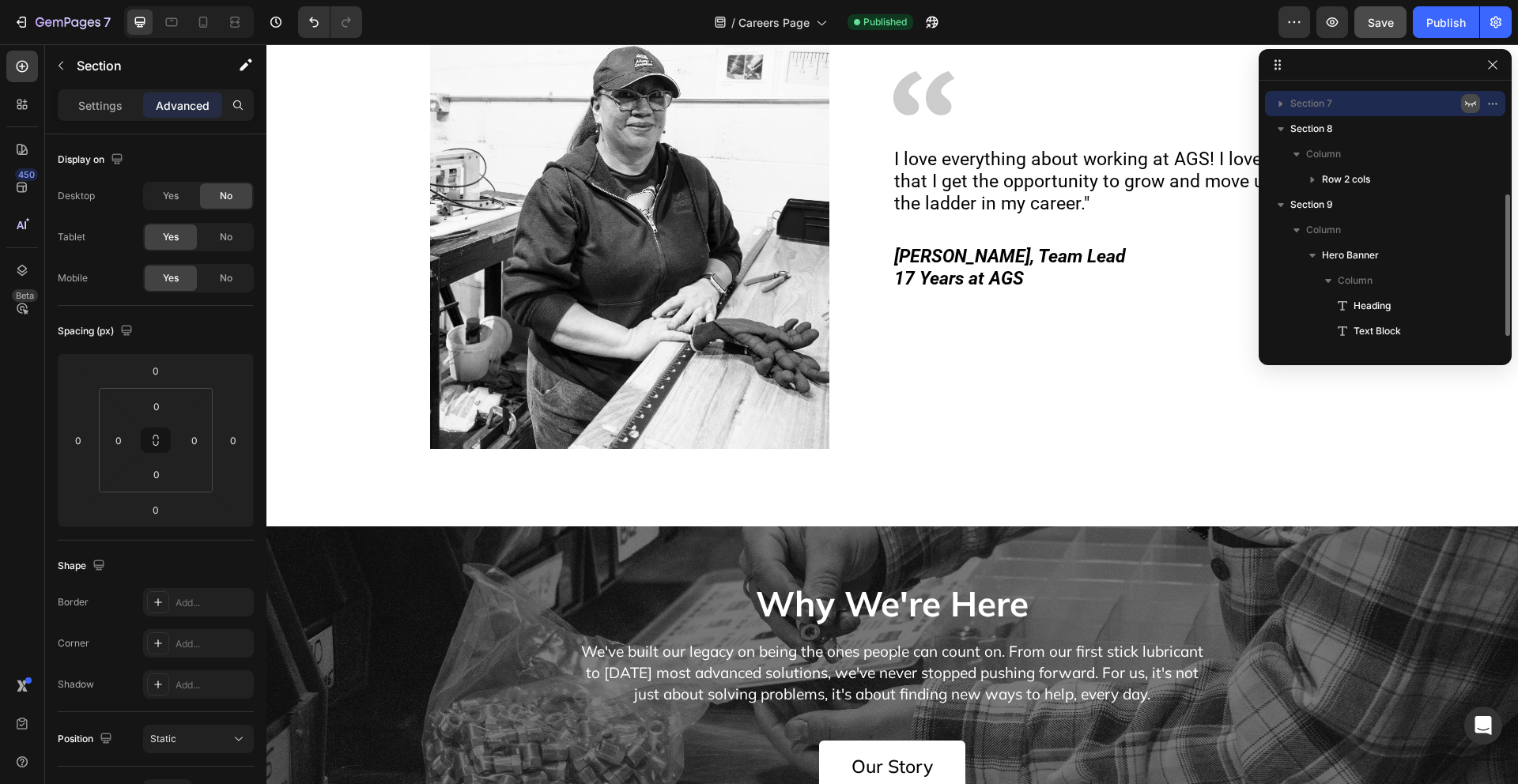
scroll to position [2563, 0]
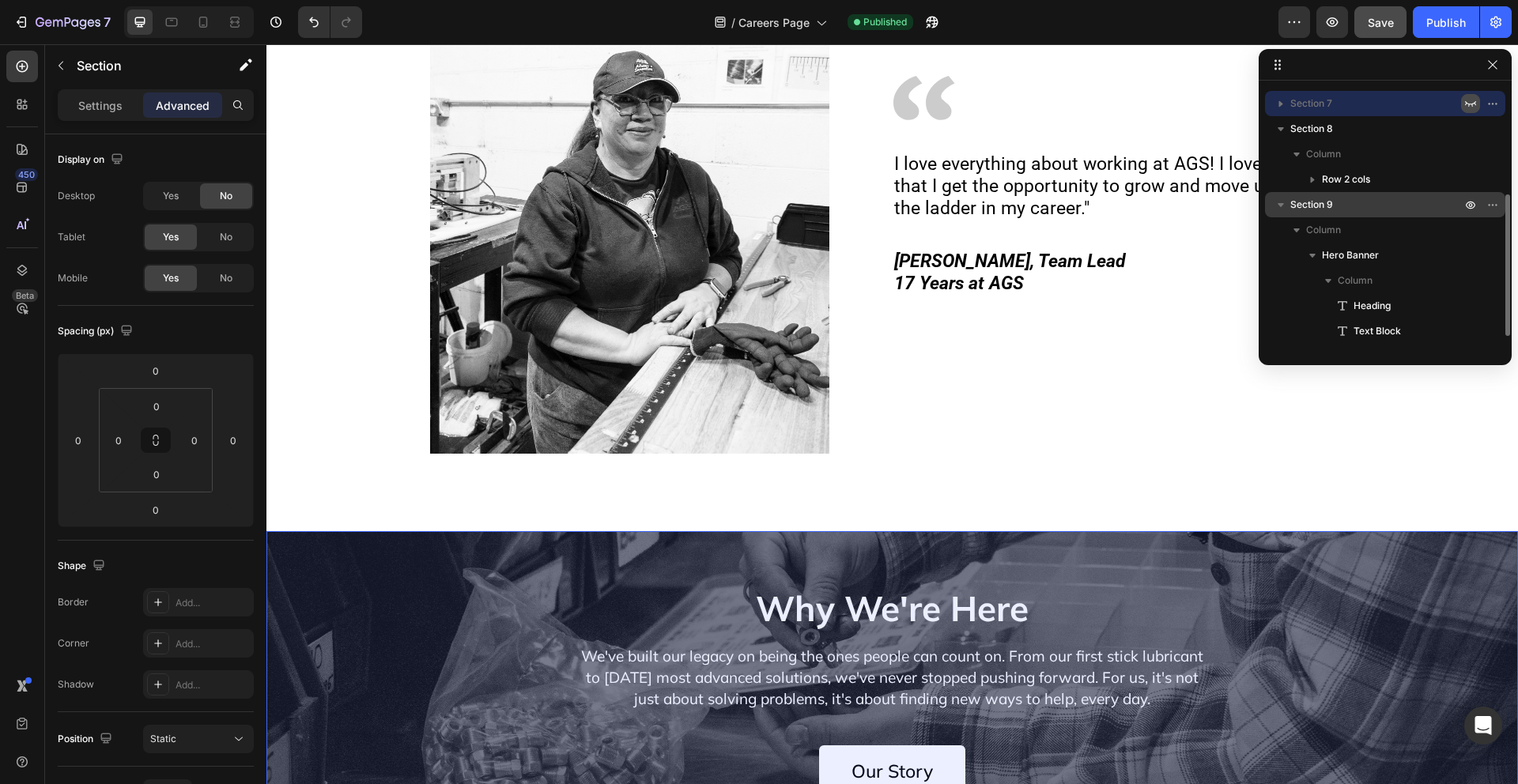
click at [1272, 203] on button "button" at bounding box center [1281, 205] width 19 height 19
click at [1272, 202] on button "button" at bounding box center [1281, 205] width 19 height 19
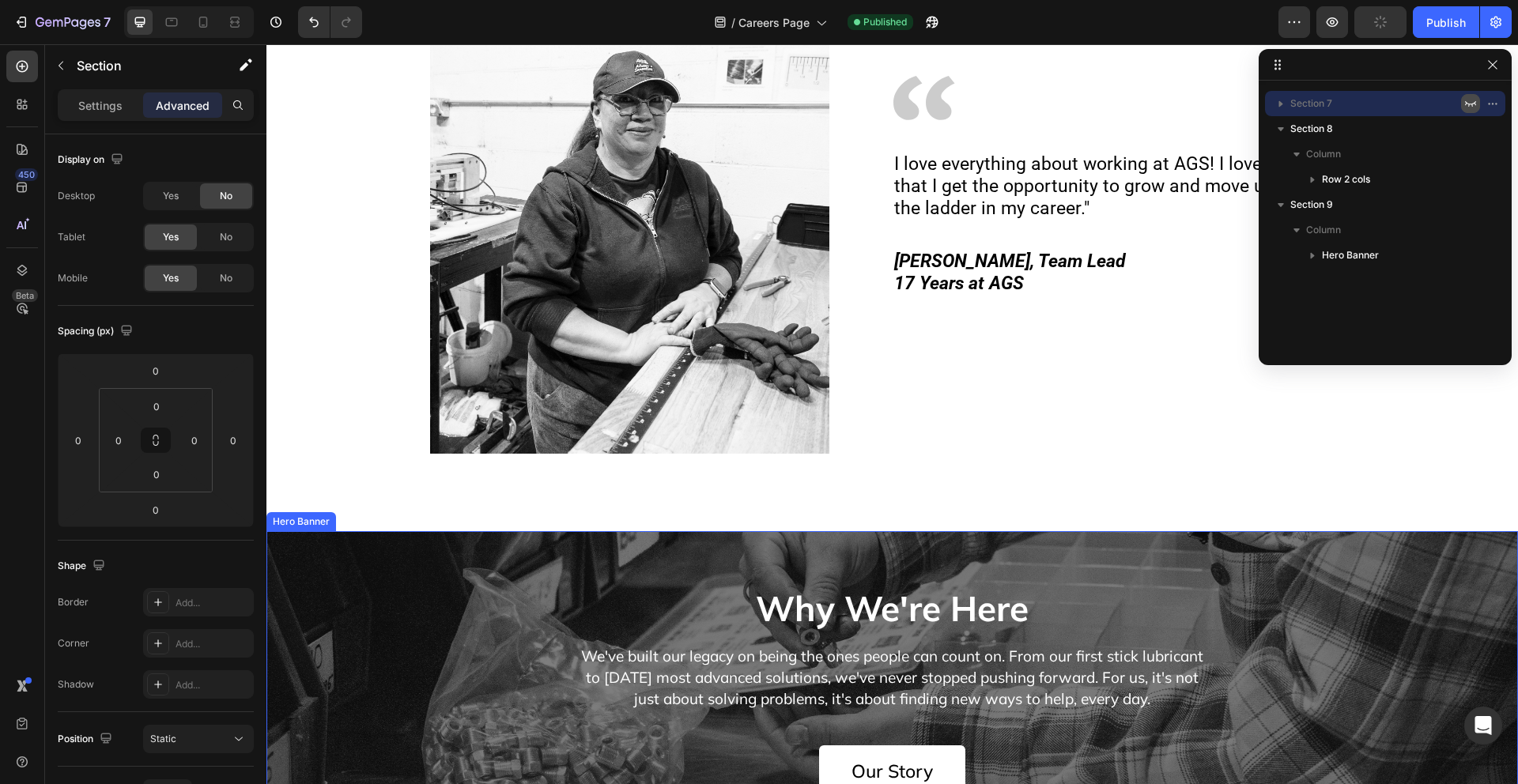
click at [964, 562] on div "Why We're Here Heading We've built our legacy on being the ones people can coun…" at bounding box center [892, 691] width 926 height 319
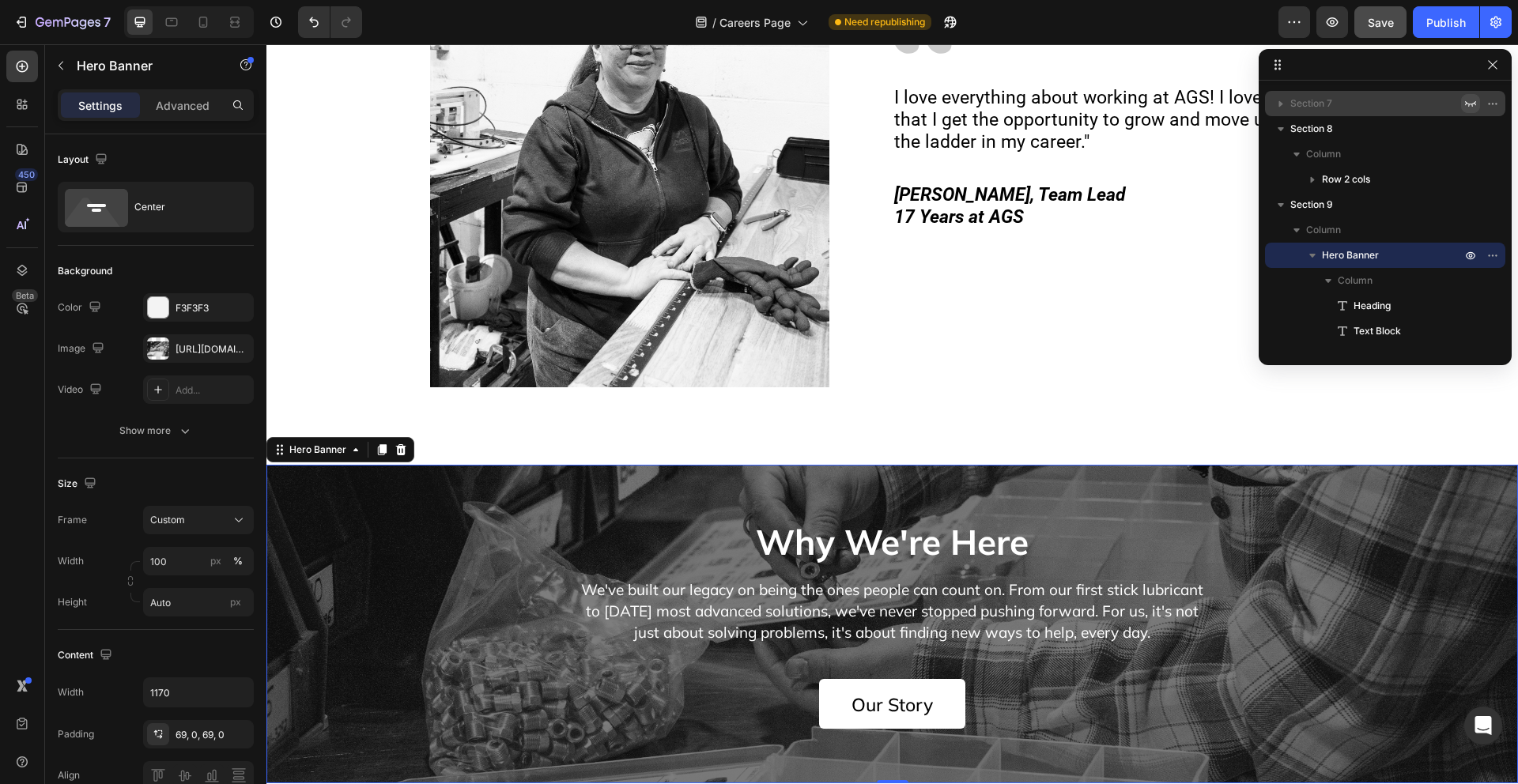
scroll to position [2629, 0]
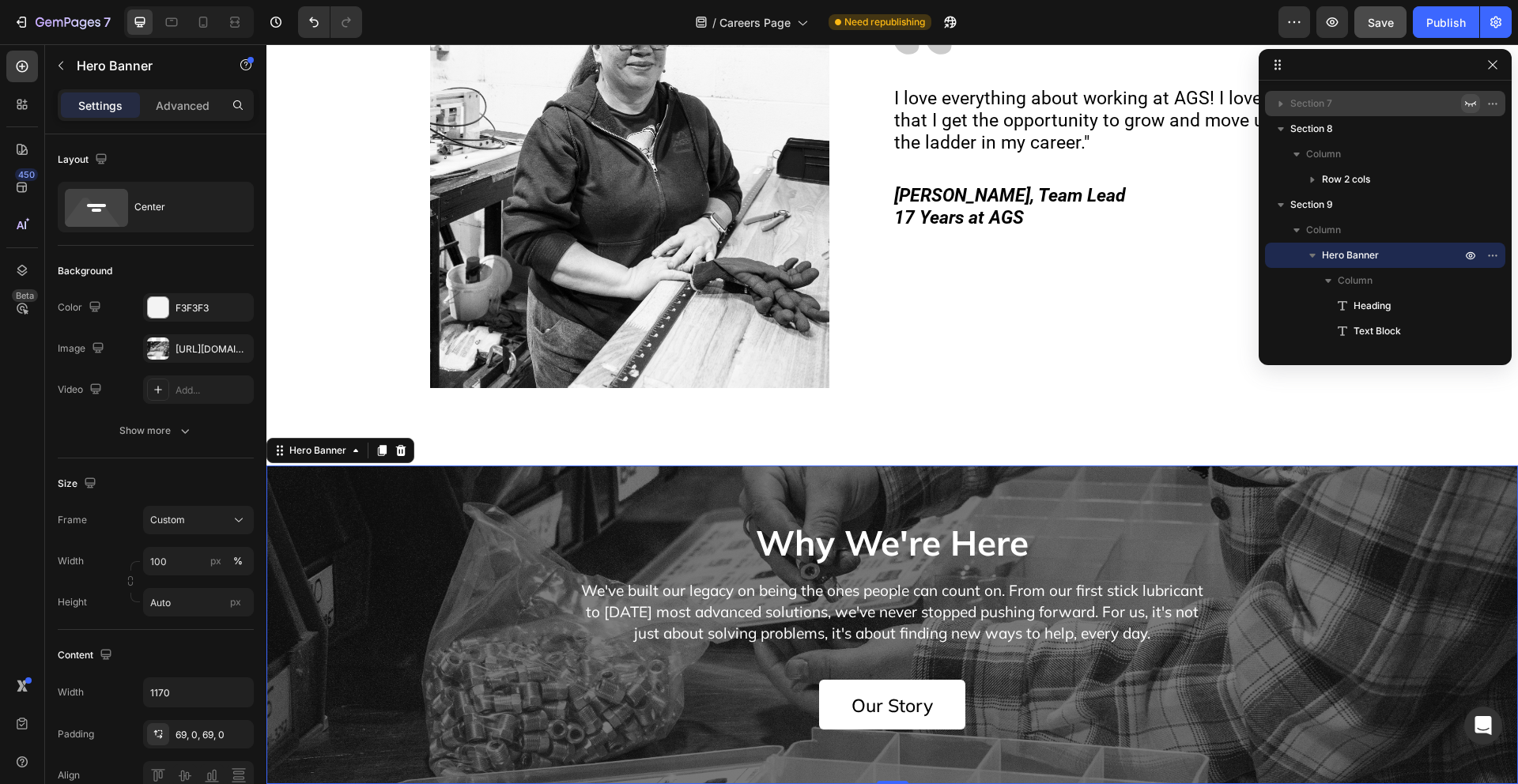
click at [428, 540] on div "Overlay" at bounding box center [892, 625] width 1252 height 319
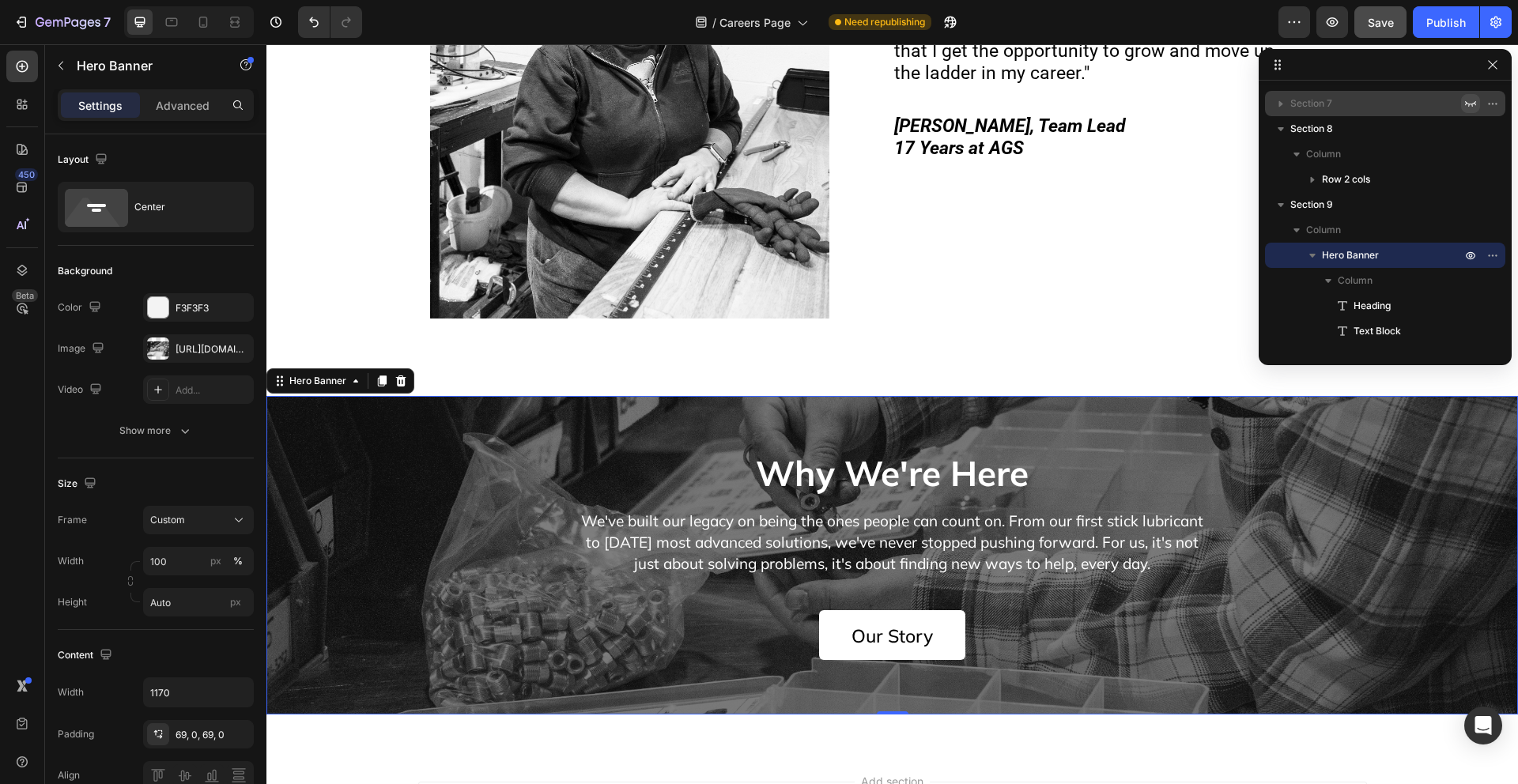
scroll to position [2892, 0]
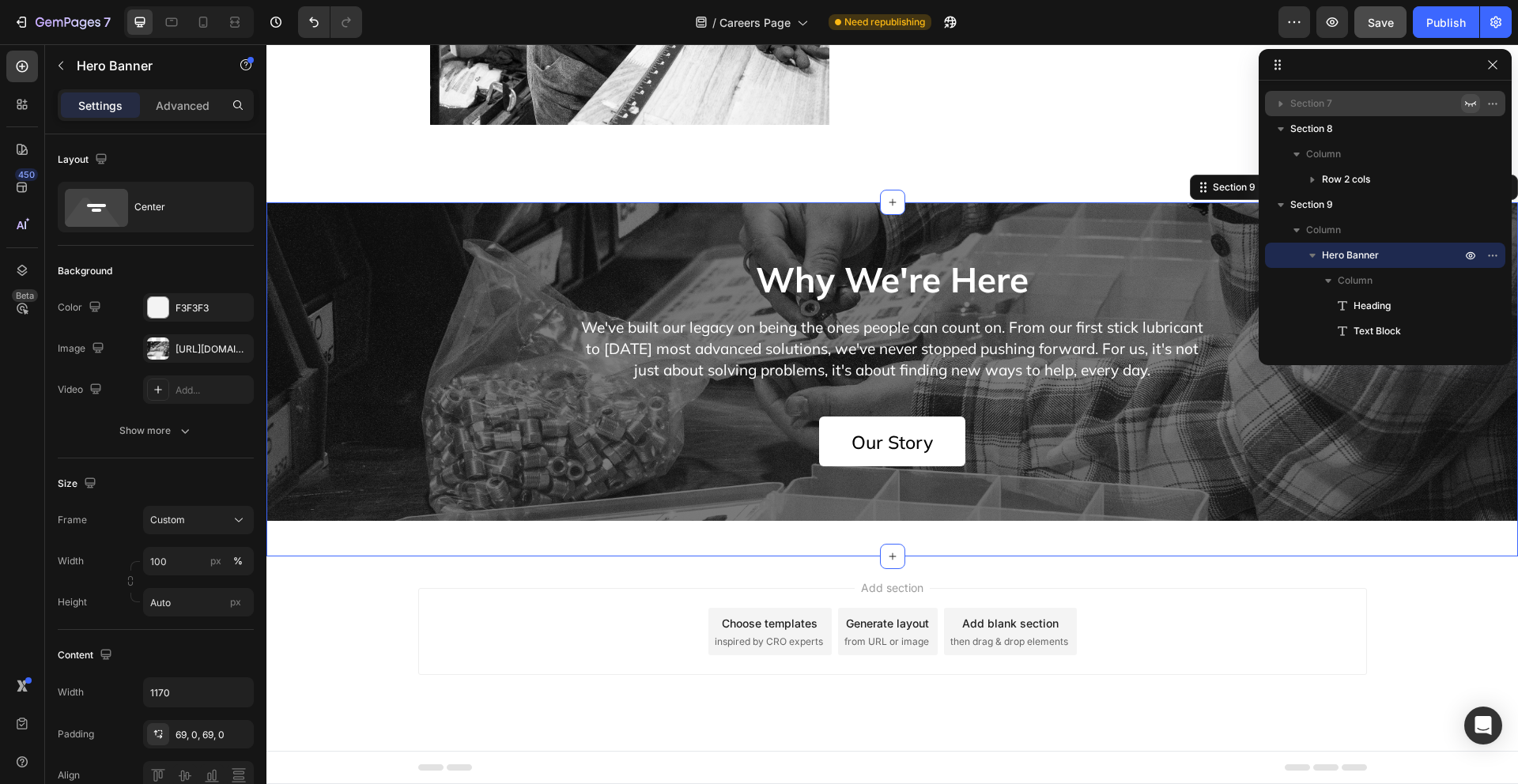
click at [425, 531] on div "Why We're Here Heading We've built our legacy on being the ones people can coun…" at bounding box center [892, 379] width 1252 height 355
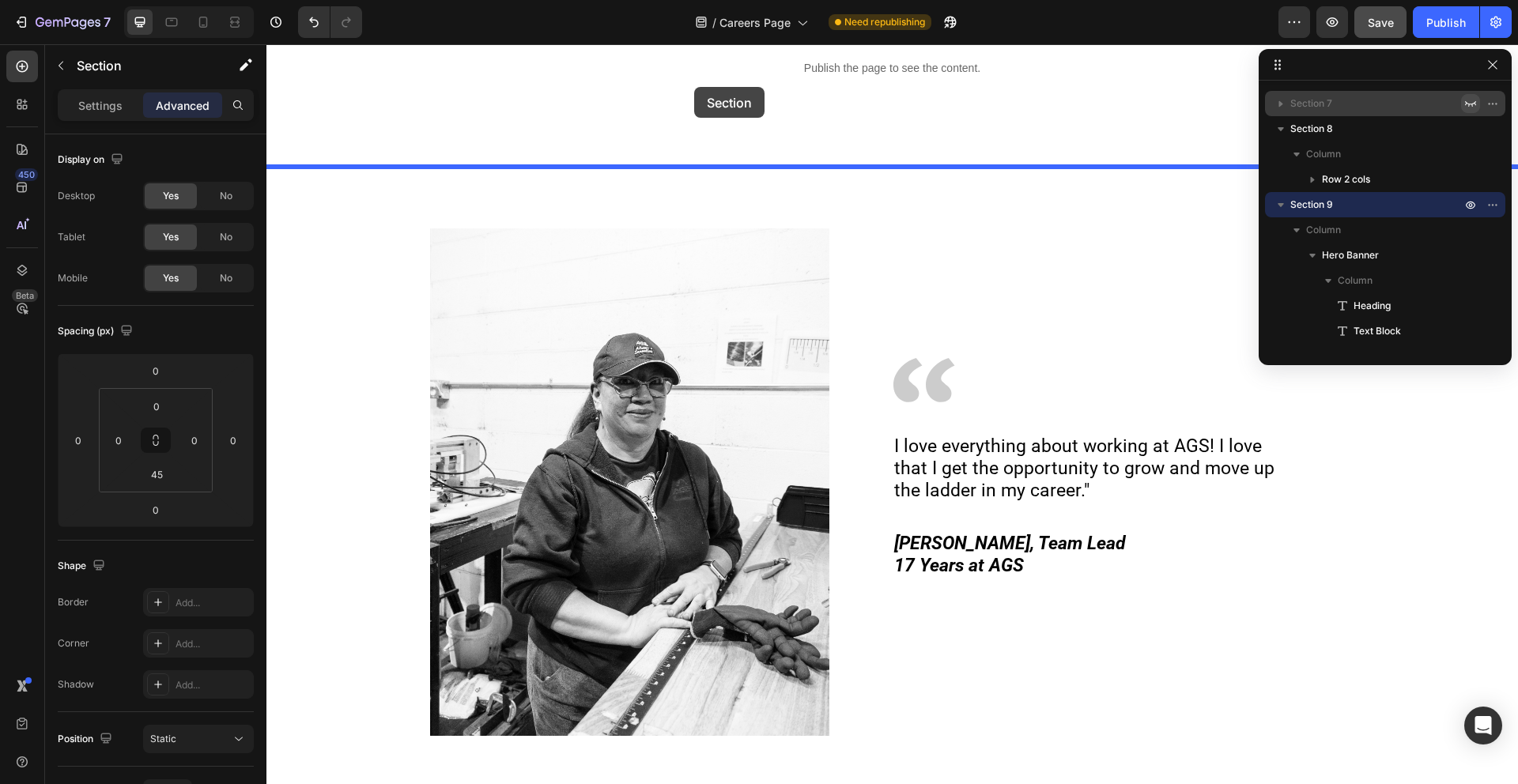
scroll to position [2207, 0]
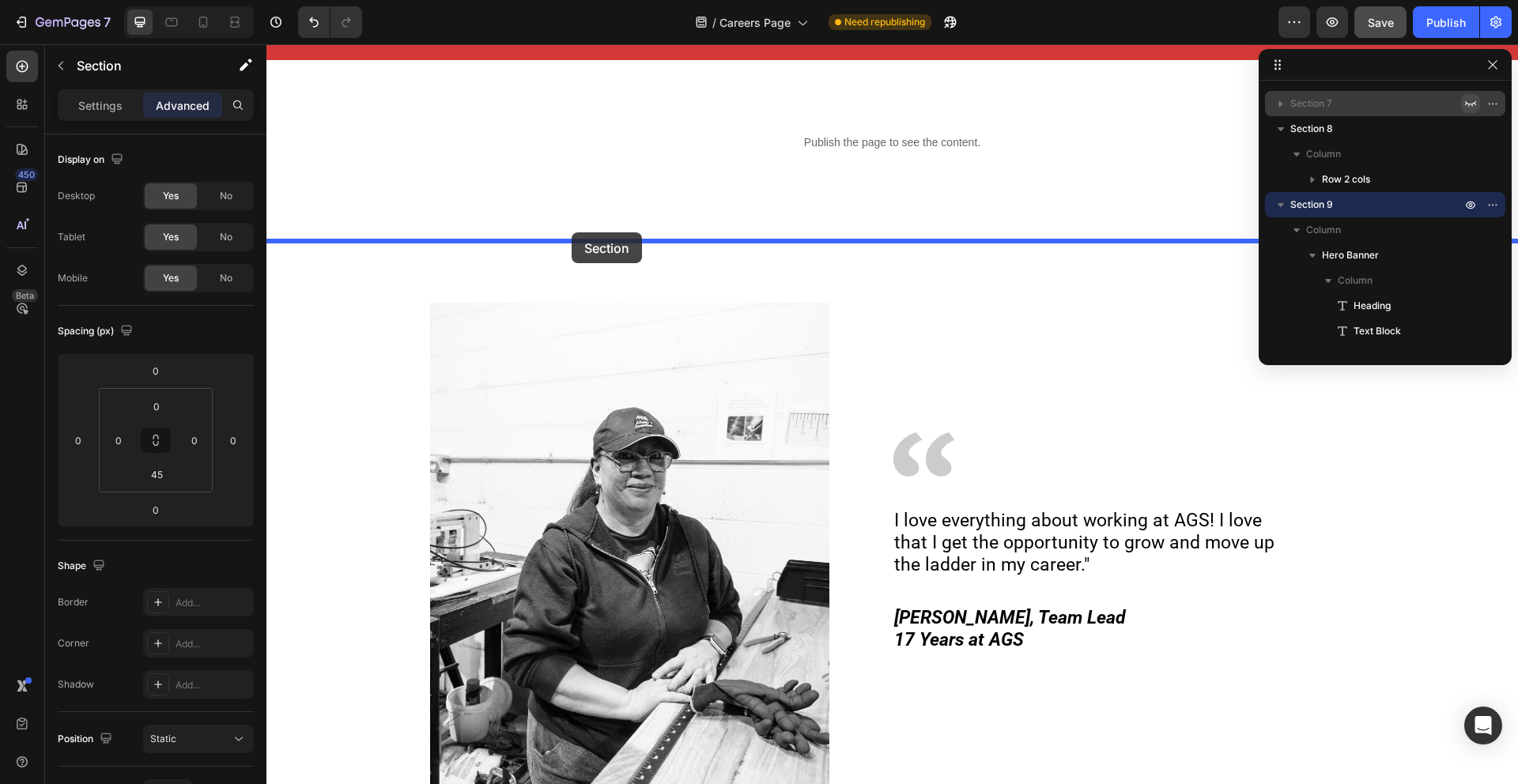
drag, startPoint x: 527, startPoint y: 733, endPoint x: 572, endPoint y: 232, distance: 503.0
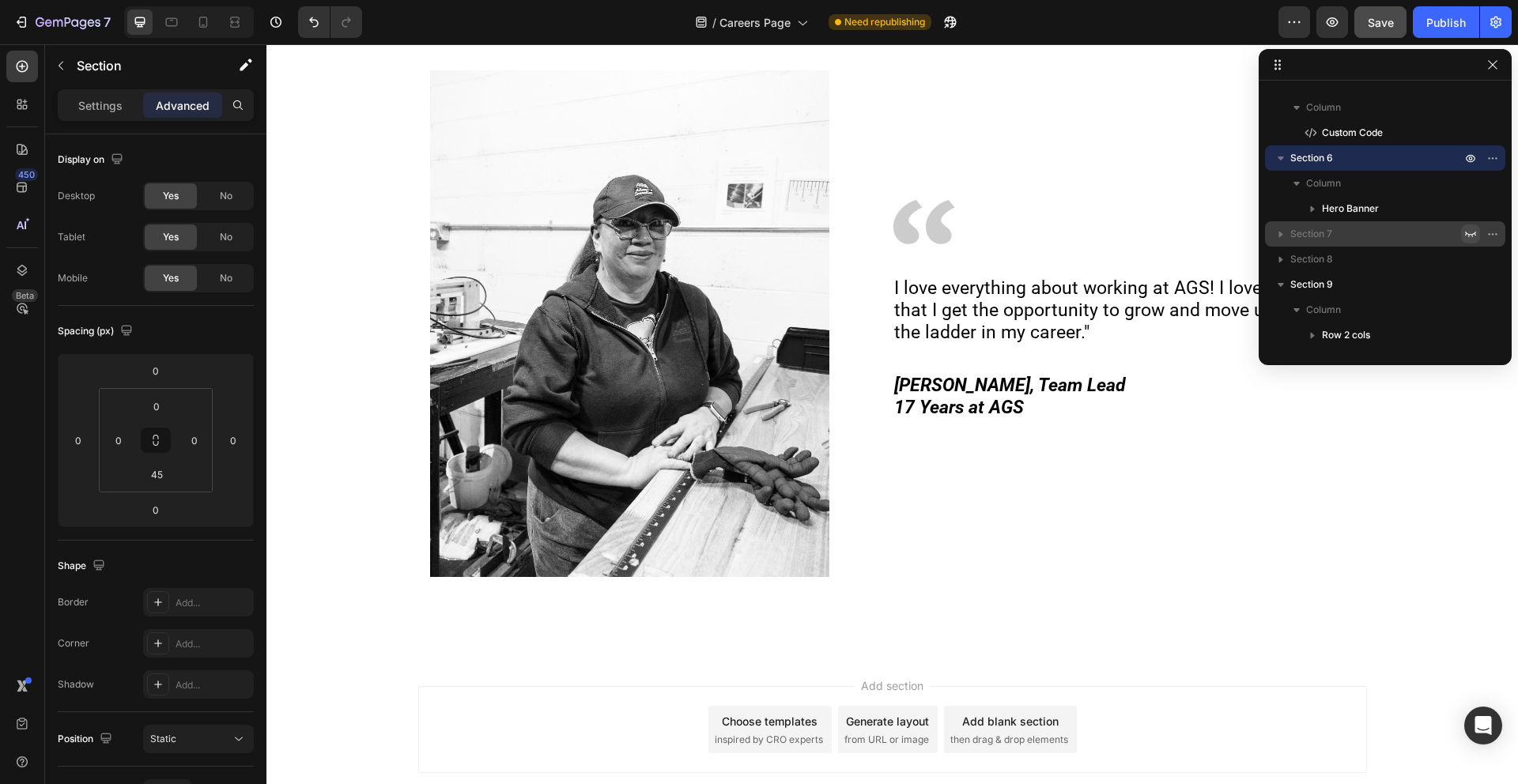
scroll to position [2892, 0]
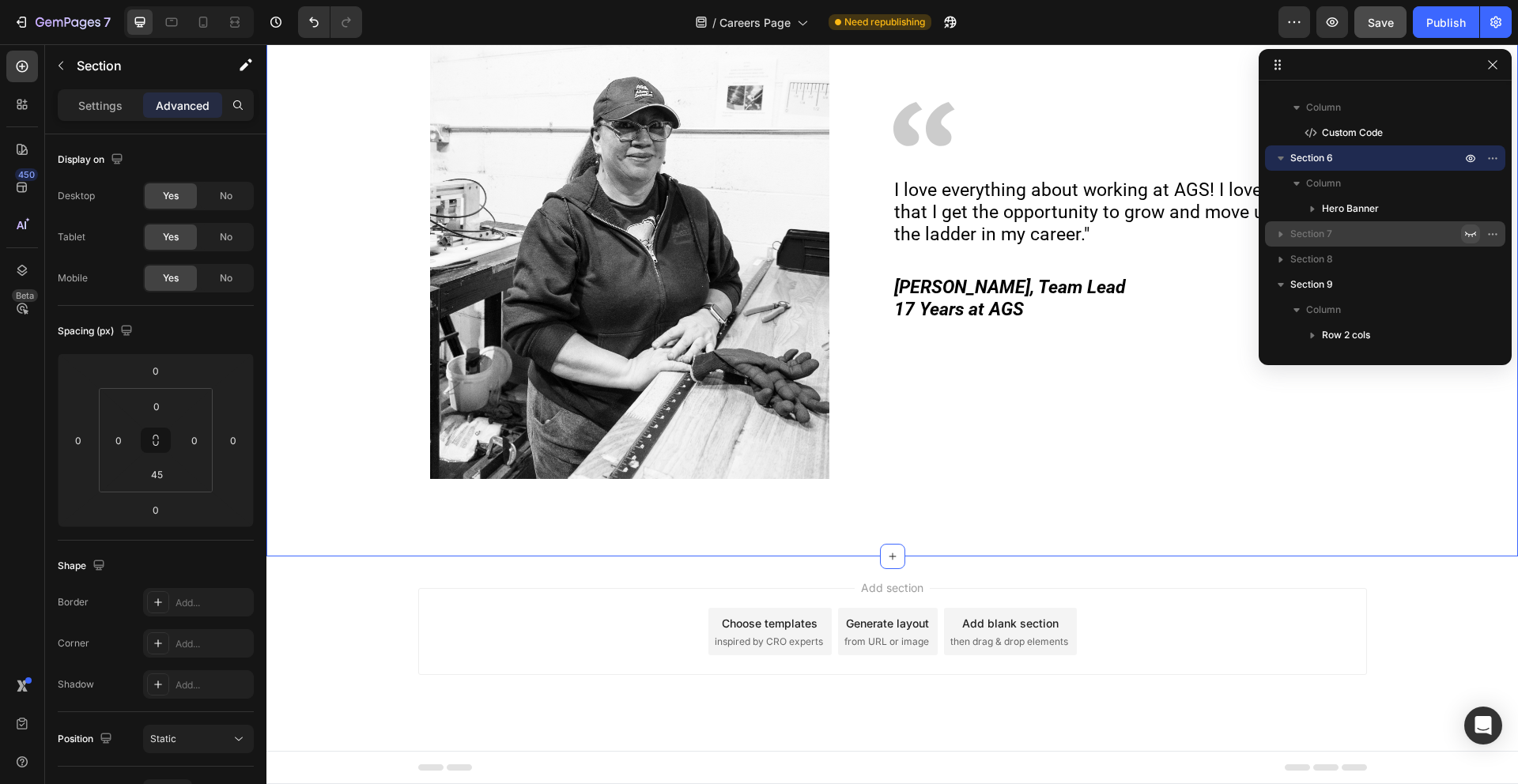
click at [1036, 493] on div "Image Image I love everything about working at AGS! I love that I get the oppor…" at bounding box center [892, 233] width 1252 height 647
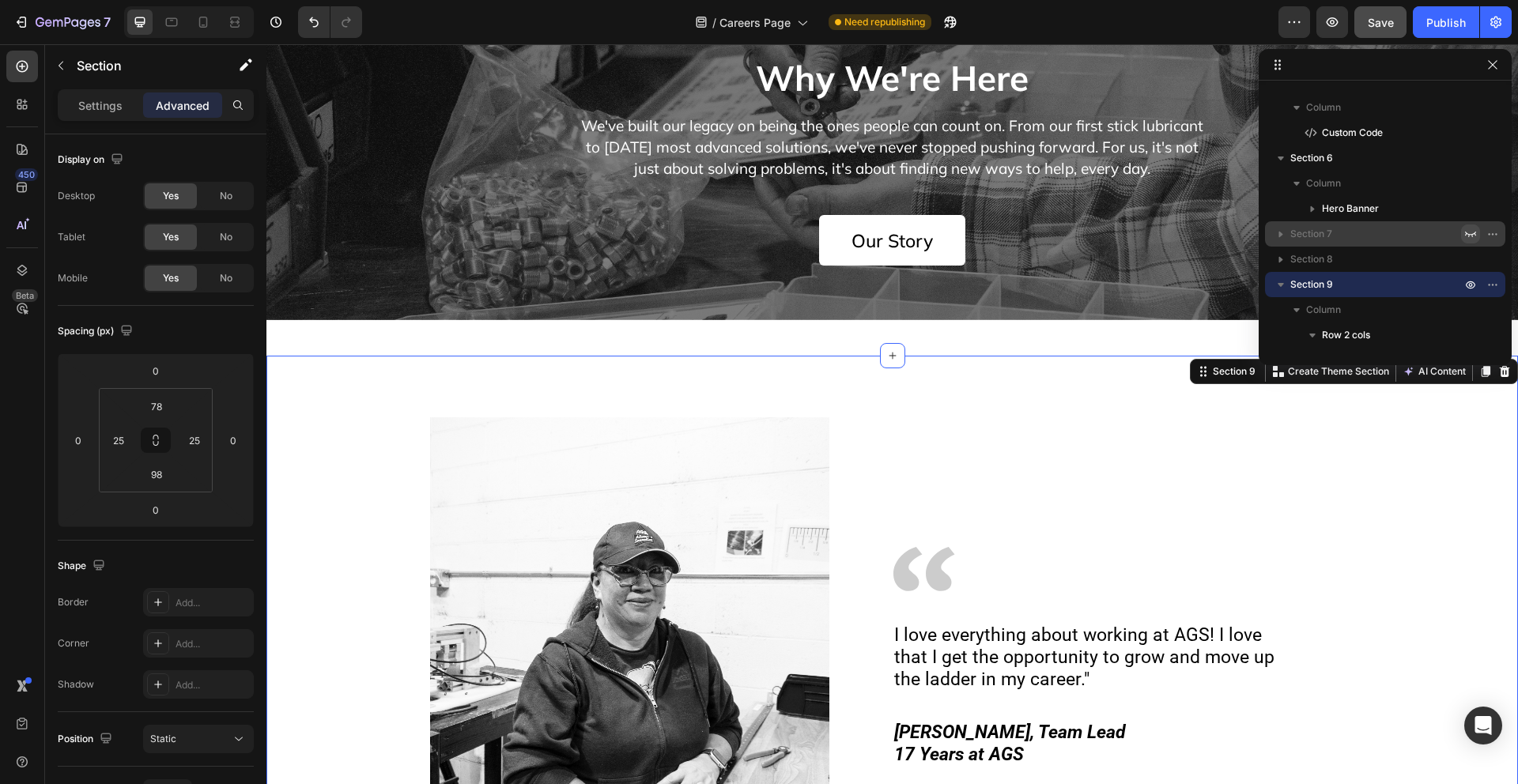
scroll to position [2385, 0]
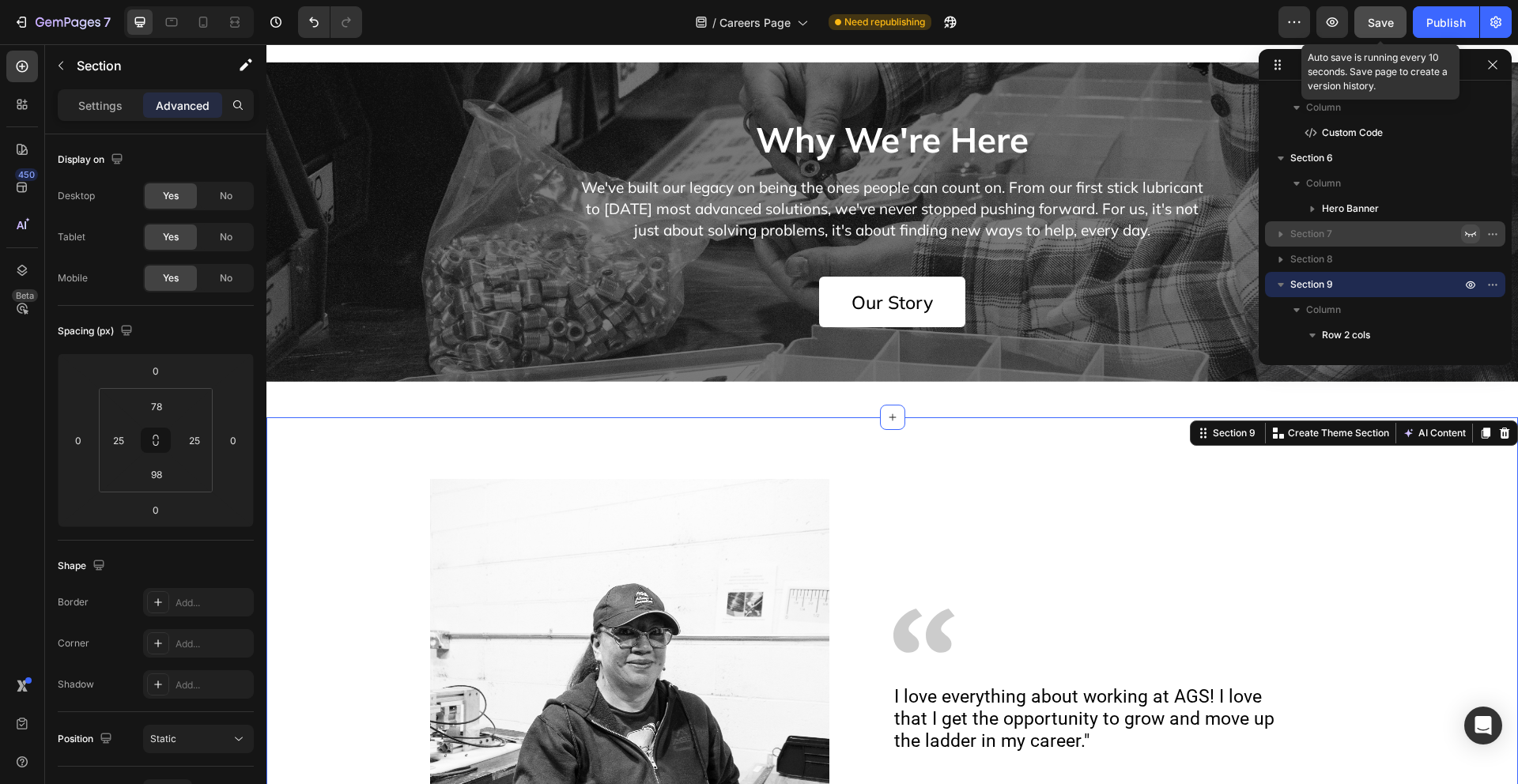
click at [1391, 25] on span "Save" at bounding box center [1381, 22] width 26 height 14
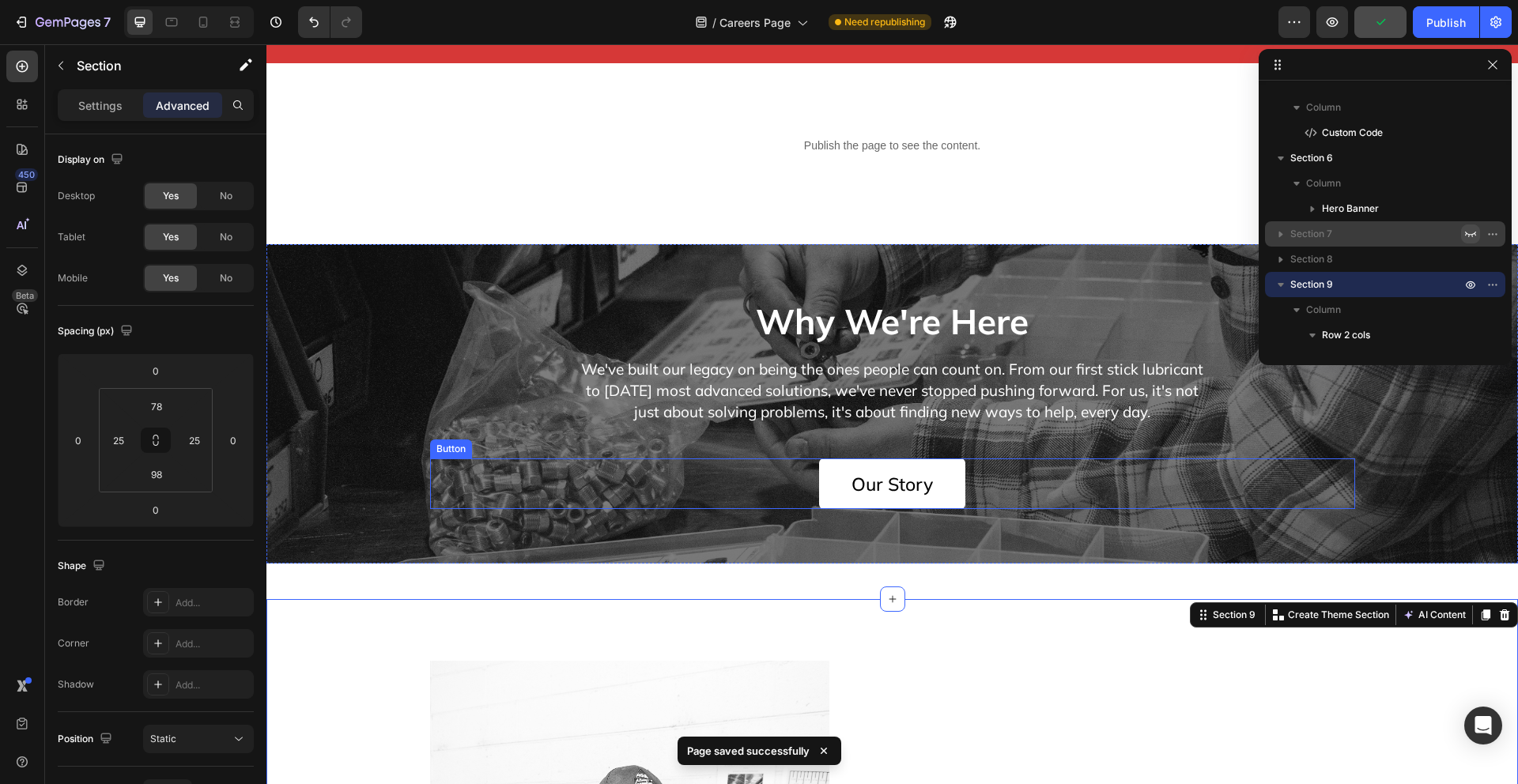
scroll to position [2158, 0]
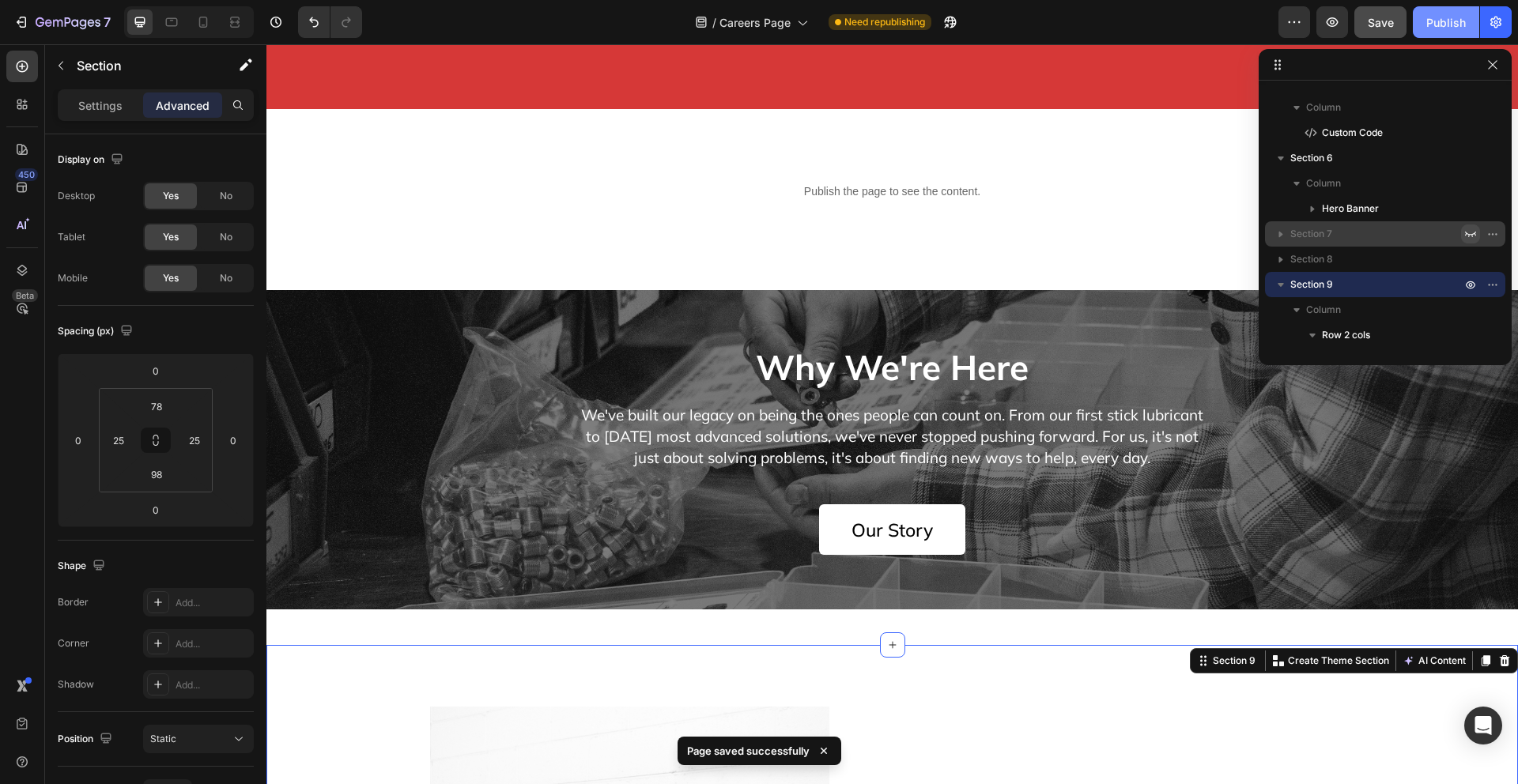
click at [1432, 27] on div "Publish" at bounding box center [1446, 22] width 40 height 17
